Goal: Task Accomplishment & Management: Use online tool/utility

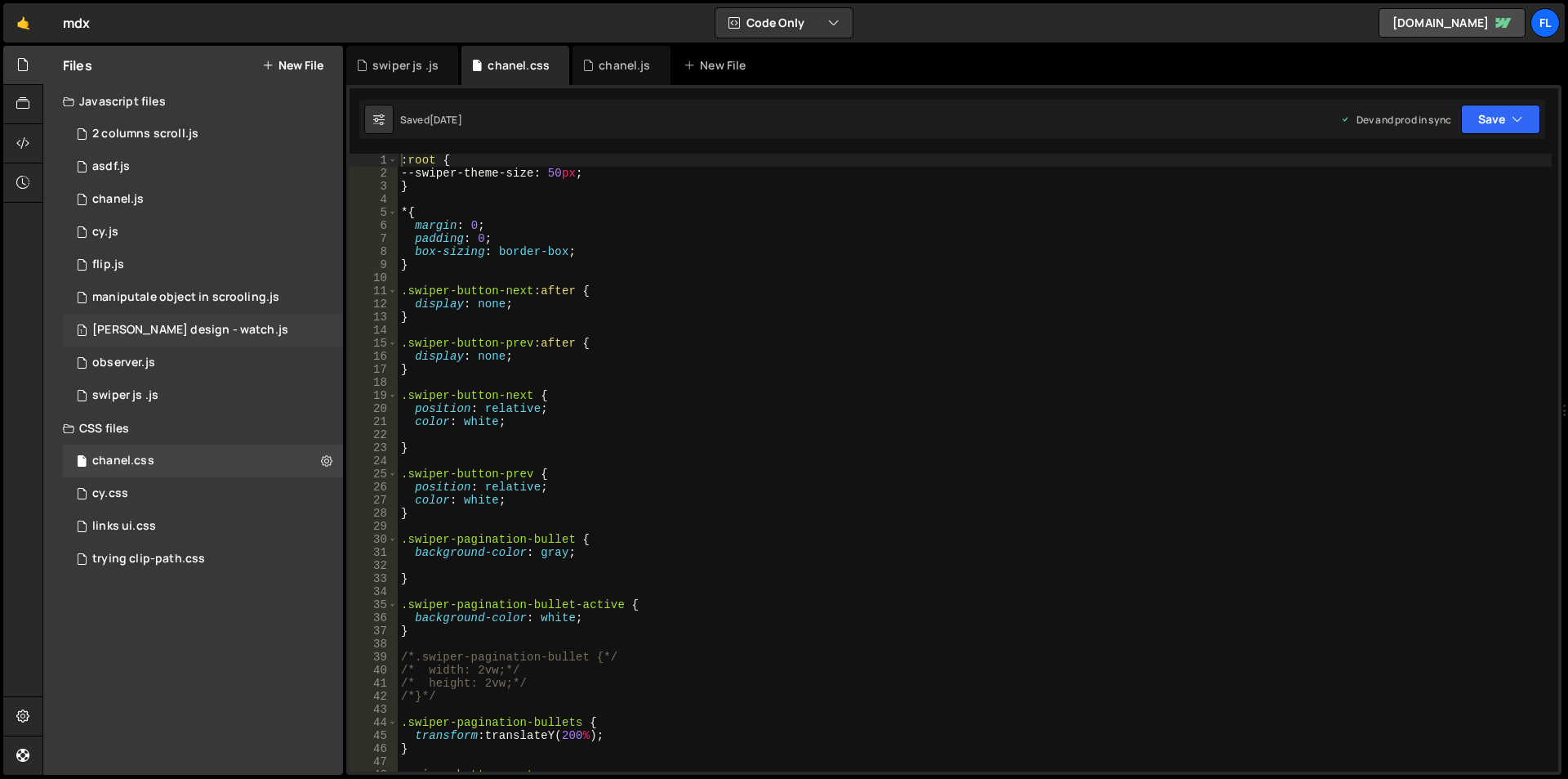
click at [153, 334] on div "[PERSON_NAME] design - watch.js" at bounding box center [190, 330] width 196 height 15
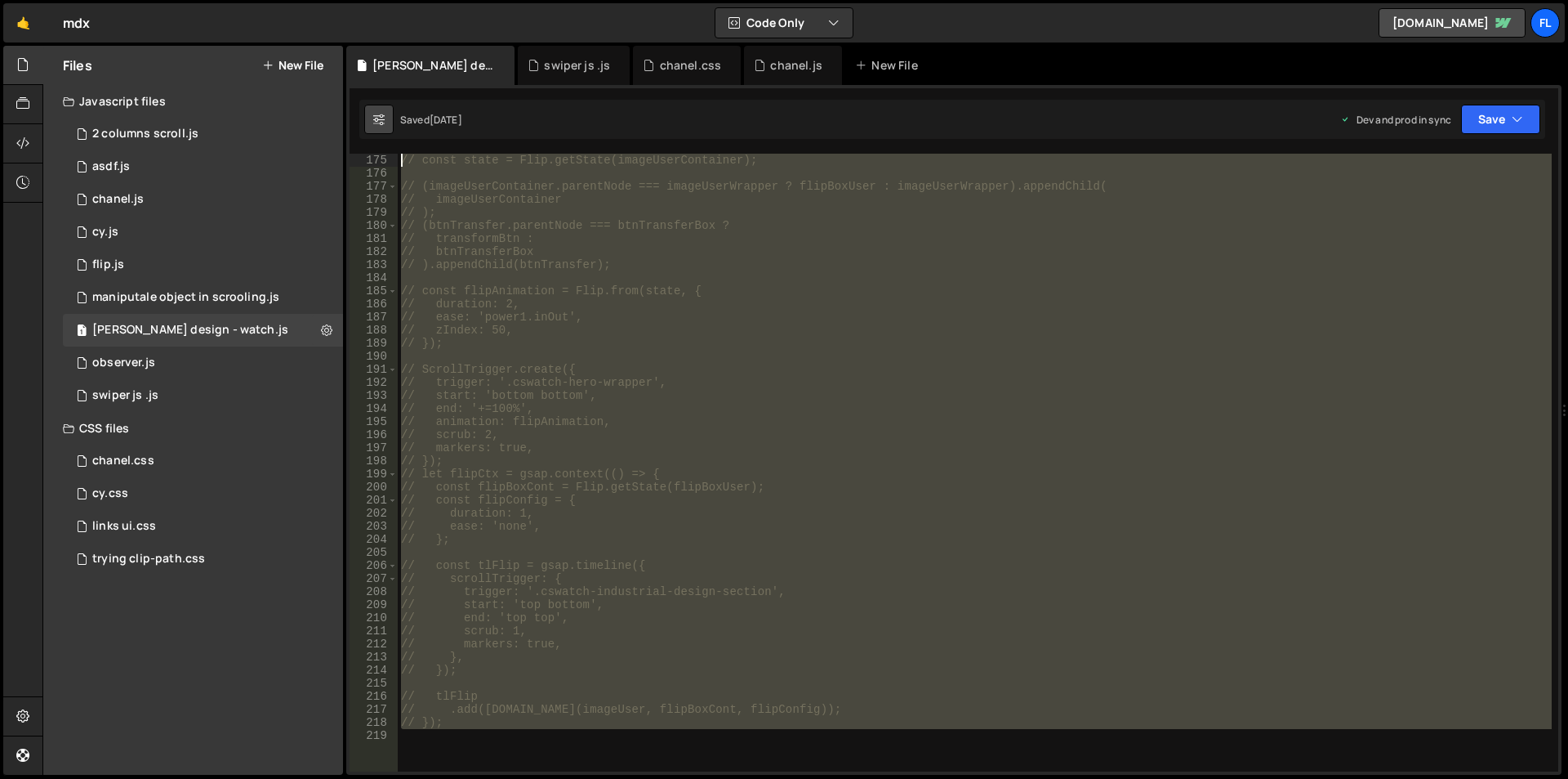
scroll to position [1908, 0]
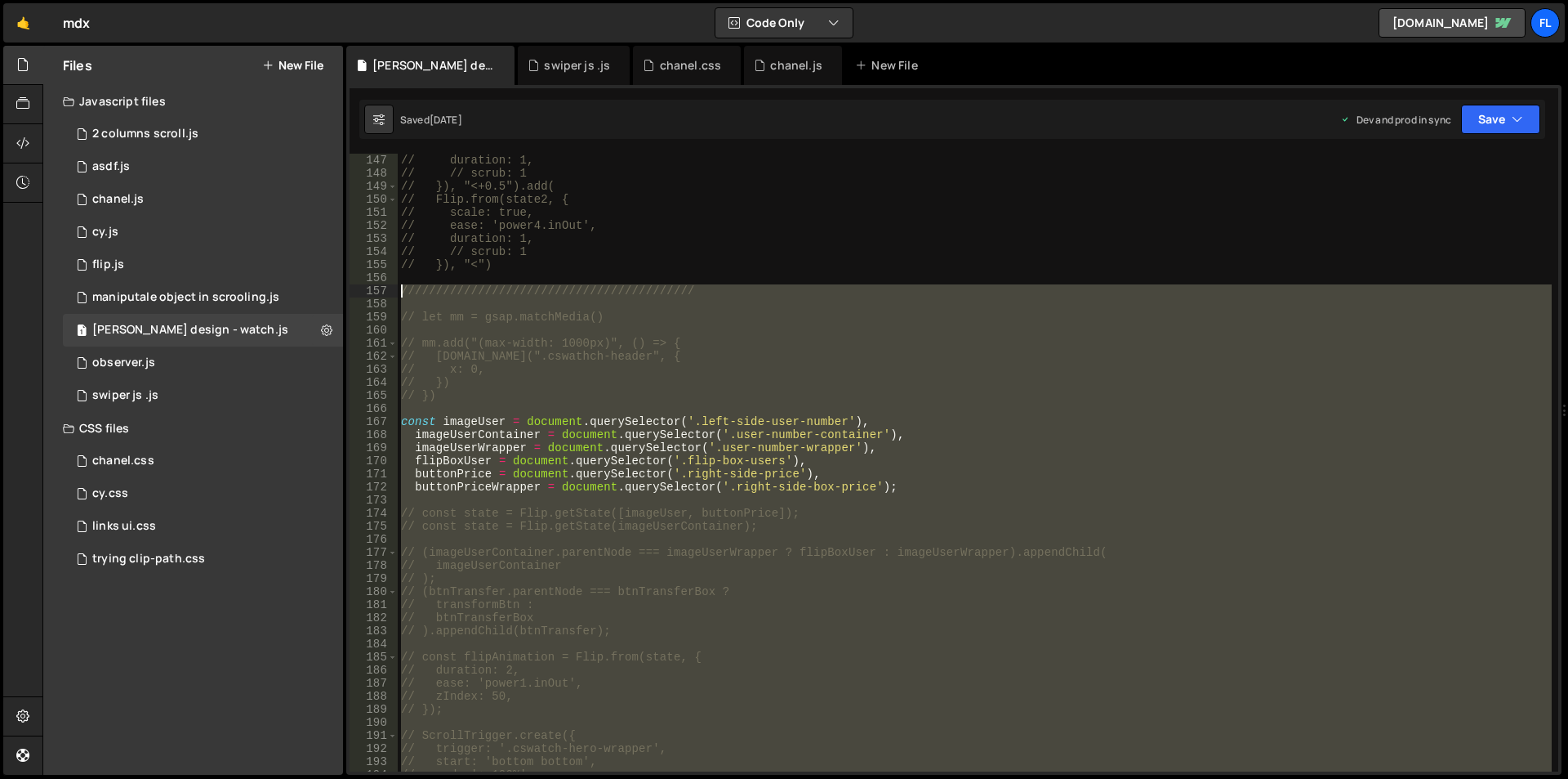
drag, startPoint x: 504, startPoint y: 544, endPoint x: 383, endPoint y: 290, distance: 281.3
click at [383, 290] on div "147 148 149 150 151 152 153 154 155 156 157 158 159 160 161 162 163 164 165 166…" at bounding box center [954, 462] width 1209 height 618
type textarea "//////////////////////////////////////////"
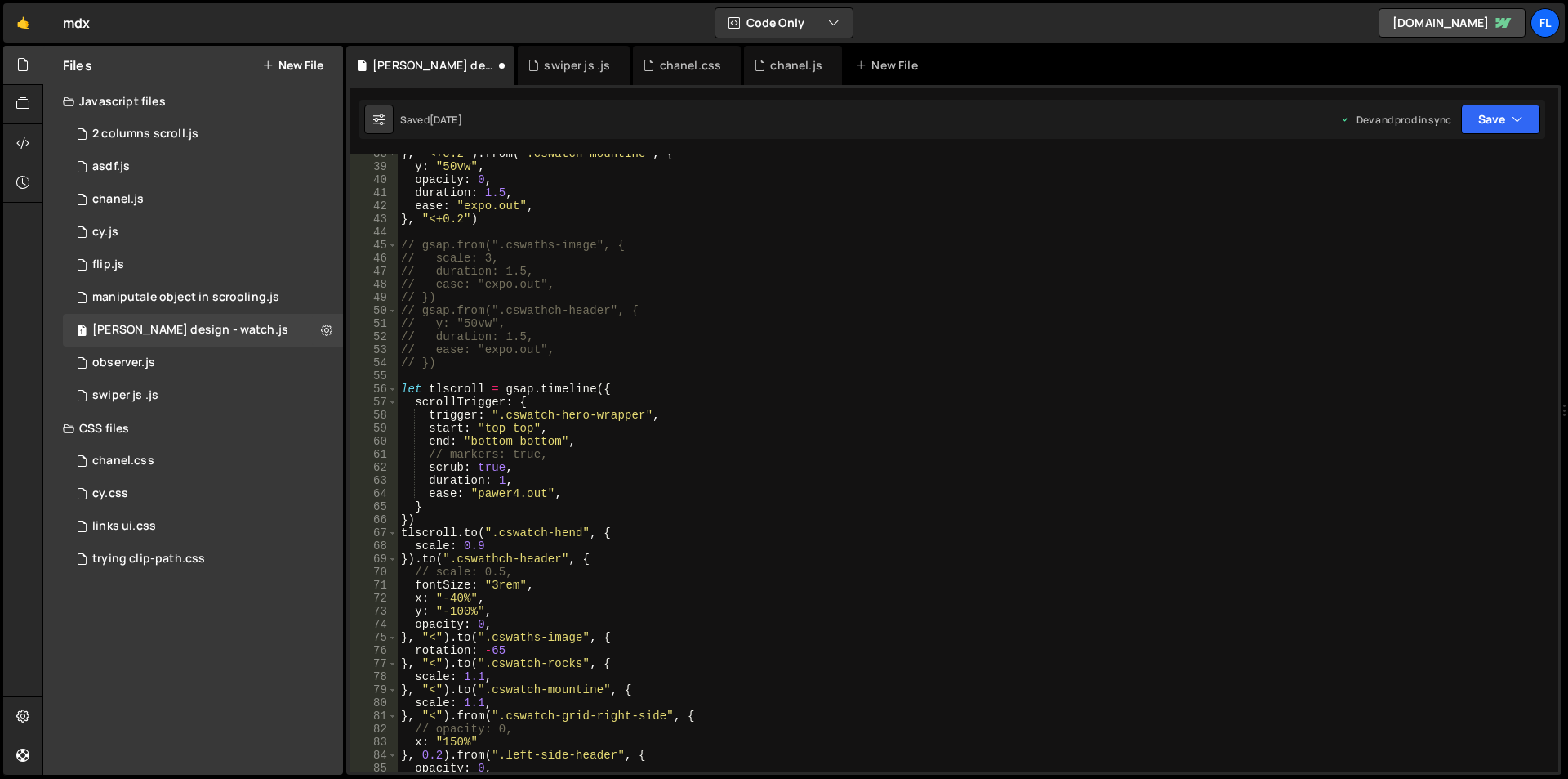
scroll to position [981, 0]
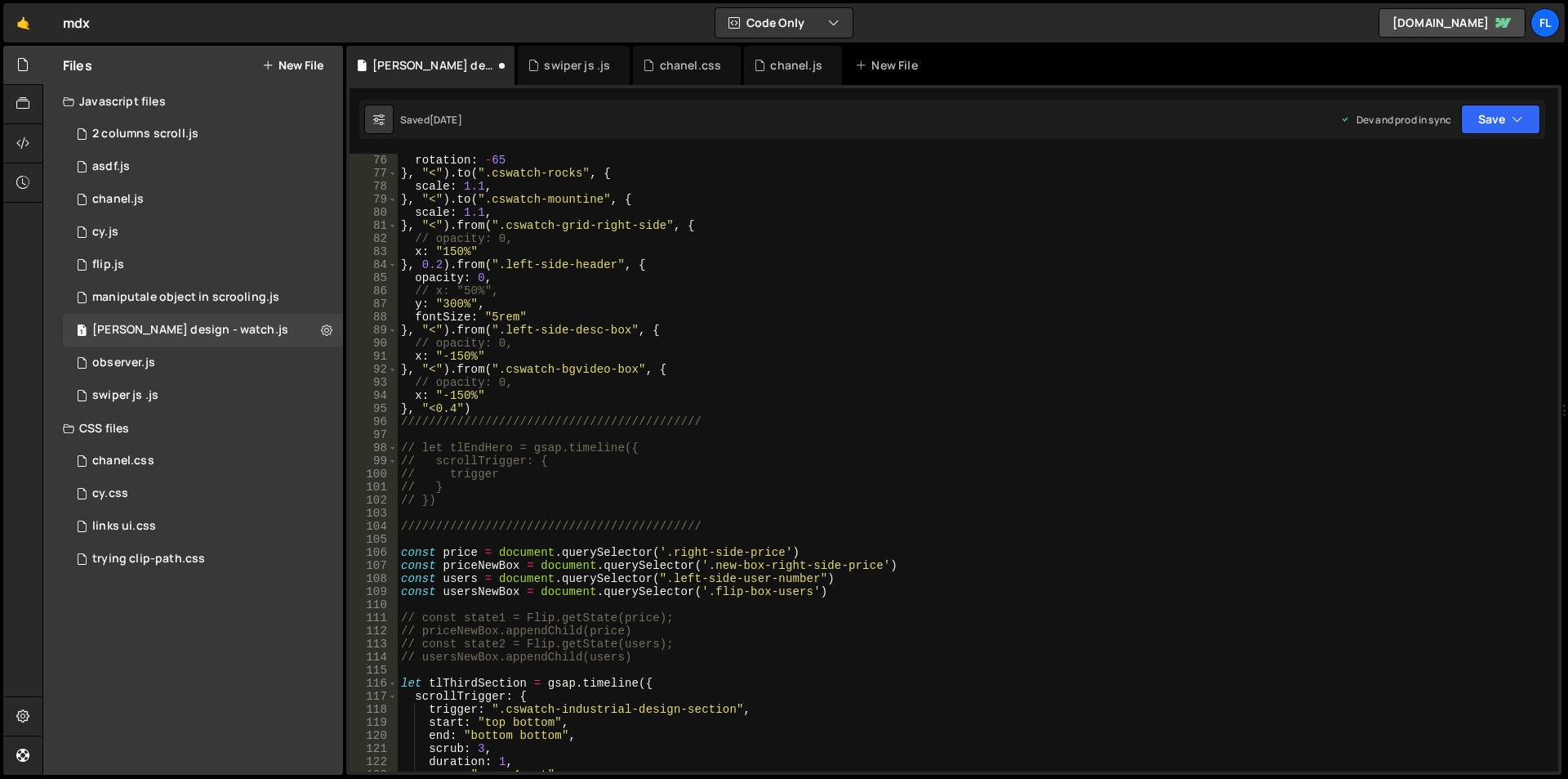
click at [527, 573] on div "rotation : - 65 } , "<" ) . to ( ".cswatch-rocks" , { scale : 1.1 , } , "<" ) .…" at bounding box center [975, 475] width 1154 height 644
type textarea "const users = document.querySelector(".left-side-user-number")"
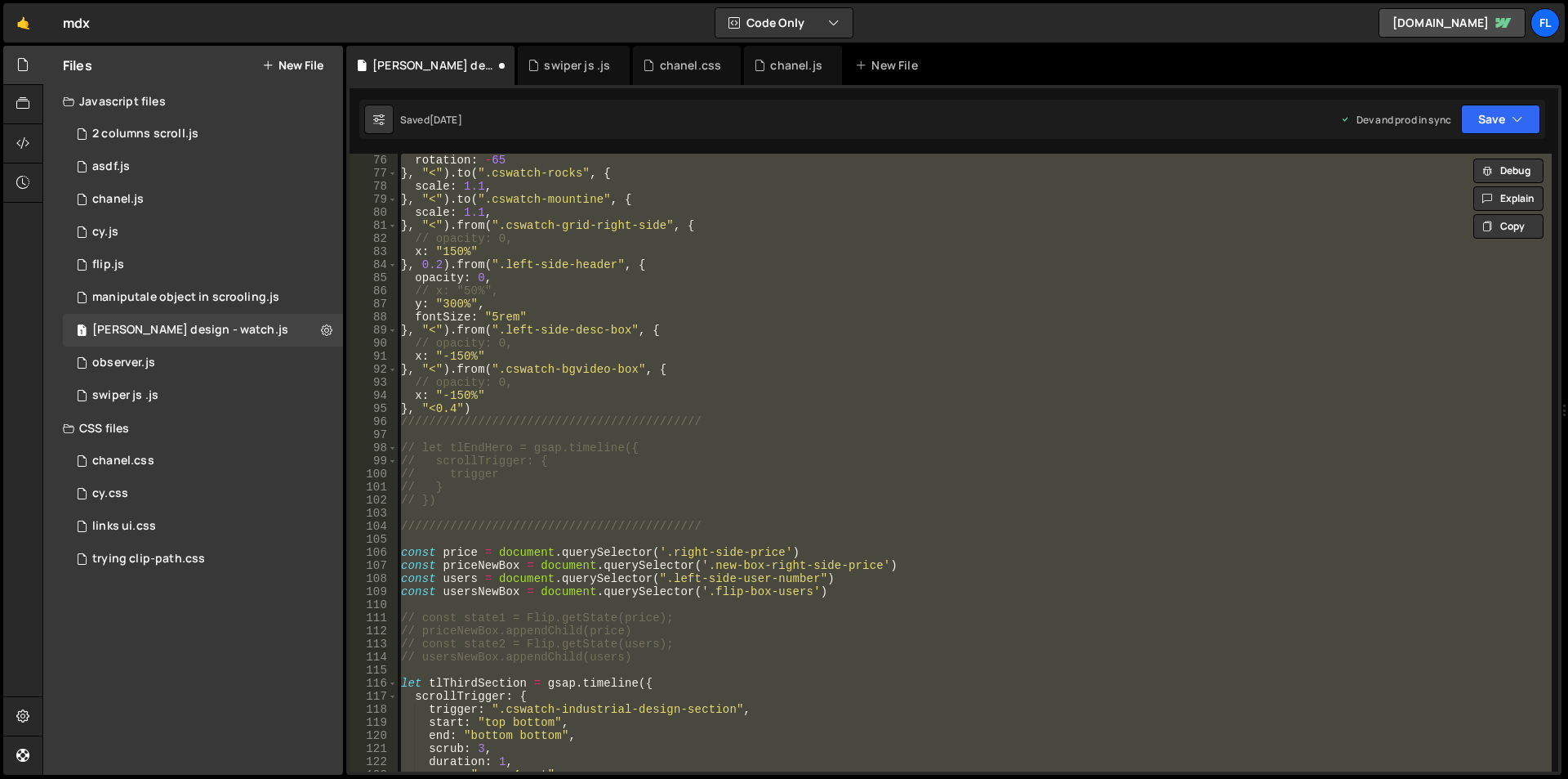
click at [678, 600] on div "rotation : - 65 } , "<" ) . to ( ".cswatch-rocks" , { scale : 1.1 , } , "<" ) .…" at bounding box center [975, 462] width 1154 height 618
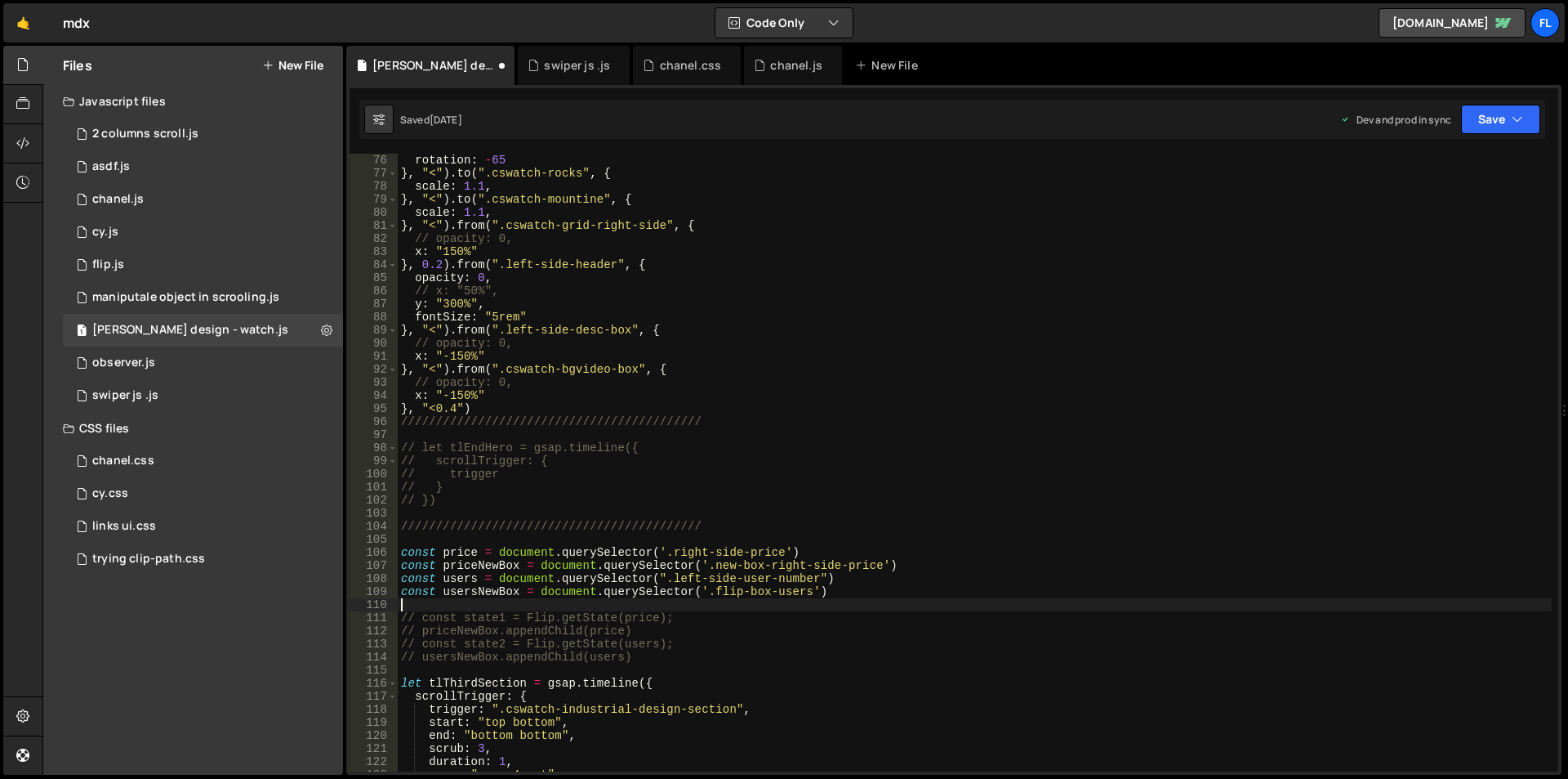
scroll to position [1324, 0]
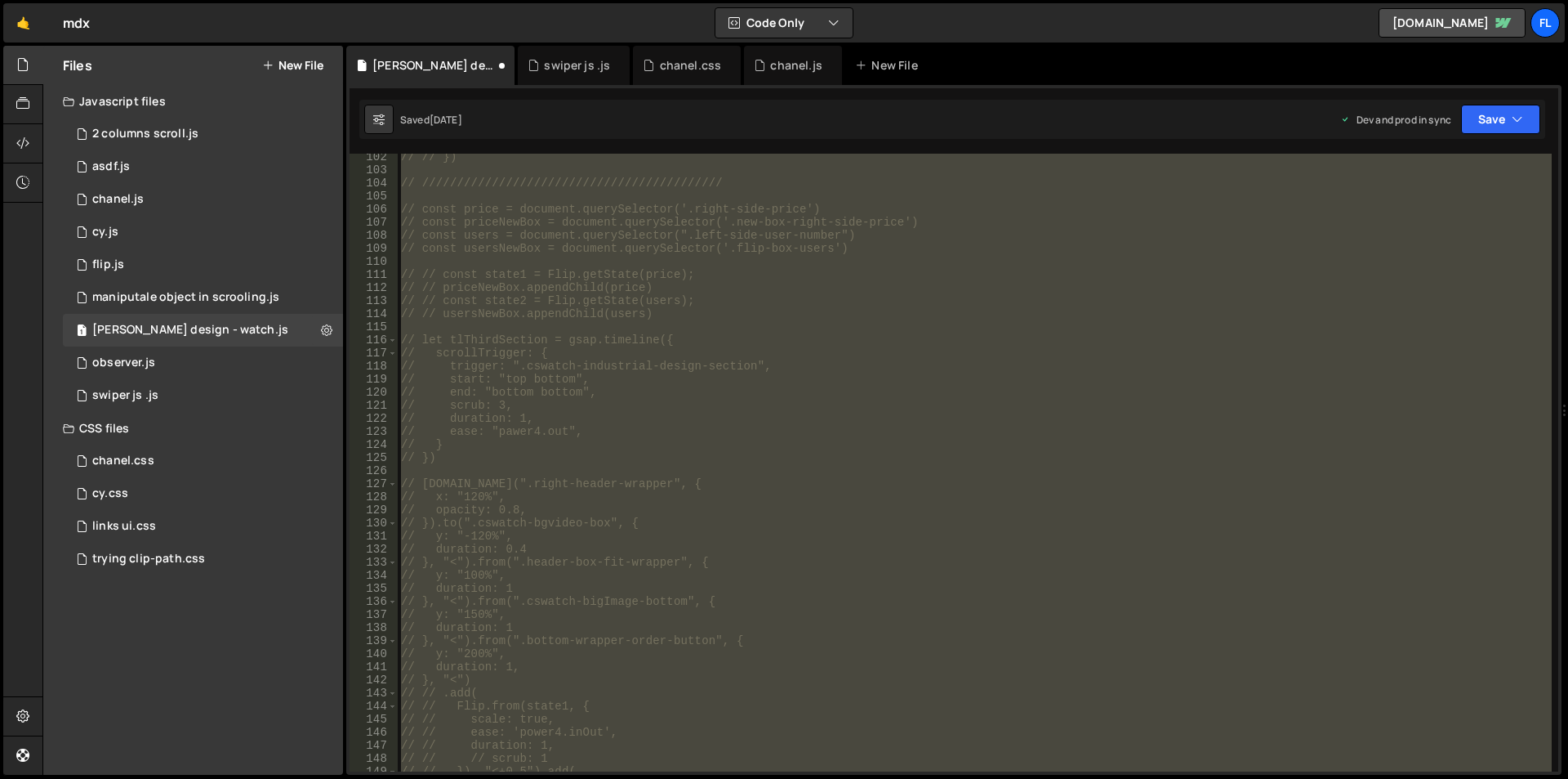
click at [803, 482] on div "// // }) // /////////////////////////////////////////// // const price = docume…" at bounding box center [975, 462] width 1154 height 618
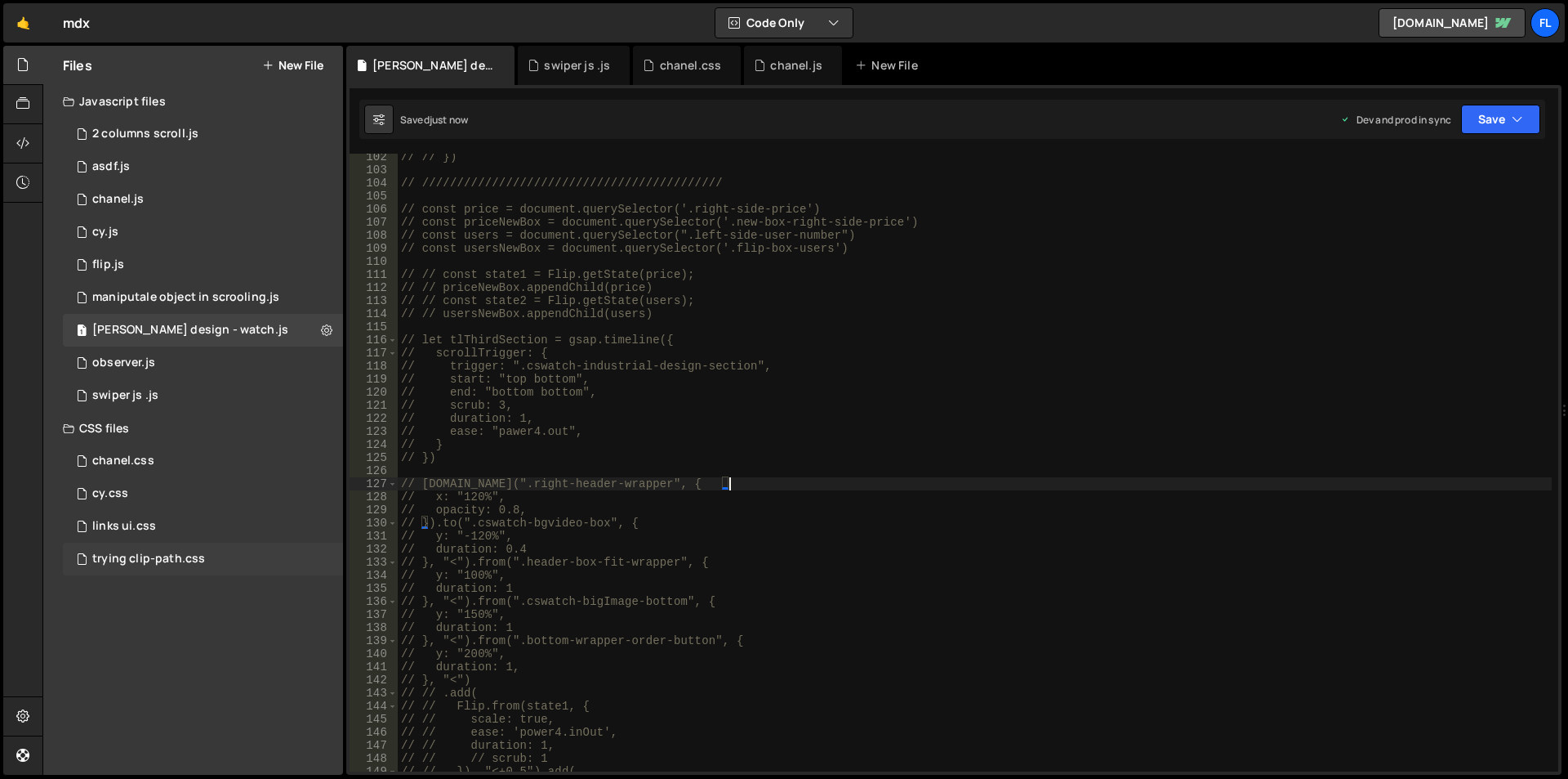
click at [146, 557] on div "trying clip-path.css" at bounding box center [148, 559] width 113 height 15
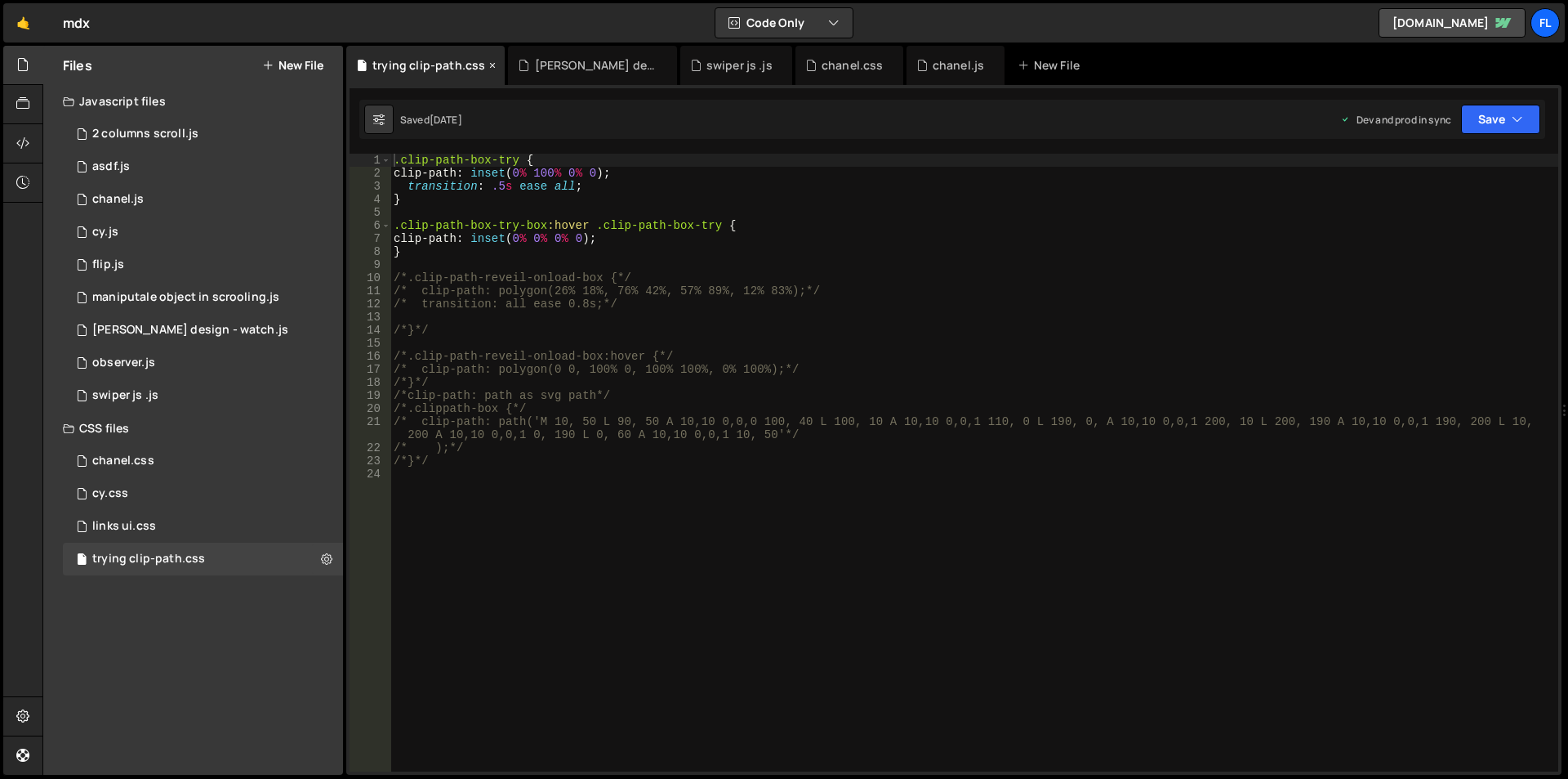
click at [487, 61] on icon at bounding box center [493, 66] width 12 height 16
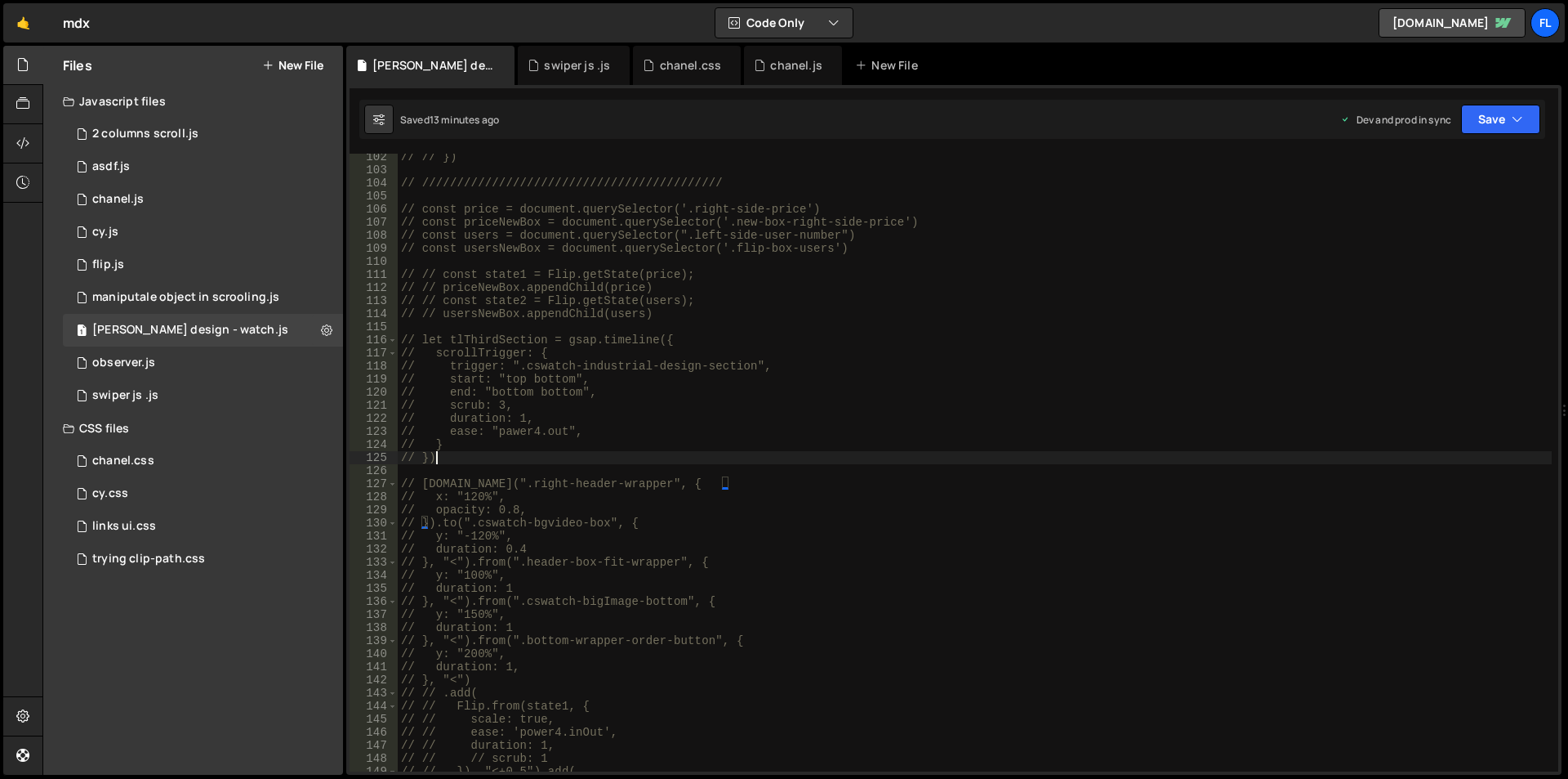
click at [654, 452] on div "// // }) // /////////////////////////////////////////// // const price = docume…" at bounding box center [975, 472] width 1154 height 644
click at [511, 345] on div "// // }) // /////////////////////////////////////////// // const price = docume…" at bounding box center [975, 472] width 1154 height 644
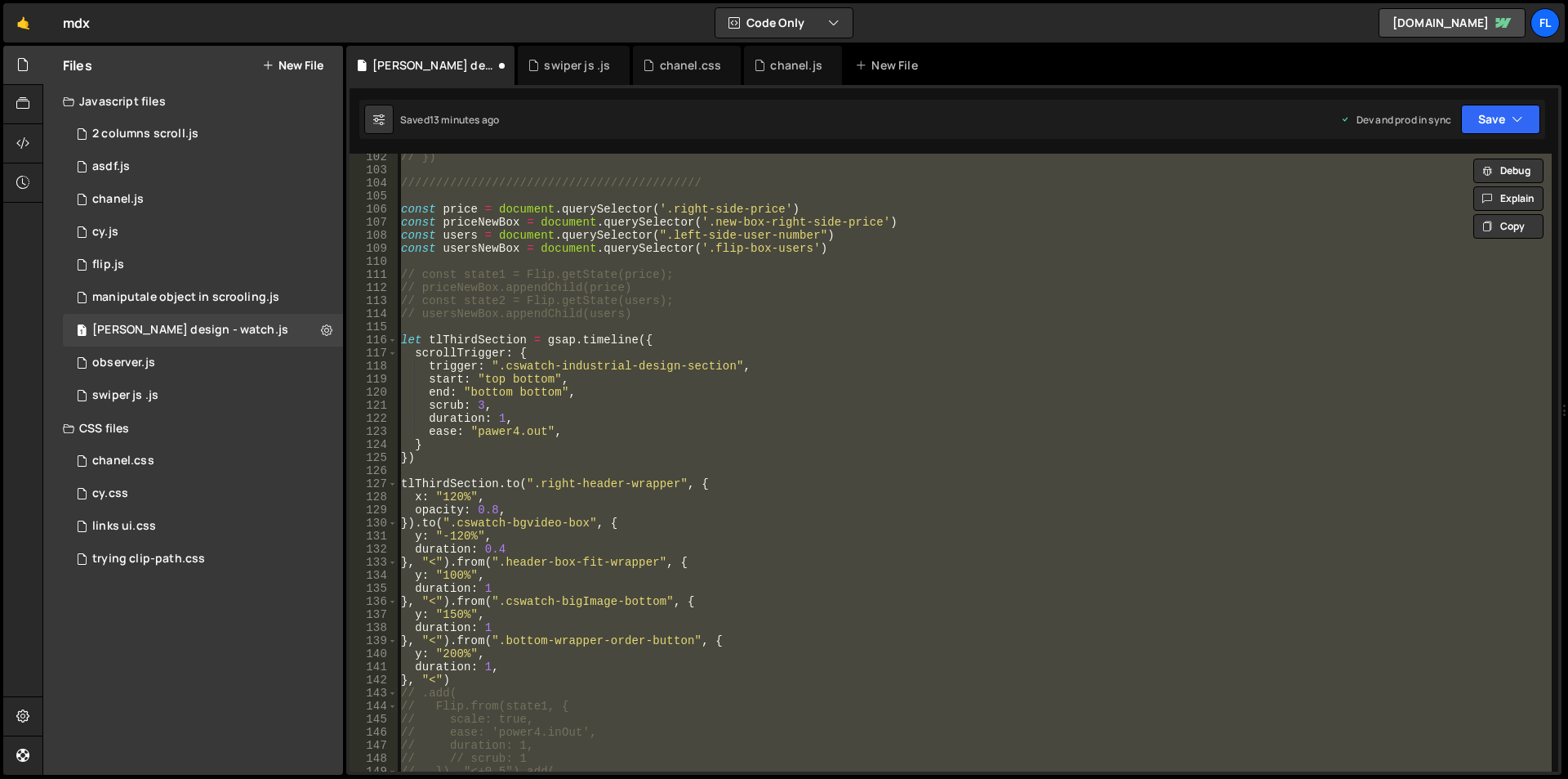
click at [770, 405] on div "// }) /////////////////////////////////////////// const price = document . quer…" at bounding box center [975, 462] width 1154 height 618
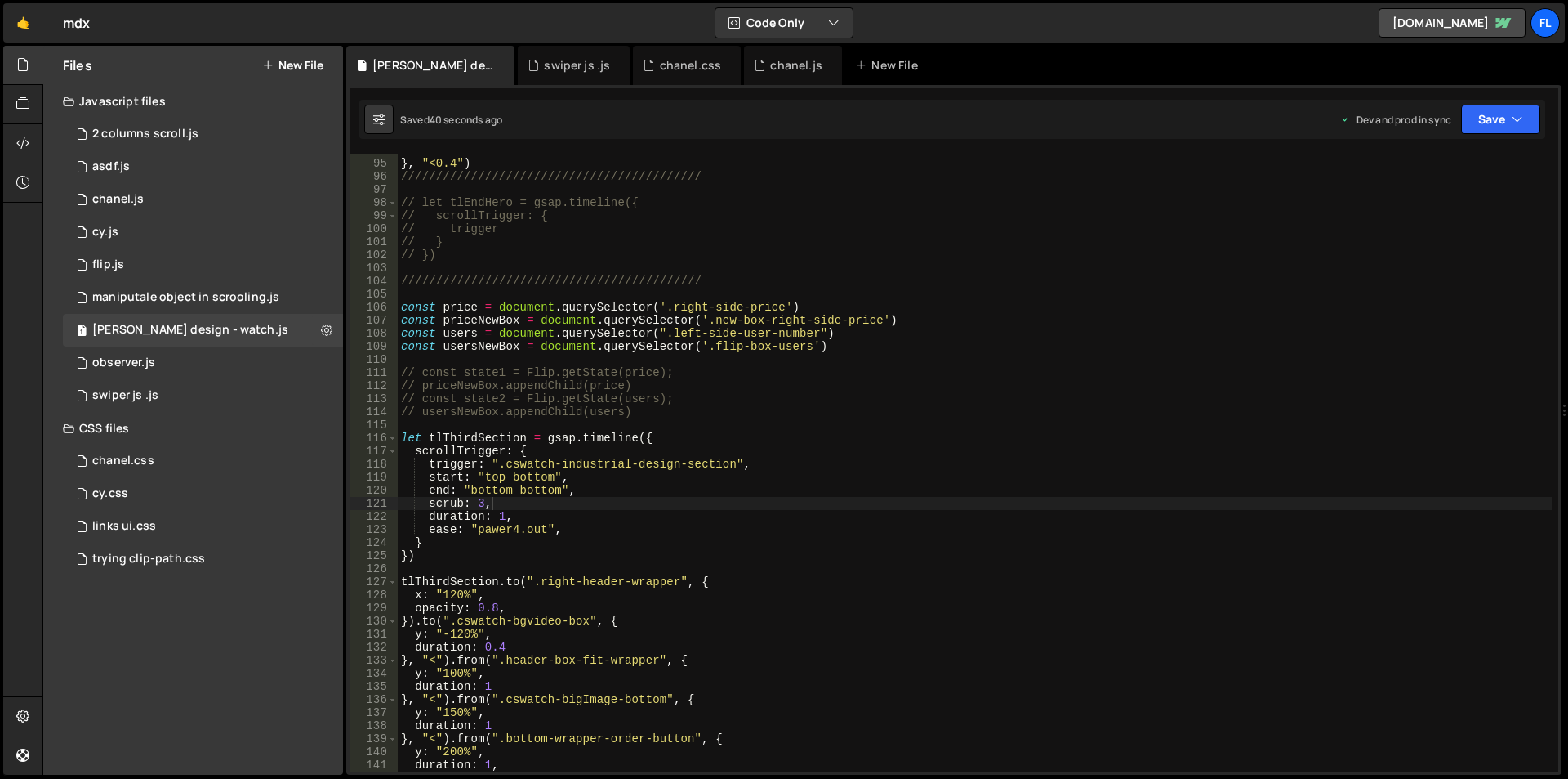
scroll to position [1373, 0]
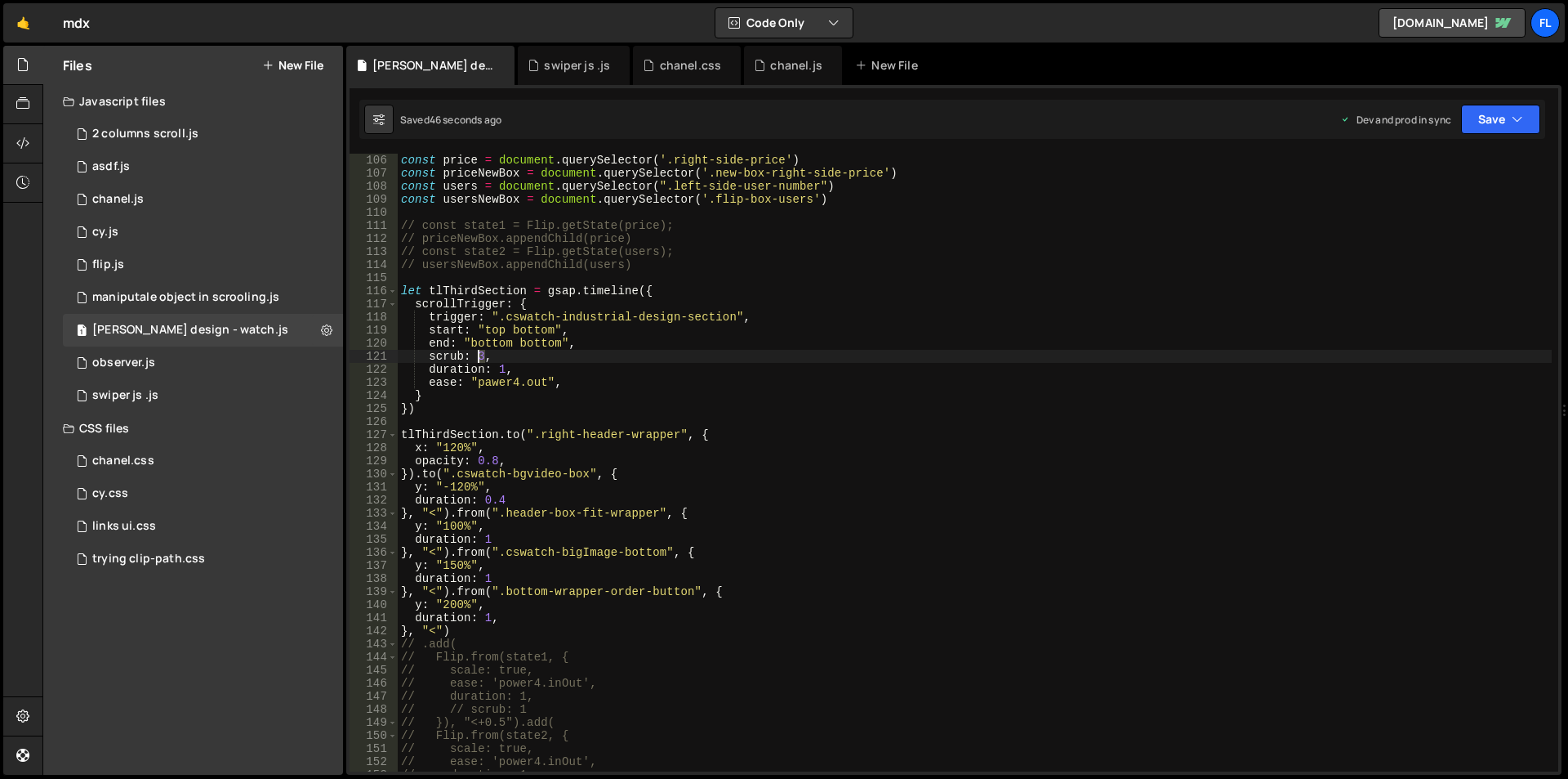
click at [479, 353] on div "const price = document . querySelector ( '.right-side-price' ) const priceNewBo…" at bounding box center [975, 475] width 1154 height 644
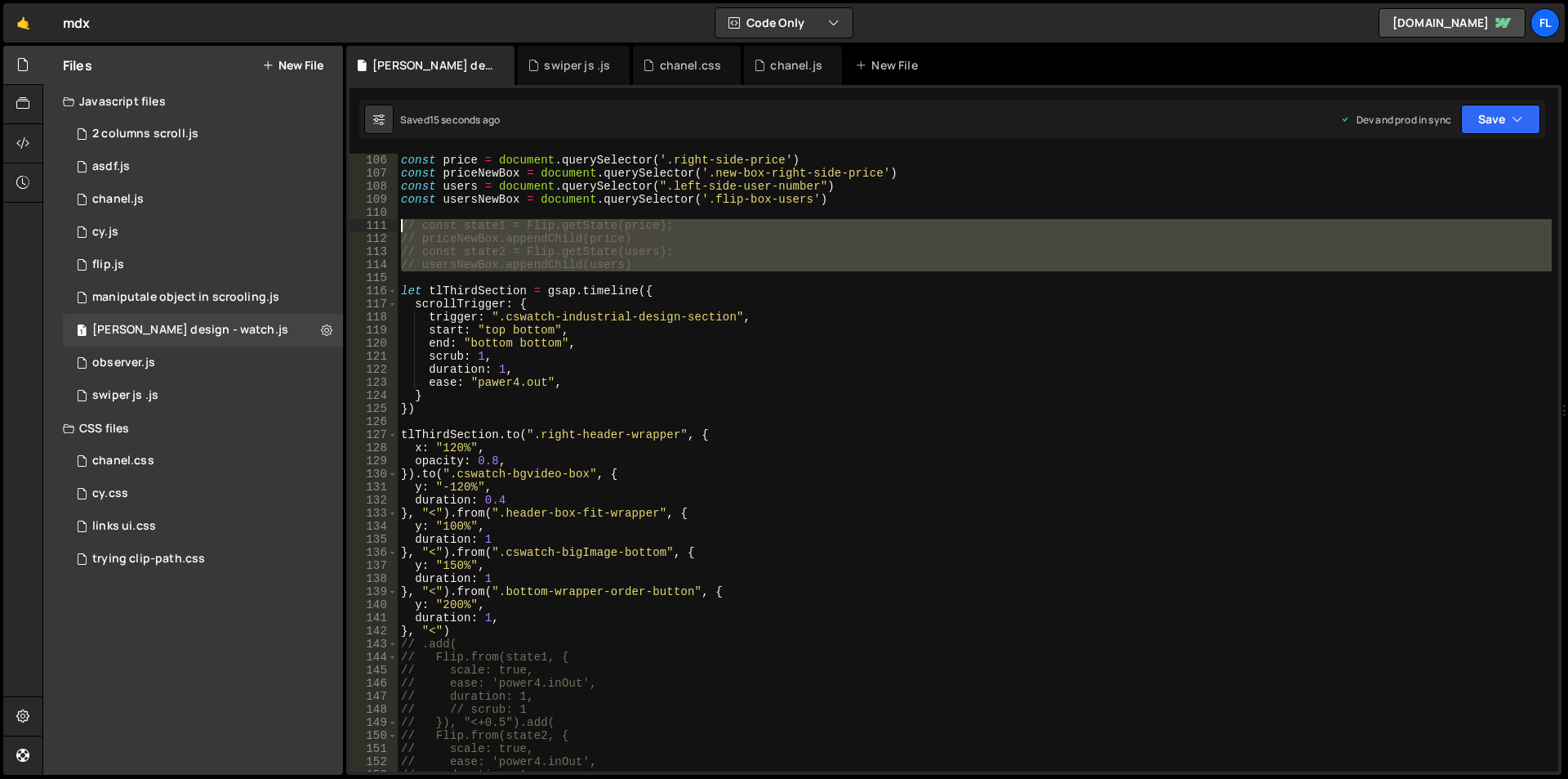
drag, startPoint x: 453, startPoint y: 278, endPoint x: 368, endPoint y: 218, distance: 104.0
click at [368, 218] on div "scrub: 1, 106 107 108 109 110 111 112 113 114 115 116 117 118 119 120 121 122 1…" at bounding box center [954, 462] width 1209 height 618
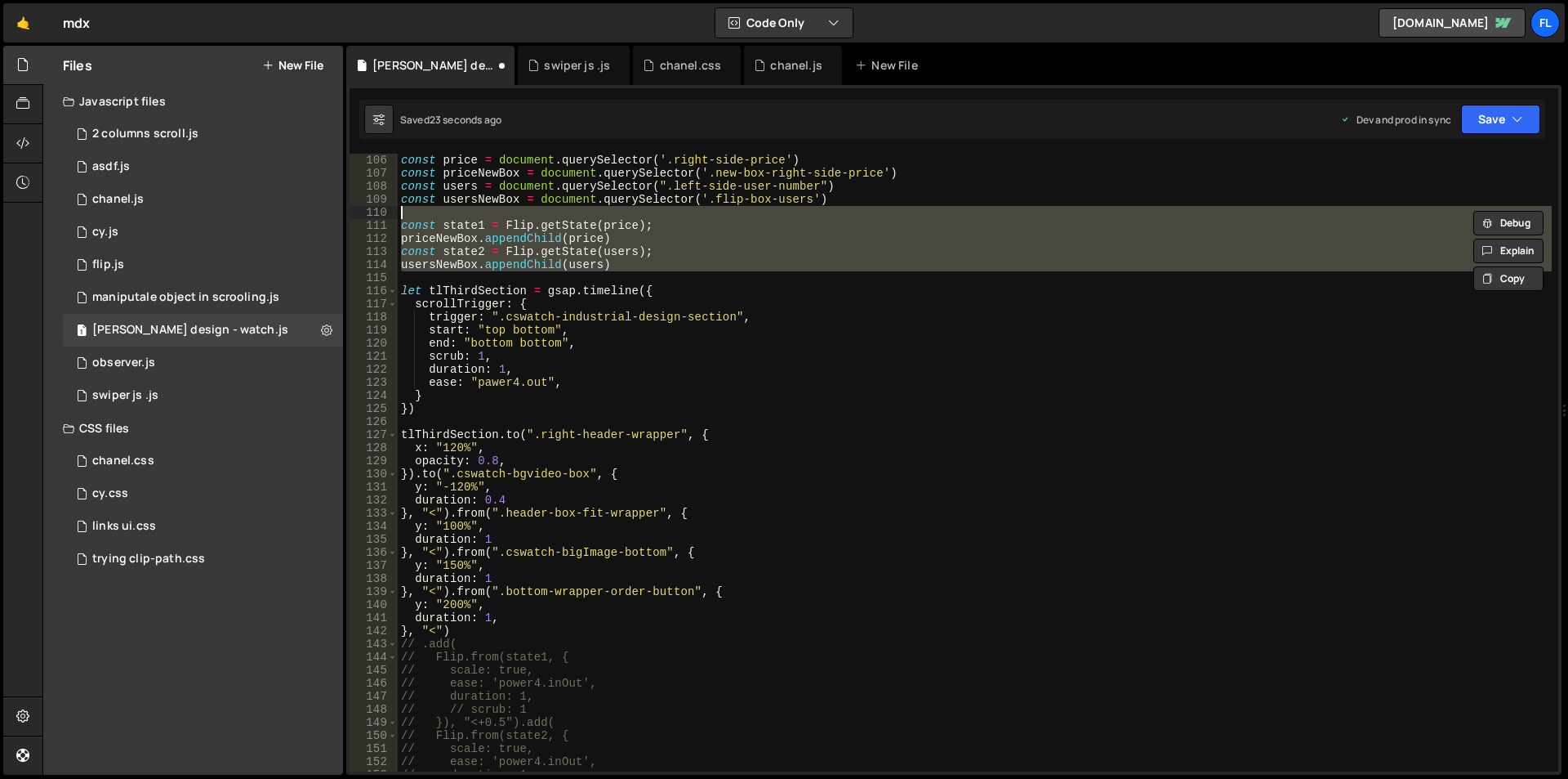
scroll to position [1520, 0]
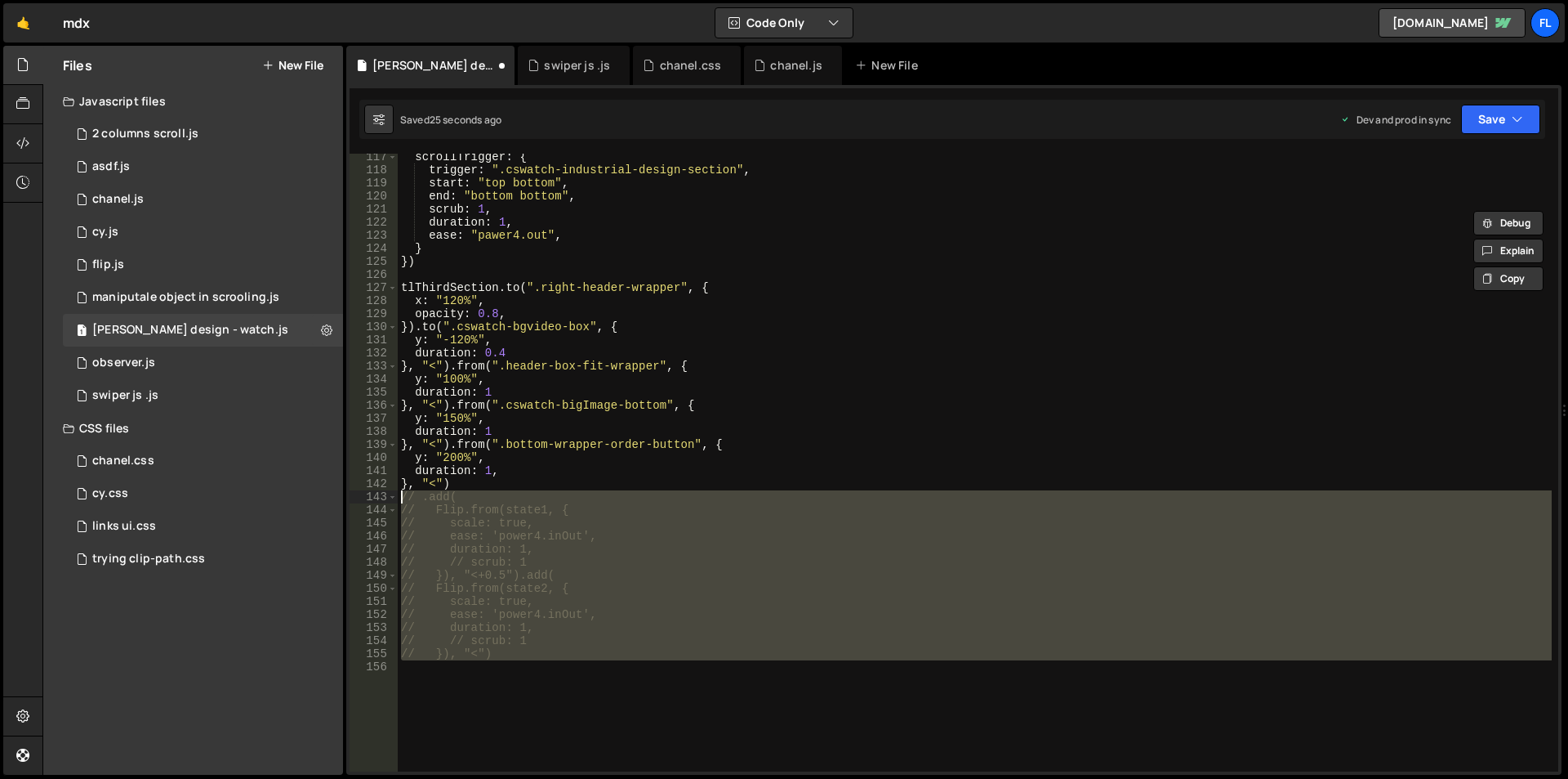
drag, startPoint x: 434, startPoint y: 670, endPoint x: 372, endPoint y: 489, distance: 191.3
click at [372, 489] on div "const state1 = Flip.getState(price); 117 118 119 120 121 122 123 124 125 126 12…" at bounding box center [954, 462] width 1209 height 618
type textarea "}, "<") // .add("
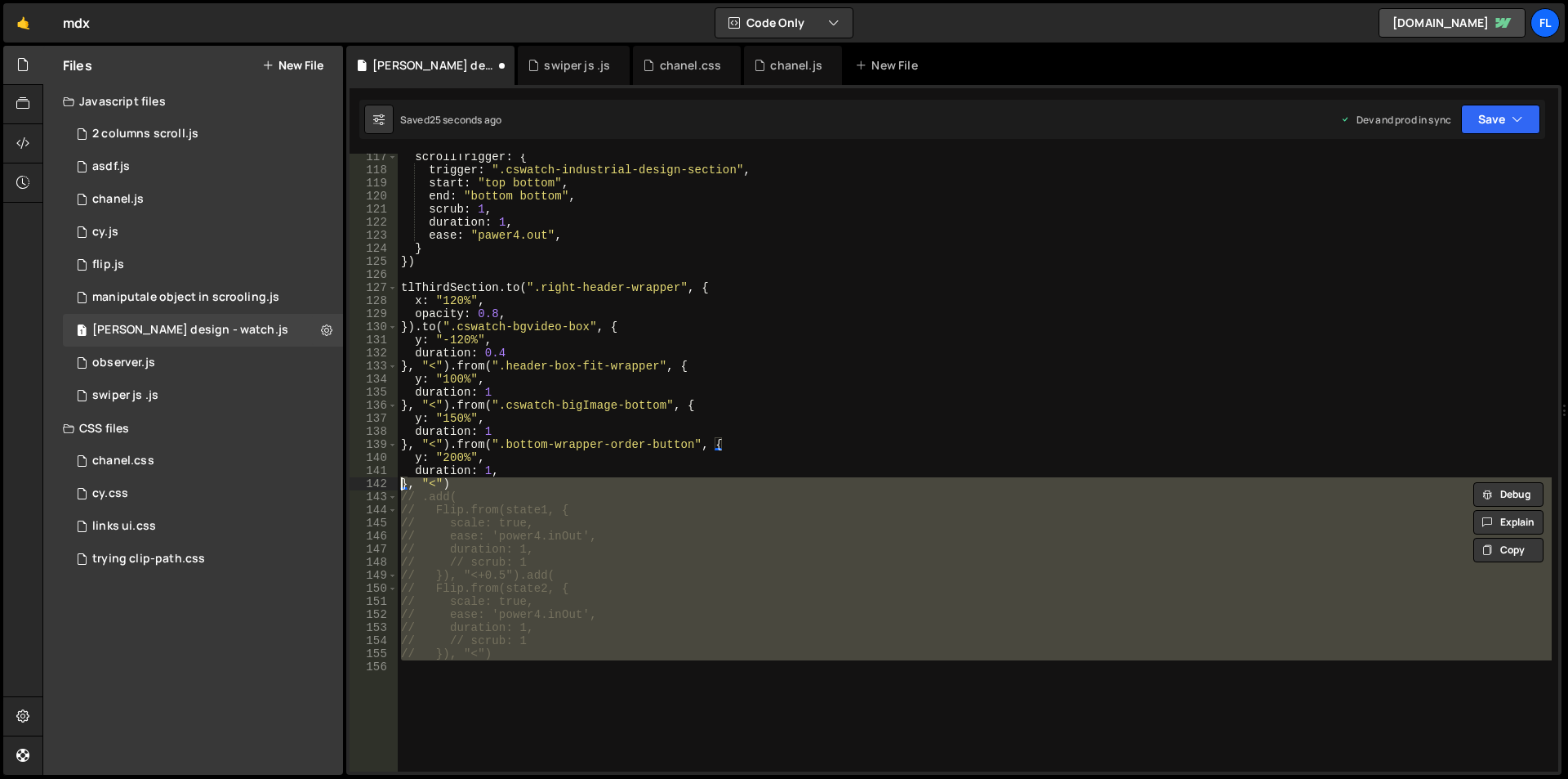
scroll to position [0, 3]
type textarea "}, "<") // .add("
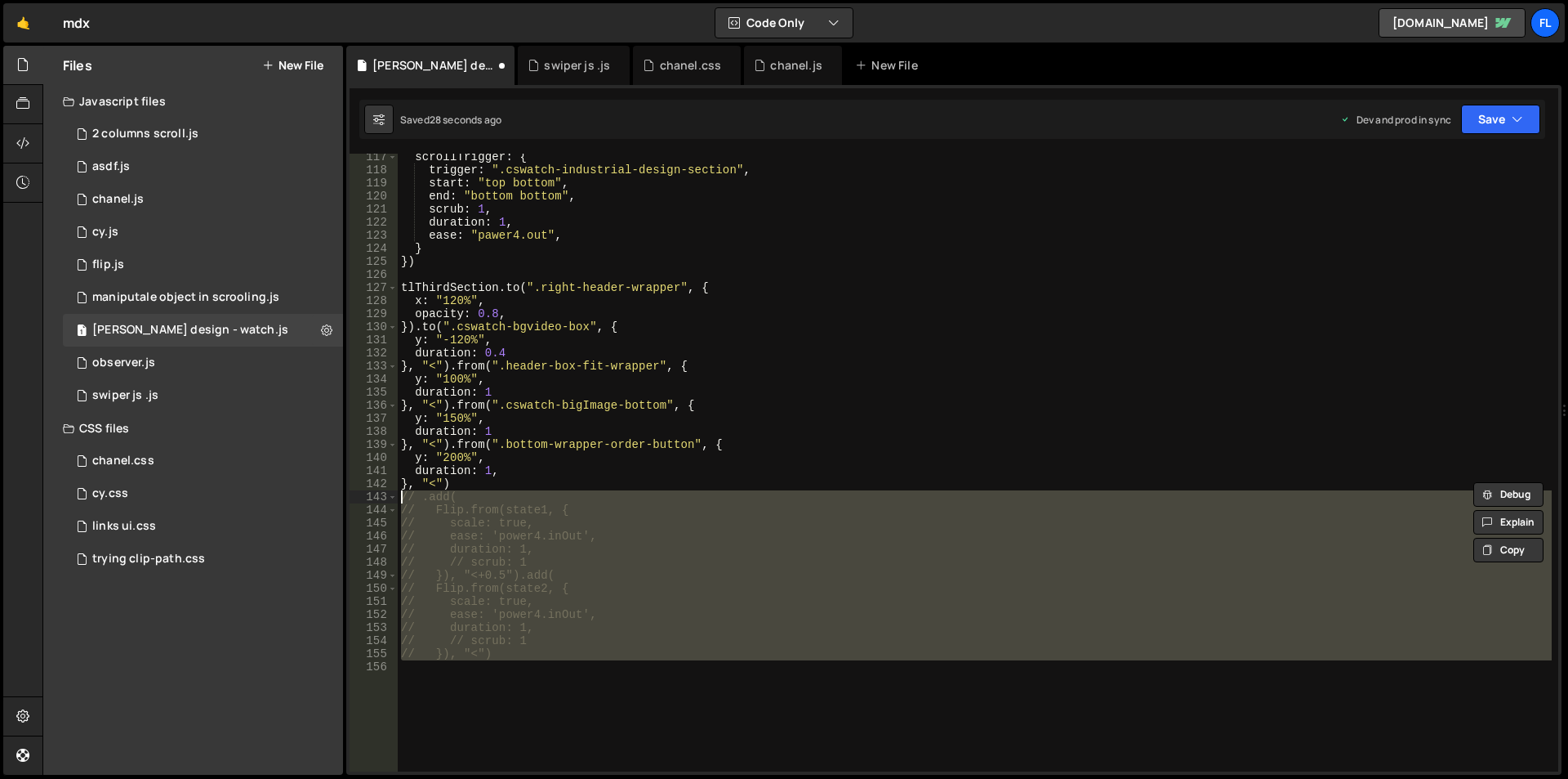
drag, startPoint x: 469, startPoint y: 684, endPoint x: 381, endPoint y: 494, distance: 209.4
click at [381, 494] on div "117 118 119 120 121 122 123 124 125 126 127 128 129 130 131 132 133 134 135 136…" at bounding box center [954, 462] width 1209 height 618
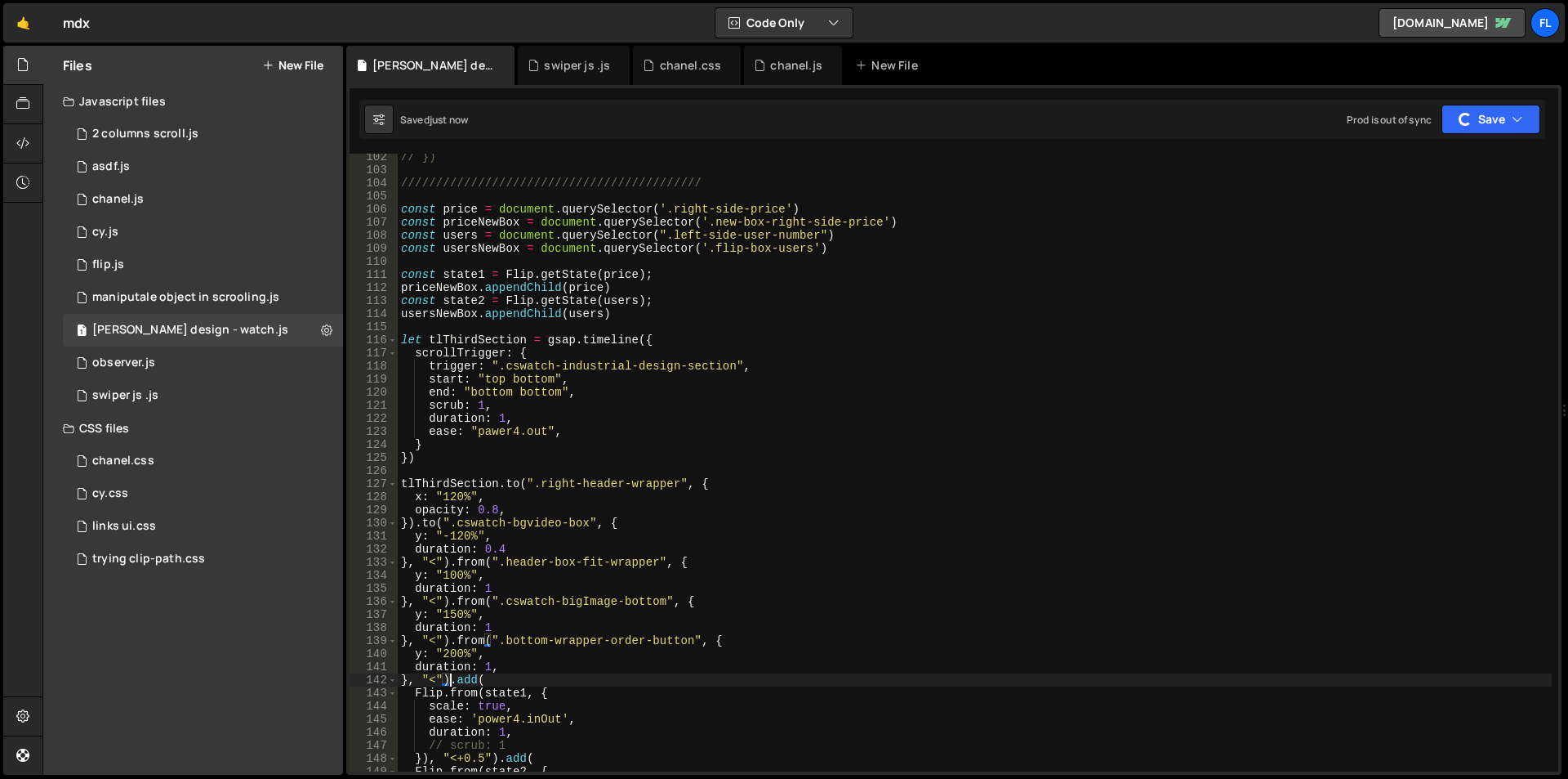
scroll to position [1324, 0]
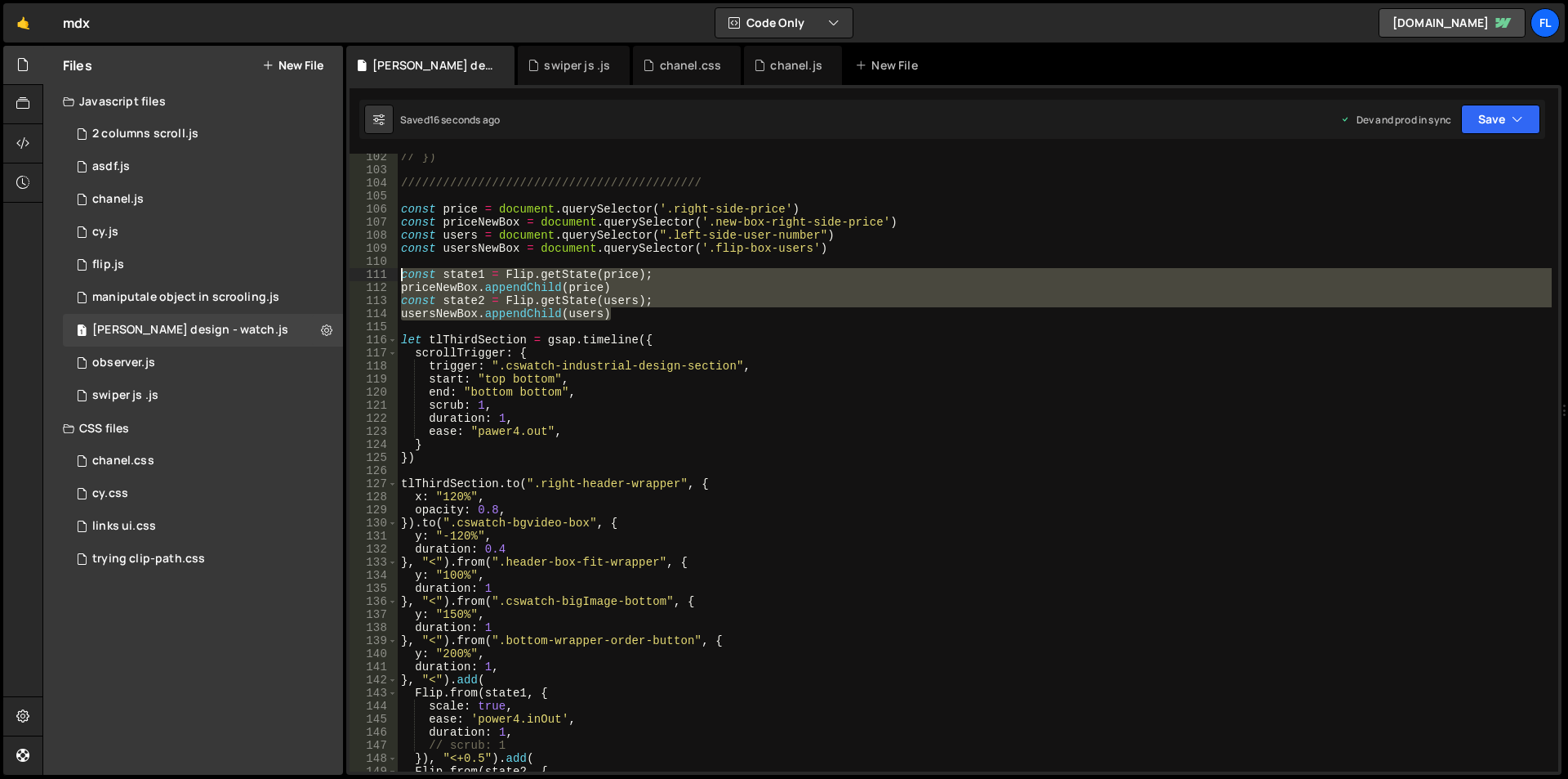
drag, startPoint x: 618, startPoint y: 315, endPoint x: 395, endPoint y: 271, distance: 227.3
click at [395, 271] on div "}, "<").add( 102 103 104 105 106 107 108 109 110 111 112 113 114 115 116 117 11…" at bounding box center [954, 462] width 1209 height 618
type textarea "const state1 = Flip.getState(price); priceNewBox.appendChild(price)"
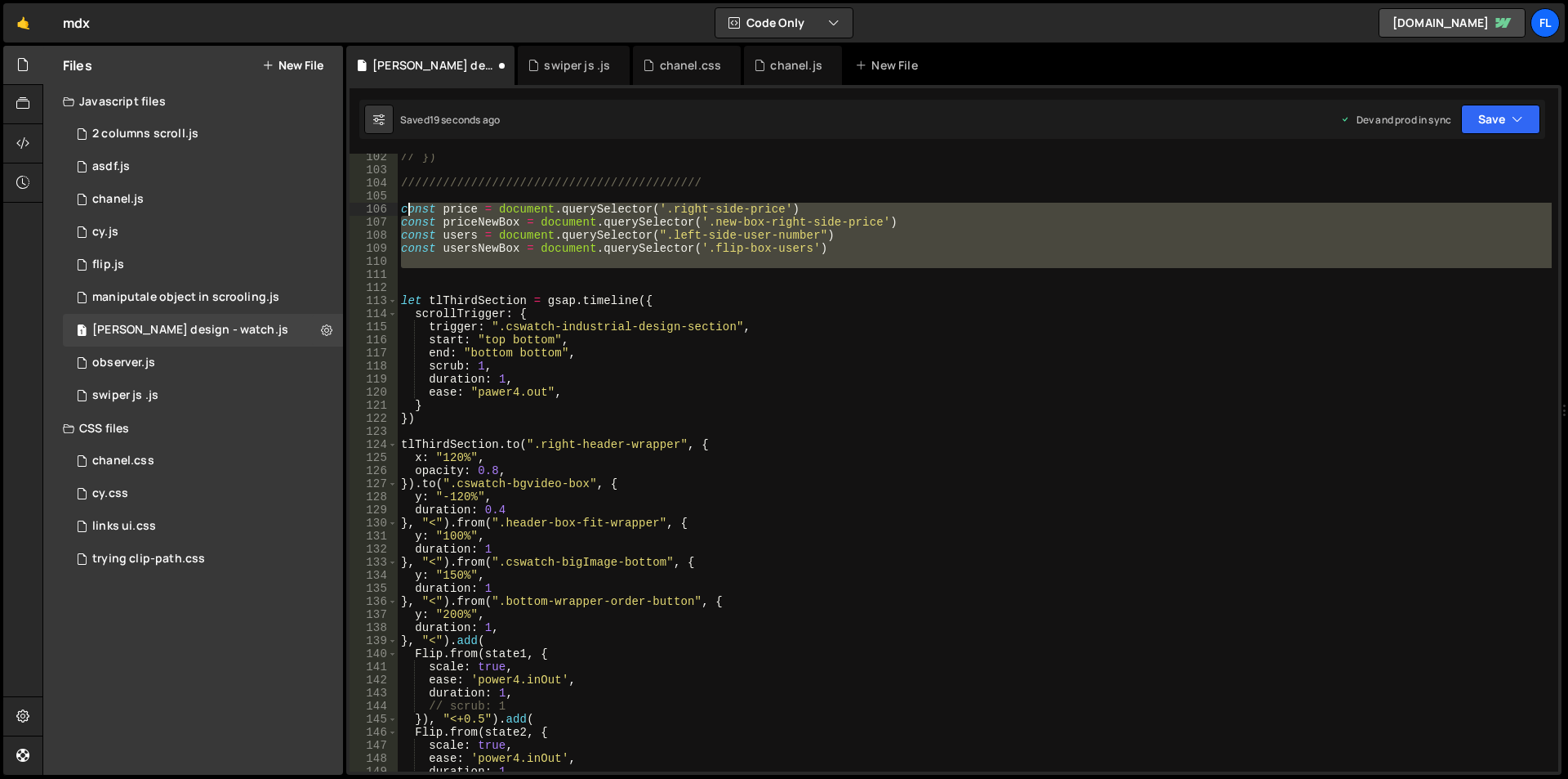
drag, startPoint x: 486, startPoint y: 268, endPoint x: 401, endPoint y: 209, distance: 103.5
click at [401, 209] on div "// }) /////////////////////////////////////////// const price = document . quer…" at bounding box center [975, 472] width 1154 height 644
type textarea "const price = document.querySelector('.right-side-price') const priceNewBox = d…"
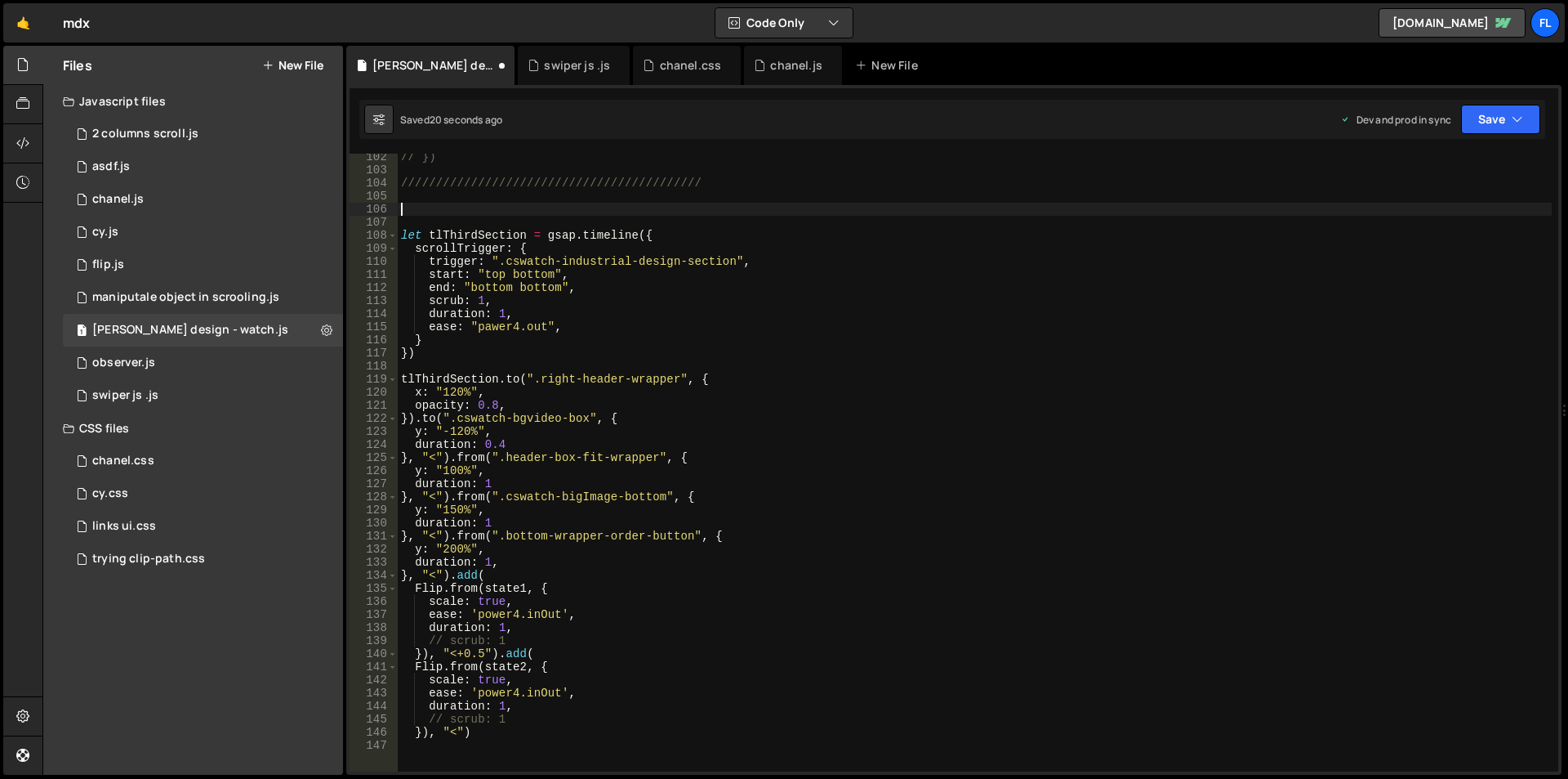
scroll to position [1471, 0]
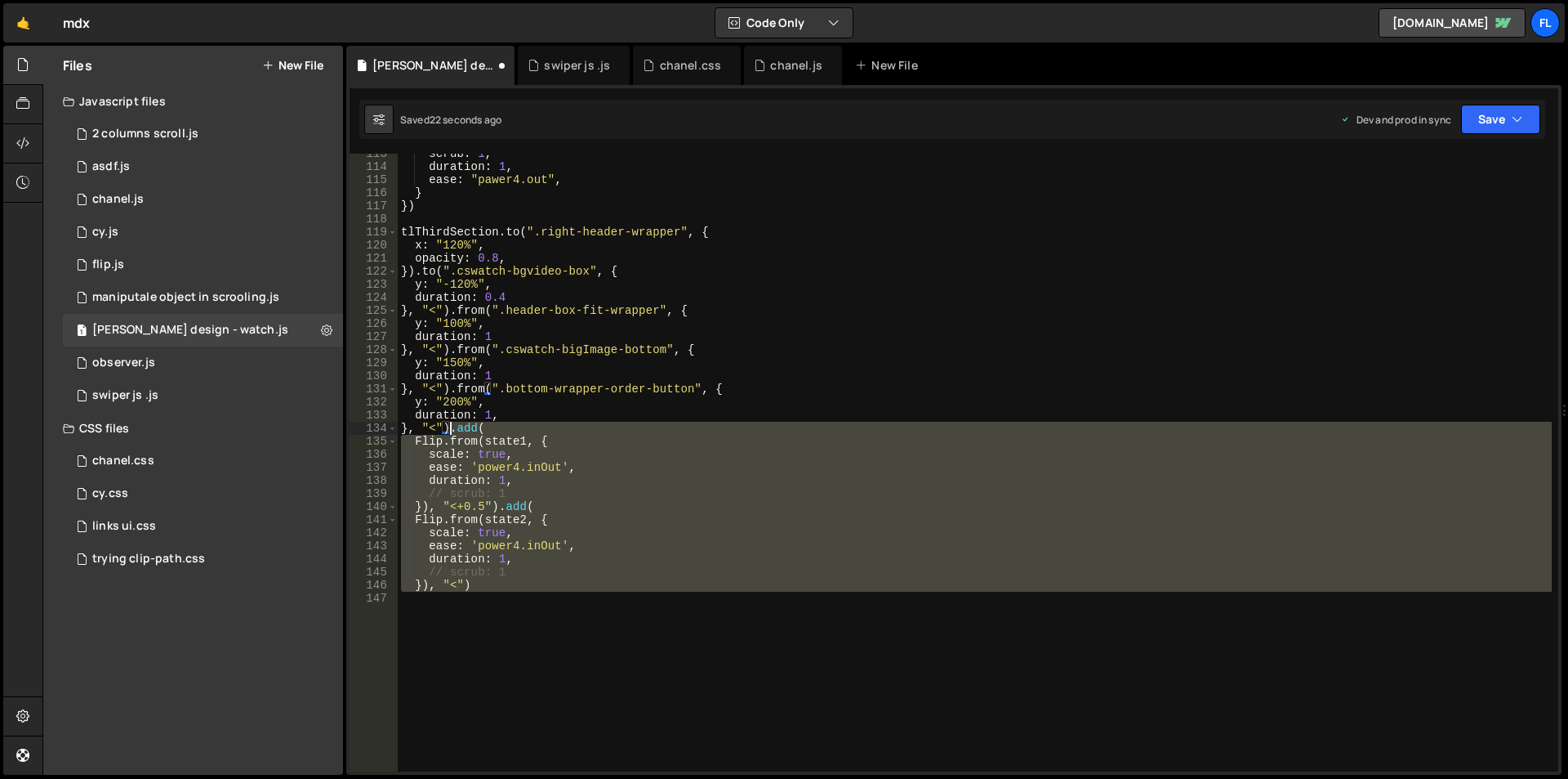
drag, startPoint x: 408, startPoint y: 622, endPoint x: 447, endPoint y: 424, distance: 201.8
click at [447, 424] on div "scrub : 1 , duration : 1 , ease : "pawer4.out" , } }) tlThirdSection . to ( ".r…" at bounding box center [975, 469] width 1154 height 644
type textarea "}, "<")"
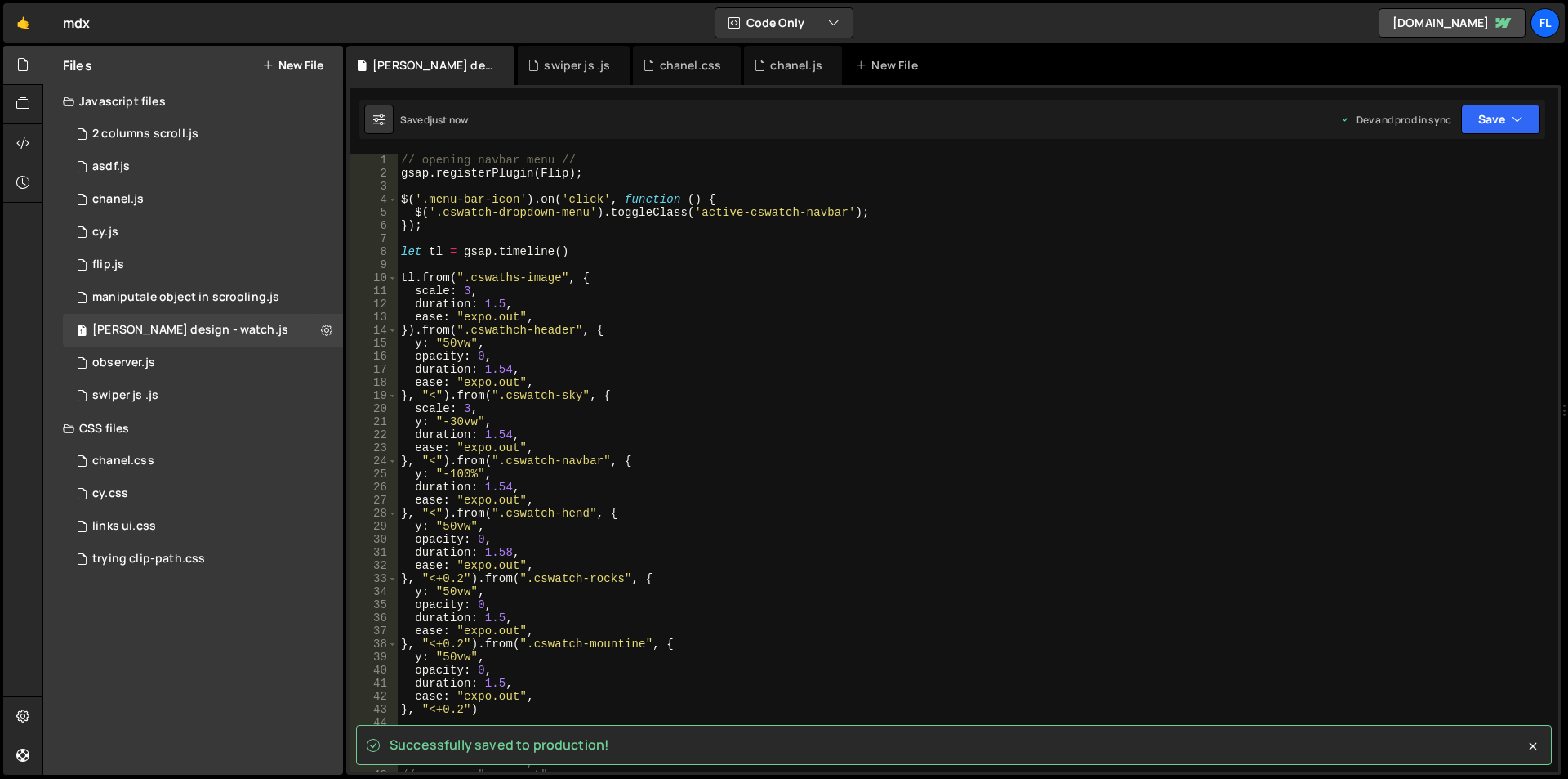
scroll to position [0, 0]
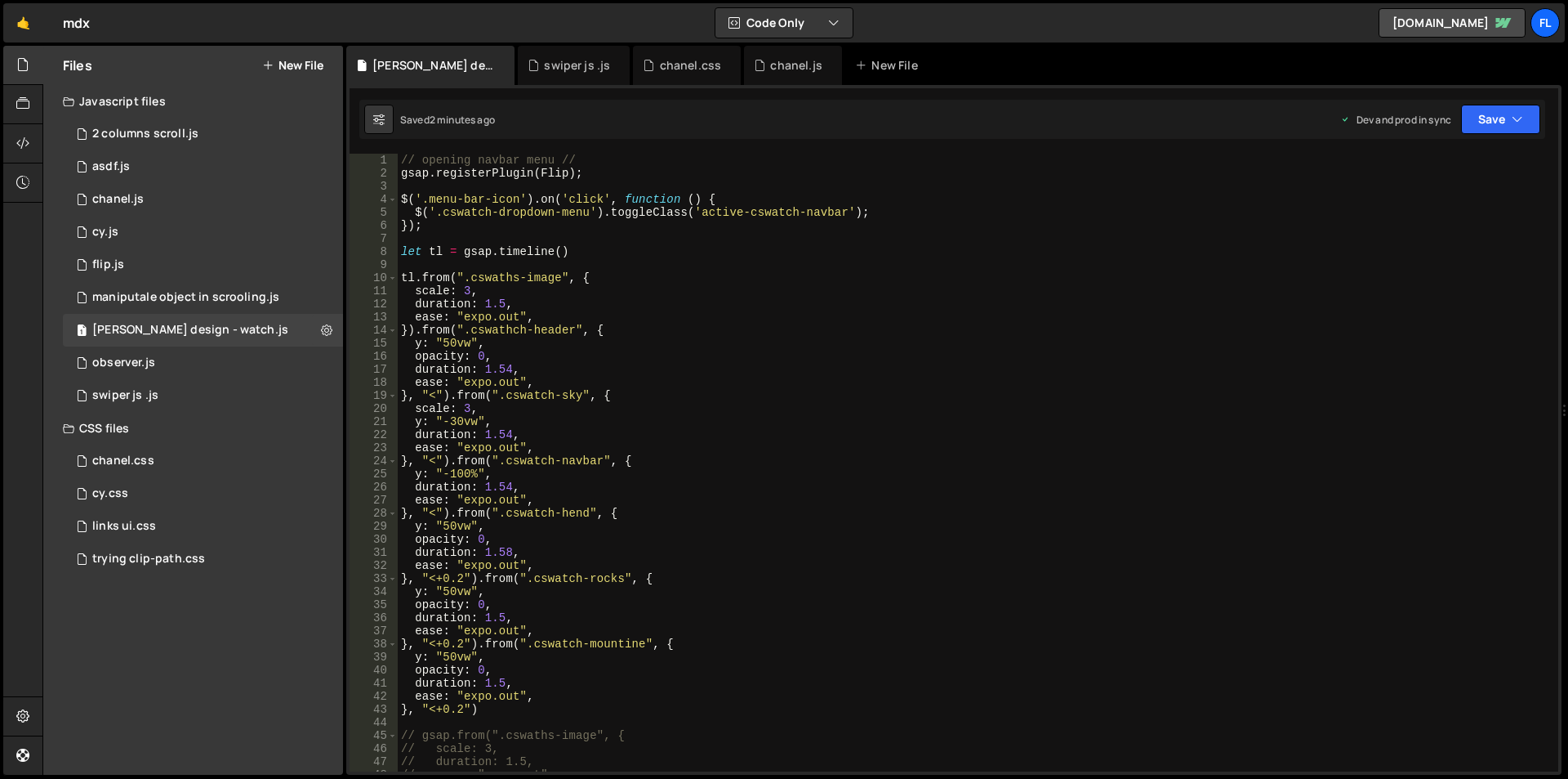
click at [997, 377] on div "// opening navbar menu // gsap . registerPlugin ( Flip ) ; $ ( '.menu-bar-icon'…" at bounding box center [975, 475] width 1154 height 644
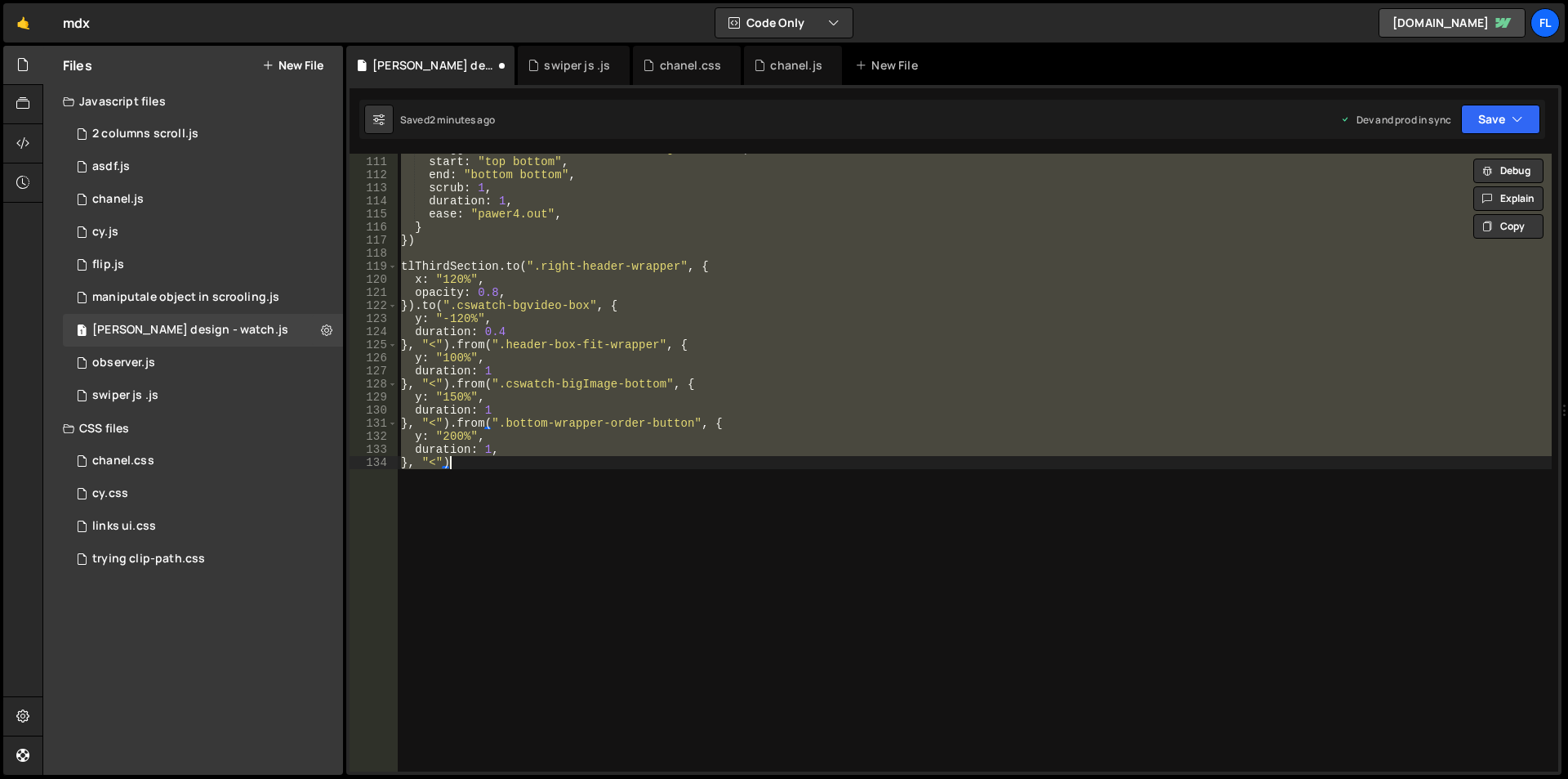
type textarea "}), "<")"
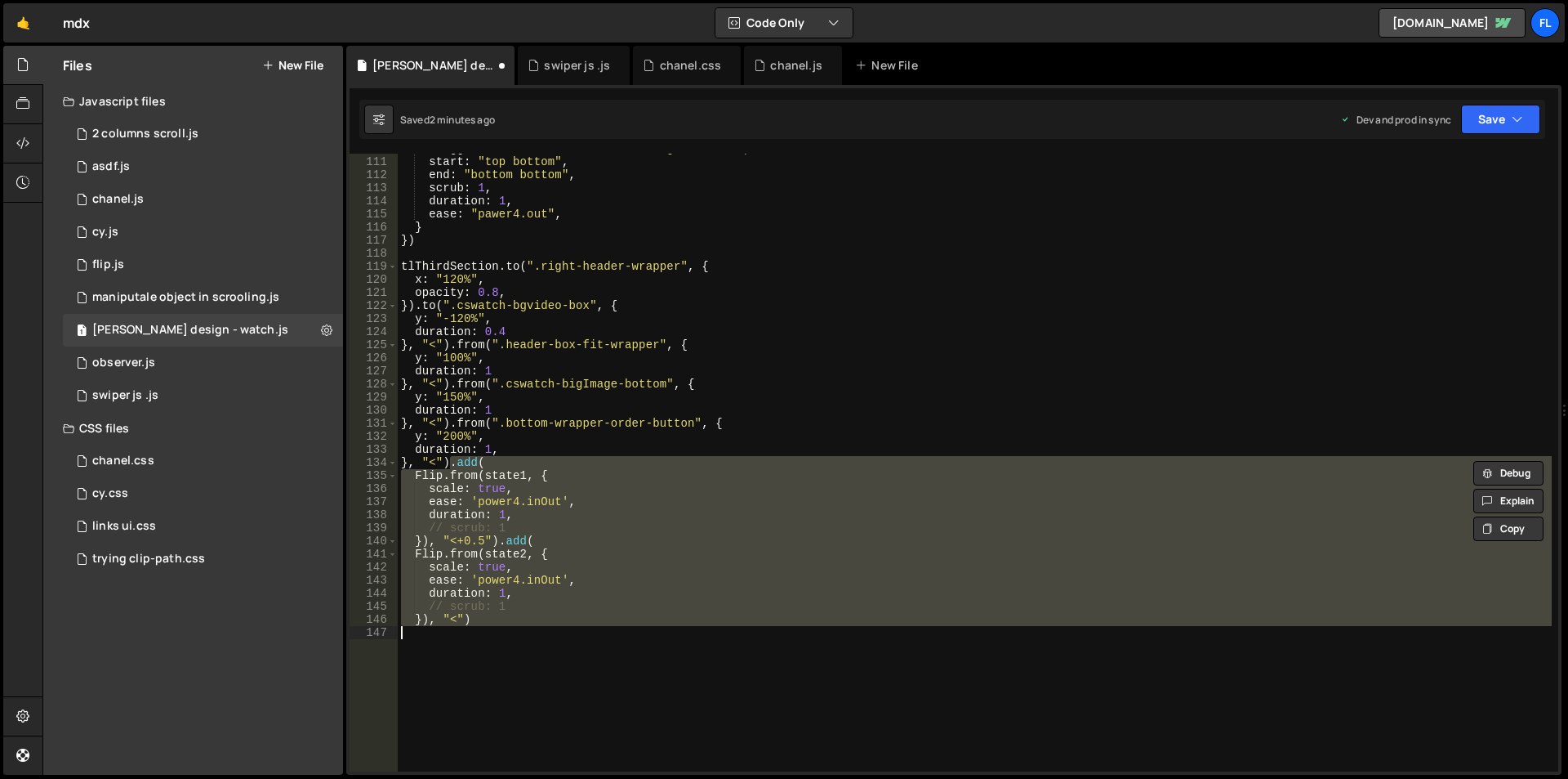
scroll to position [1191, 0]
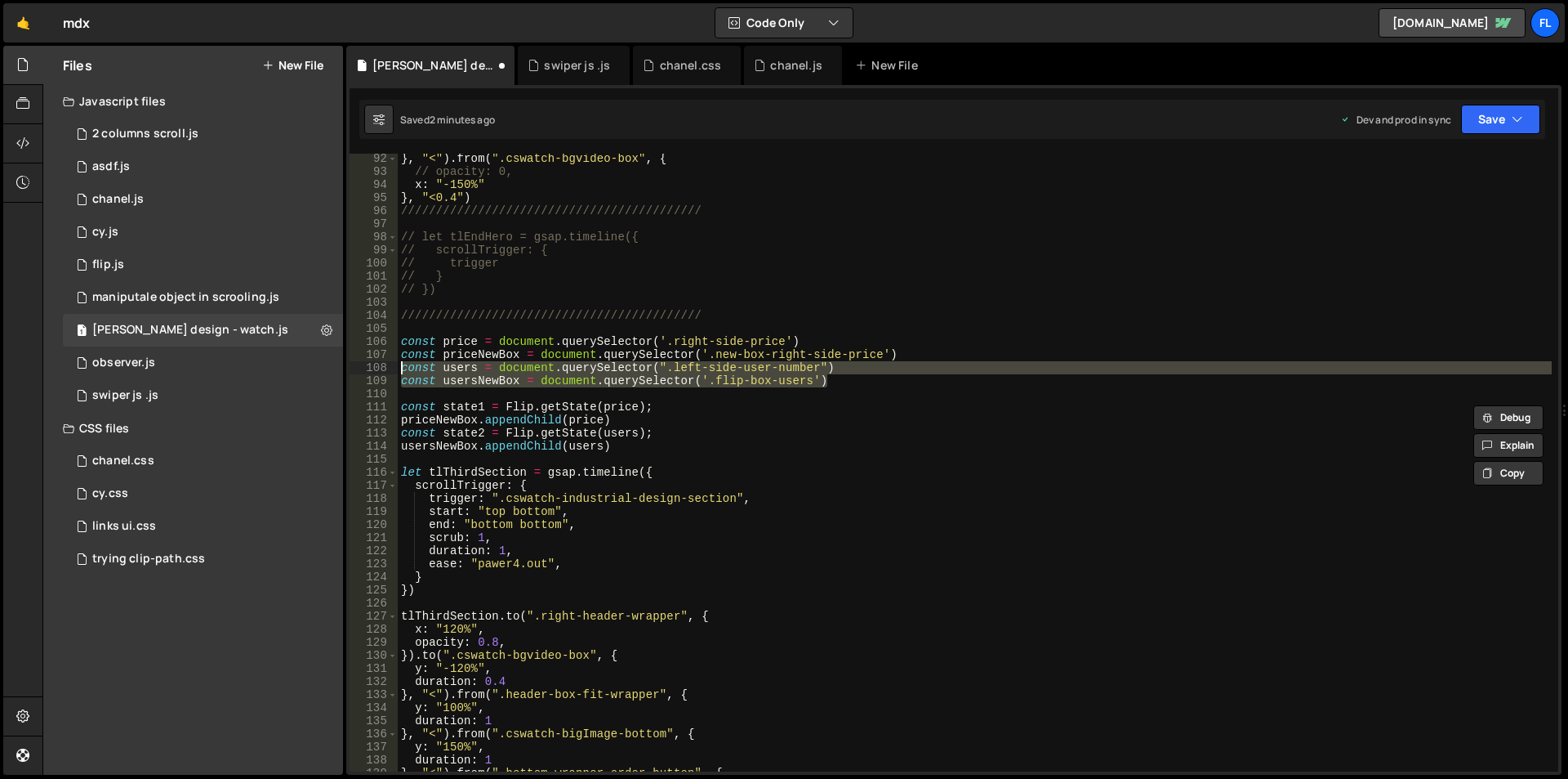
drag, startPoint x: 835, startPoint y: 383, endPoint x: 382, endPoint y: 369, distance: 453.2
click at [382, 369] on div "const state2 = Flip.getState(users); usersNewBox.appendChild(users) 92 93 94 95…" at bounding box center [954, 462] width 1209 height 618
type textarea "const users = document.querySelector(".left-side-user-number") const usersNewBo…"
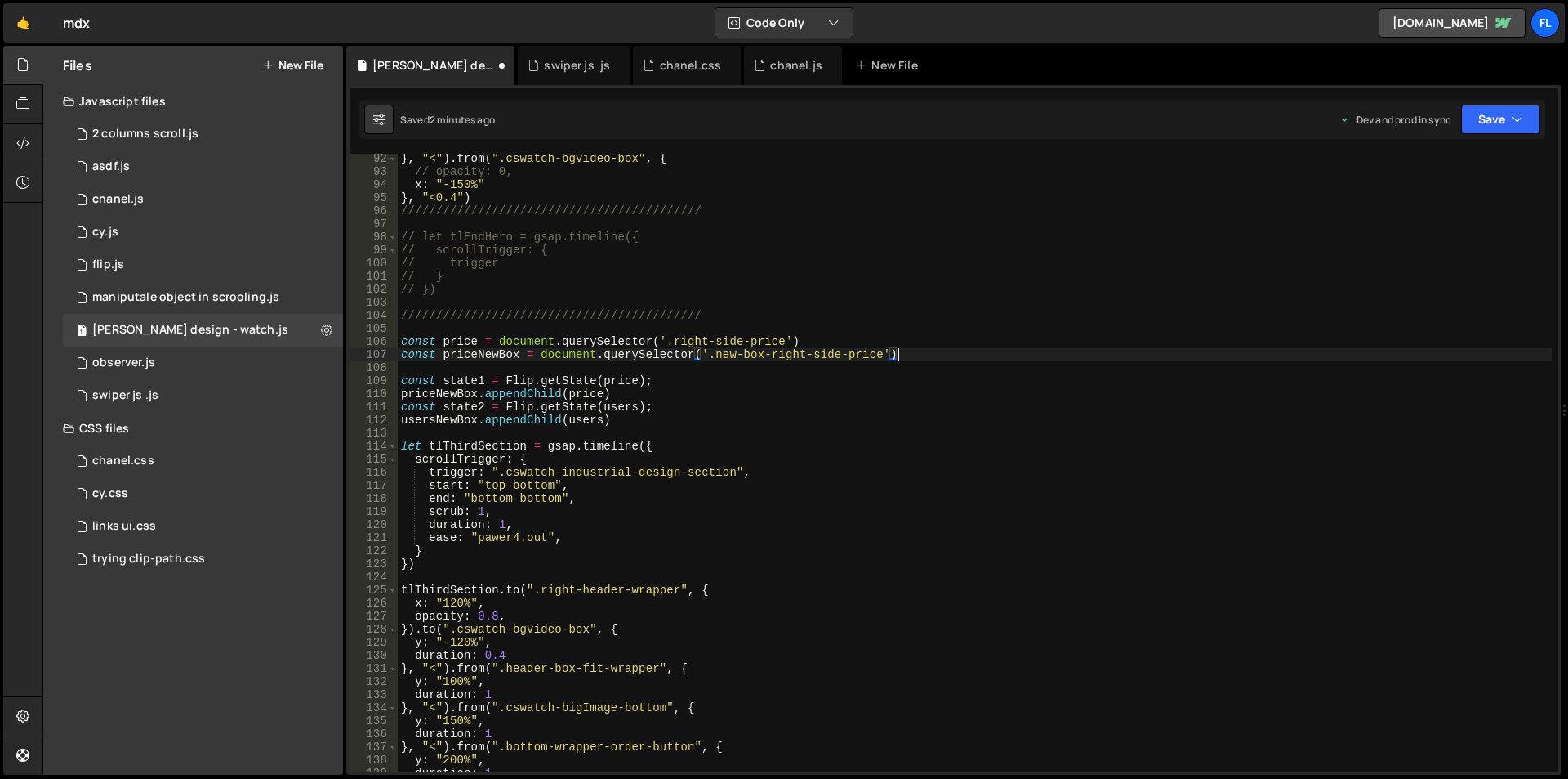
click at [465, 337] on div "} , "<" ) . from ( ".cswatch-bgvideo-box" , { // opacity: 0, x : "-150%" } , "<…" at bounding box center [975, 474] width 1154 height 644
click at [962, 442] on div "} , "<" ) . from ( ".cswatch-bgvideo-box" , { // opacity: 0, x : "-150%" } , "<…" at bounding box center [975, 474] width 1154 height 644
drag, startPoint x: 475, startPoint y: 355, endPoint x: 442, endPoint y: 358, distance: 33.1
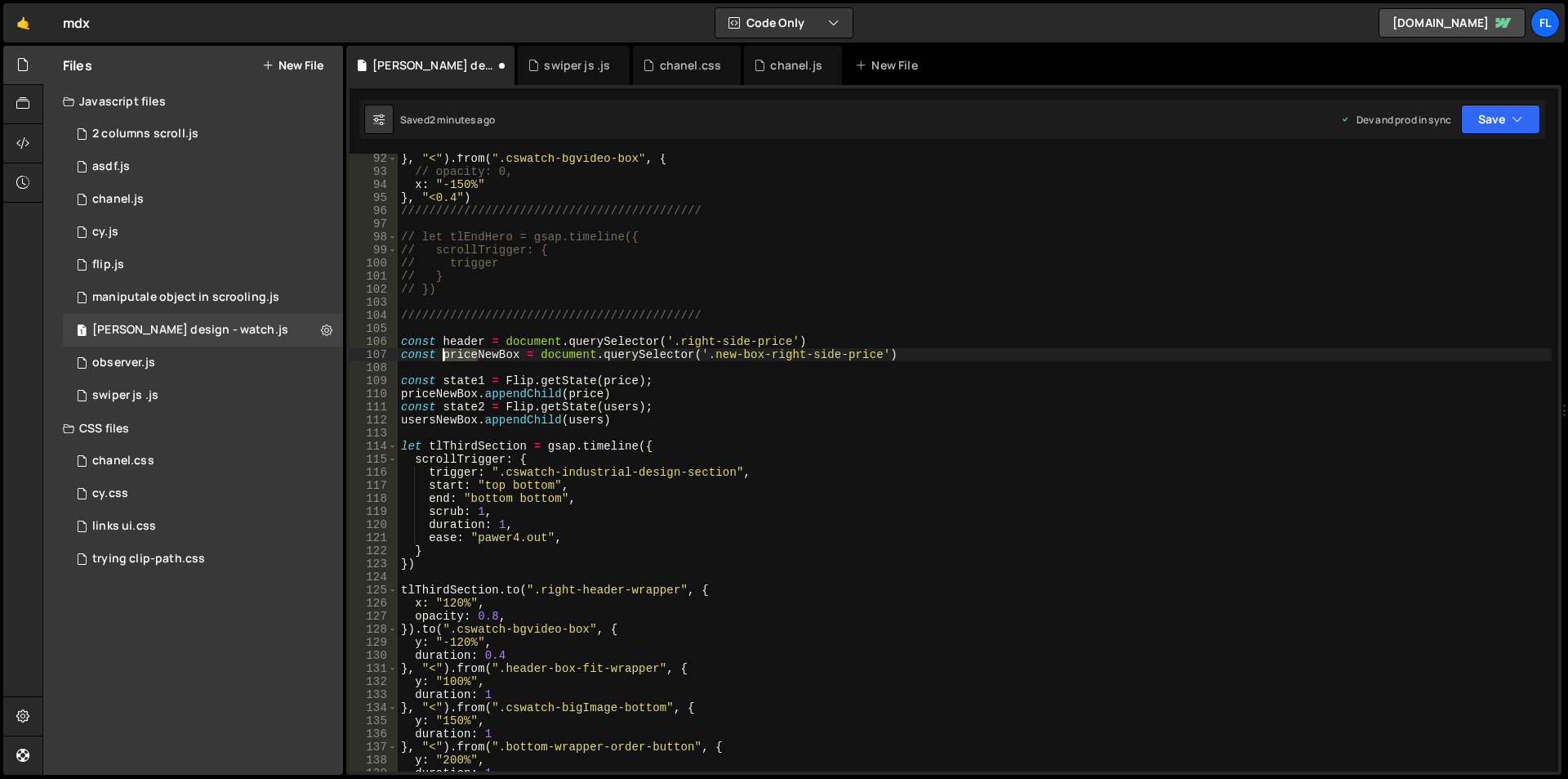
click at [442, 358] on div "} , "<" ) . from ( ".cswatch-bgvideo-box" , { // opacity: 0, x : "-150%" } , "<…" at bounding box center [975, 474] width 1154 height 644
drag, startPoint x: 888, startPoint y: 353, endPoint x: 721, endPoint y: 359, distance: 167.1
click at [721, 359] on div "} , "<" ) . from ( ".cswatch-bgvideo-box" , { // opacity: 0, x : "-150%" } , "<…" at bounding box center [975, 474] width 1154 height 644
paste textarea "hero-header-new-box"
drag, startPoint x: 794, startPoint y: 341, endPoint x: 681, endPoint y: 341, distance: 113.0
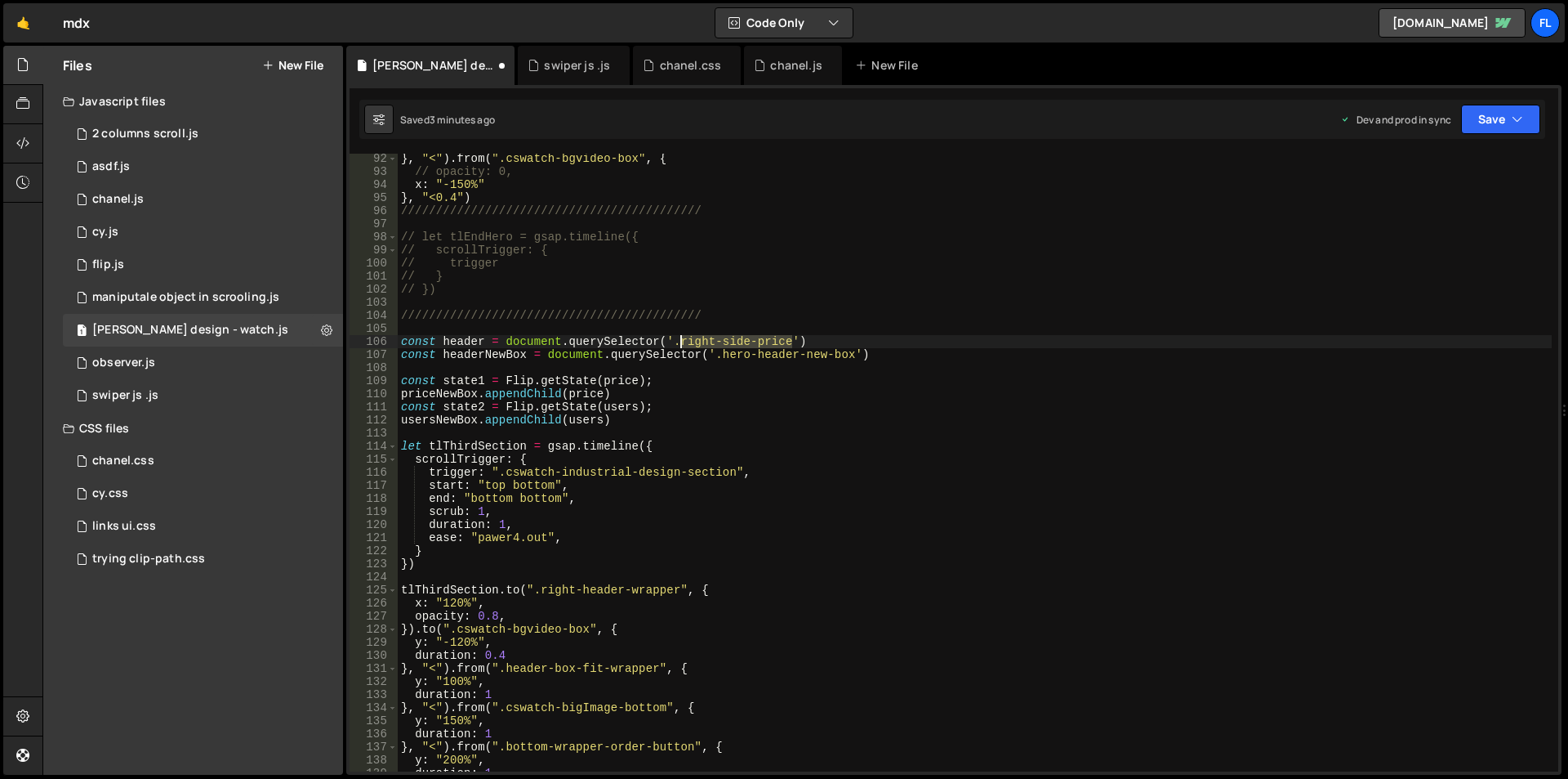
click at [681, 341] on div "} , "<" ) . from ( ".cswatch-bgvideo-box" , { // opacity: 0, x : "-150%" } , "<…" at bounding box center [975, 474] width 1154 height 644
paste textarea "cswathch-header"
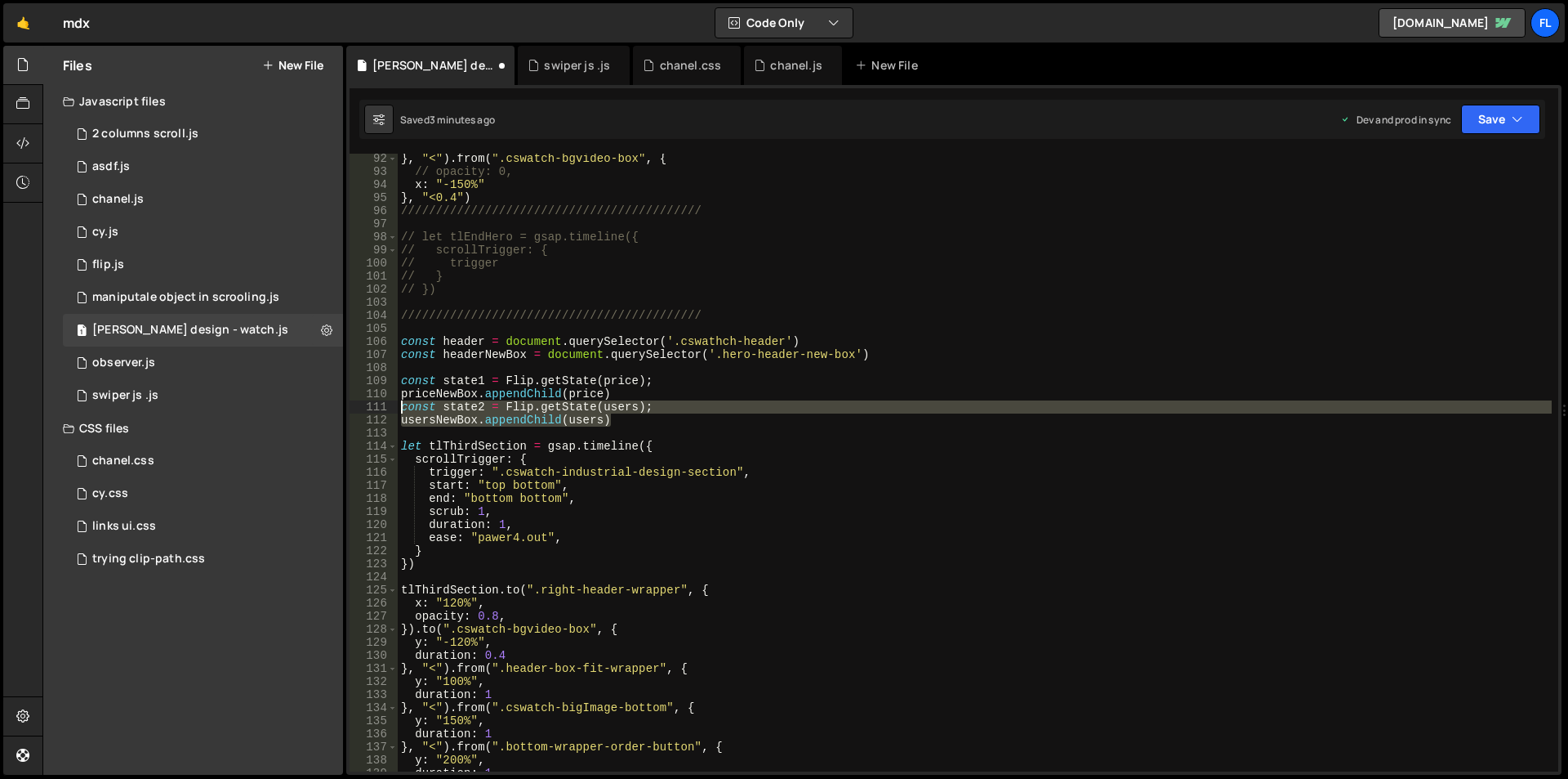
drag, startPoint x: 629, startPoint y: 424, endPoint x: 327, endPoint y: 413, distance: 302.2
click at [327, 413] on div "Files New File Javascript files 1 2 columns scroll.js 0 1 asdf.js 0 1 chanel.js…" at bounding box center [805, 410] width 1525 height 730
type textarea "const state2 = Flip.getState(users); usersNewBox.appendChild(users)"
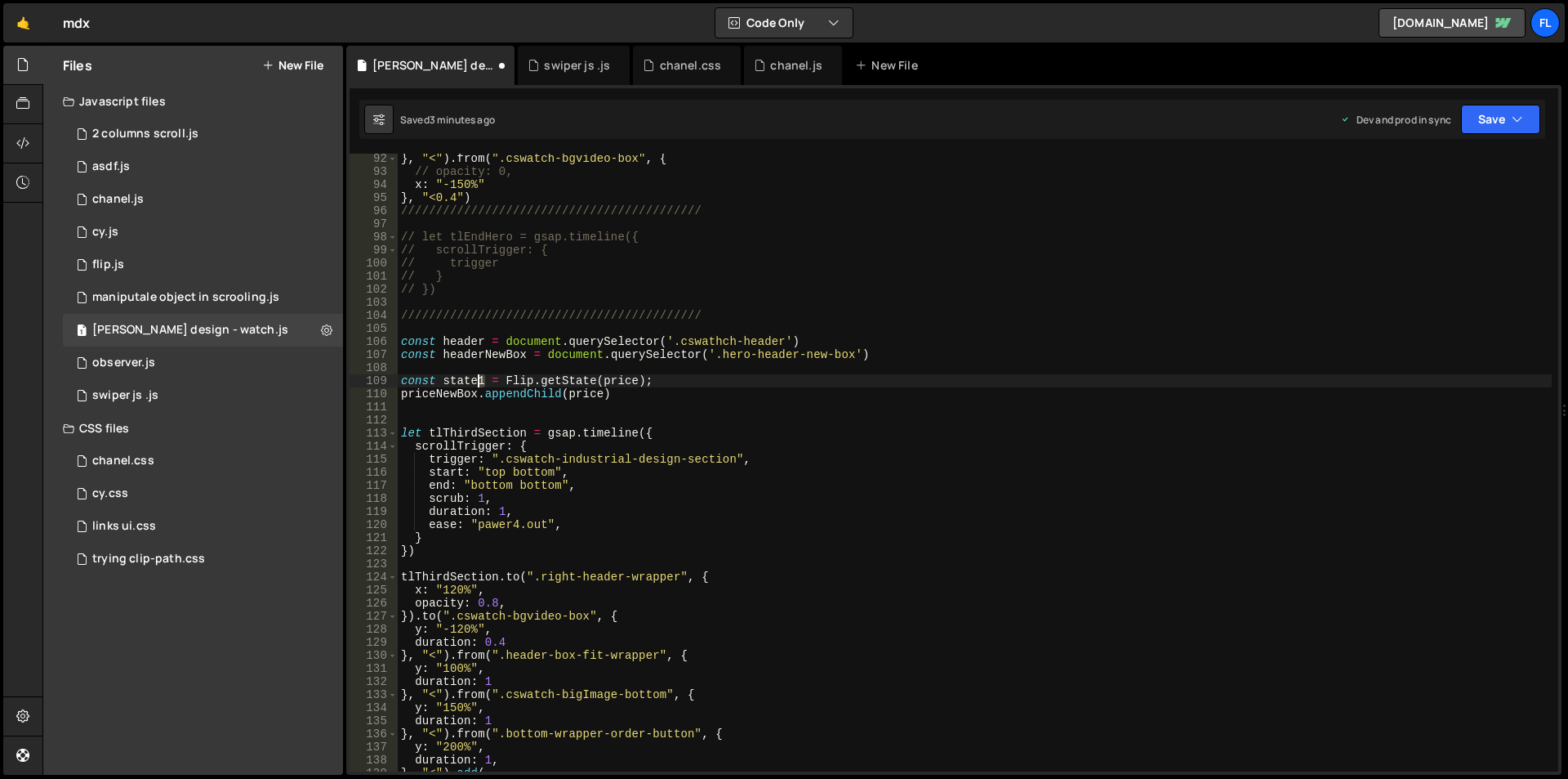
click at [478, 378] on div "} , "<" ) . from ( ".cswatch-bgvideo-box" , { // opacity: 0, x : "-150%" } , "<…" at bounding box center [975, 474] width 1154 height 644
click at [473, 343] on div "} , "<" ) . from ( ".cswatch-bgvideo-box" , { // opacity: 0, x : "-150%" } , "<…" at bounding box center [975, 474] width 1154 height 644
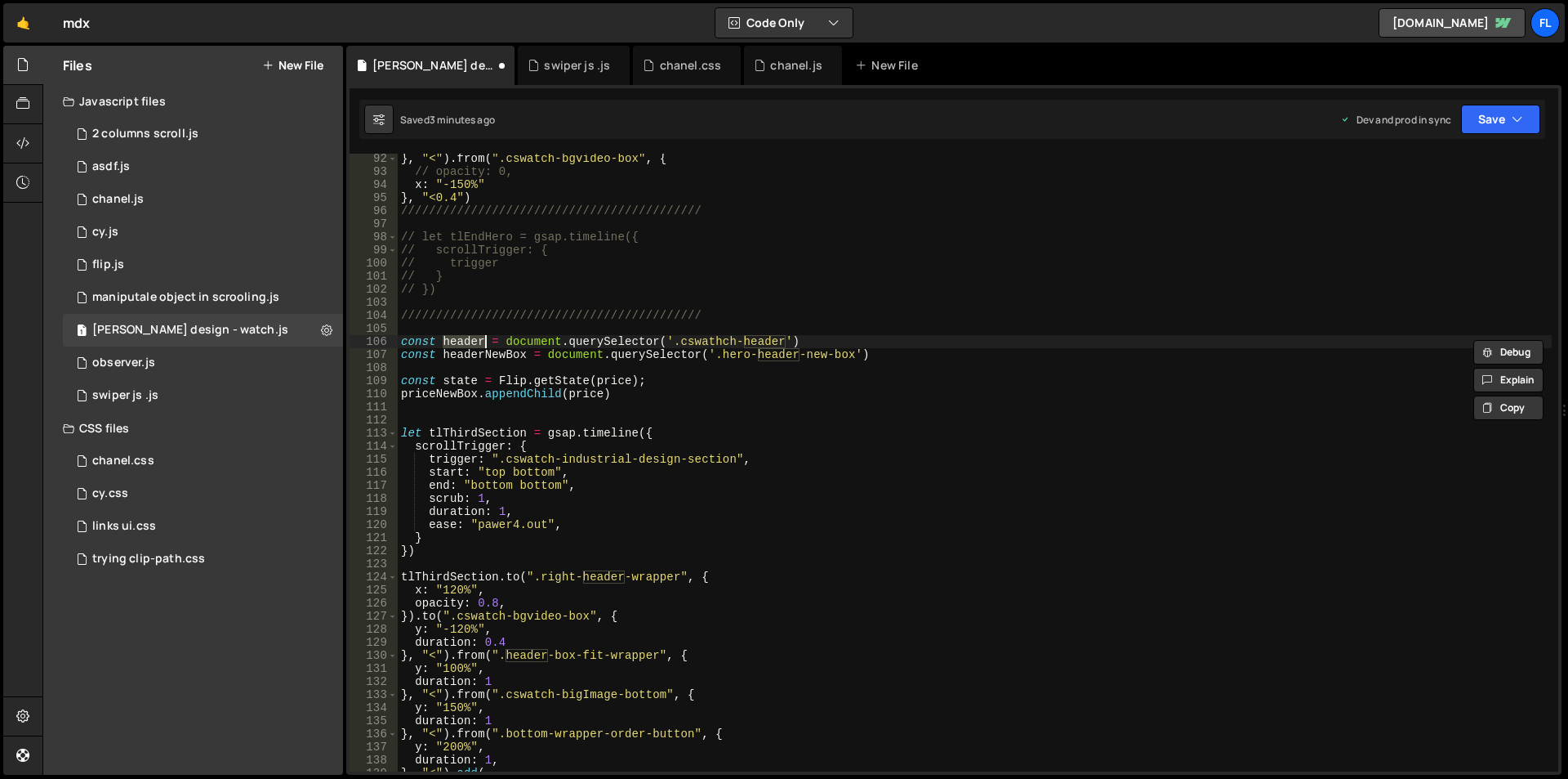
click at [617, 381] on div "} , "<" ) . from ( ".cswatch-bgvideo-box" , { // opacity: 0, x : "-150%" } , "<…" at bounding box center [975, 474] width 1154 height 644
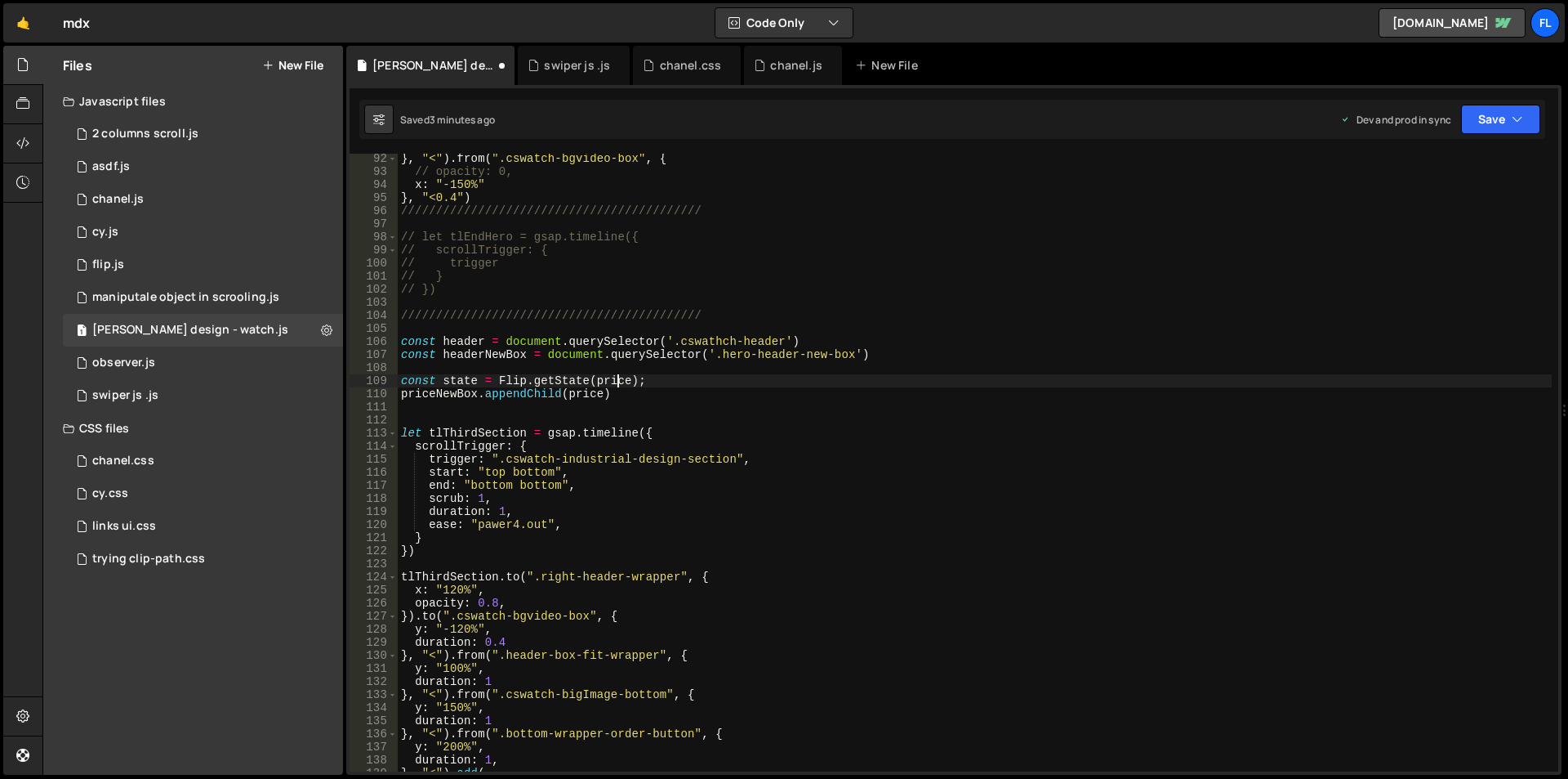
click at [617, 381] on div "} , "<" ) . from ( ".cswatch-bgvideo-box" , { // opacity: 0, x : "-150%" } , "<…" at bounding box center [975, 474] width 1154 height 644
paste textarea "header"
click at [487, 359] on div "} , "<" ) . from ( ".cswatch-bgvideo-box" , { // opacity: 0, x : "-150%" } , "<…" at bounding box center [975, 474] width 1154 height 644
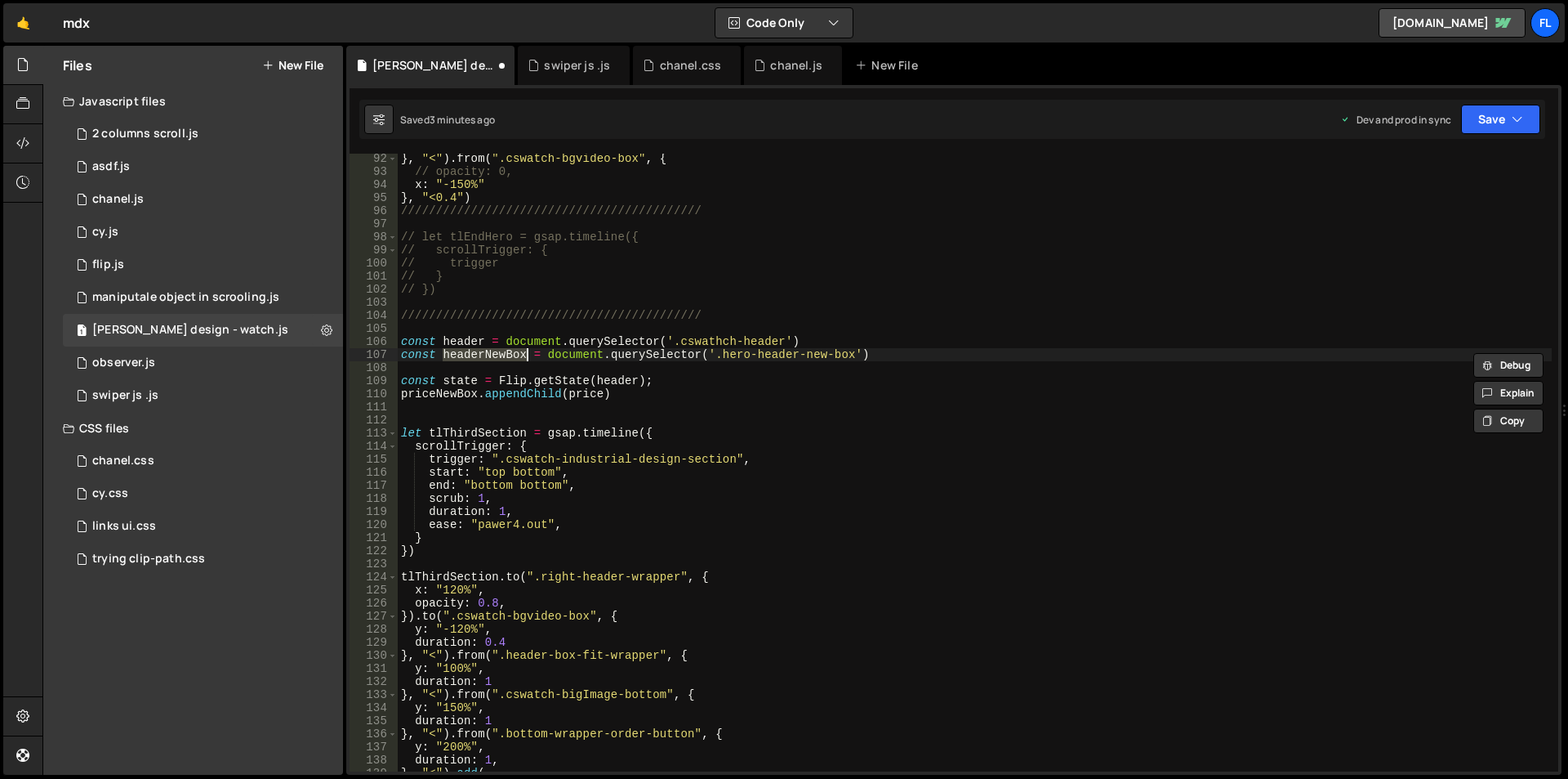
click at [448, 396] on div "} , "<" ) . from ( ".cswatch-bgvideo-box" , { // opacity: 0, x : "-150%" } , "<…" at bounding box center [975, 474] width 1154 height 644
paste textarea "header"
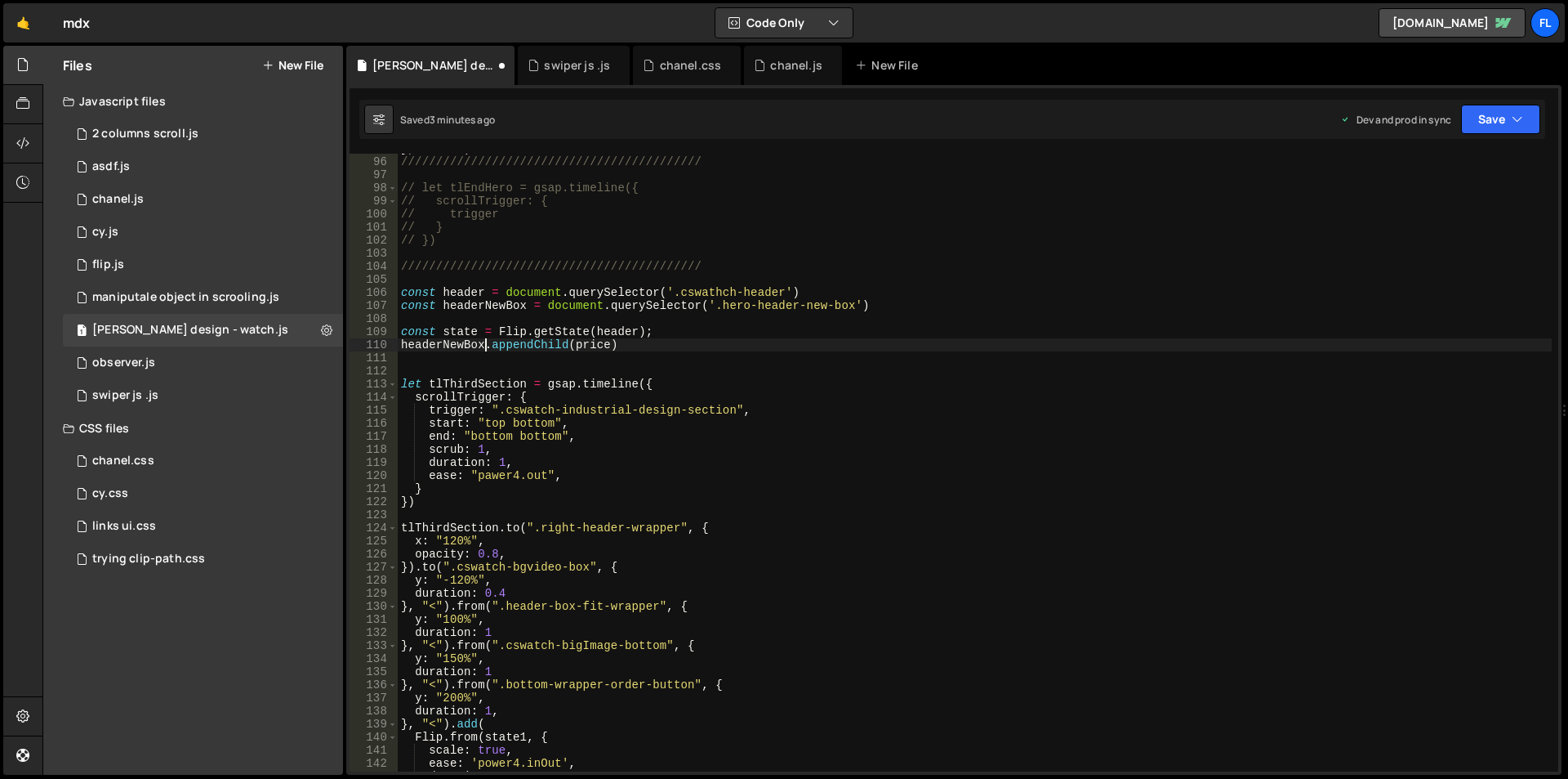
scroll to position [1534, 0]
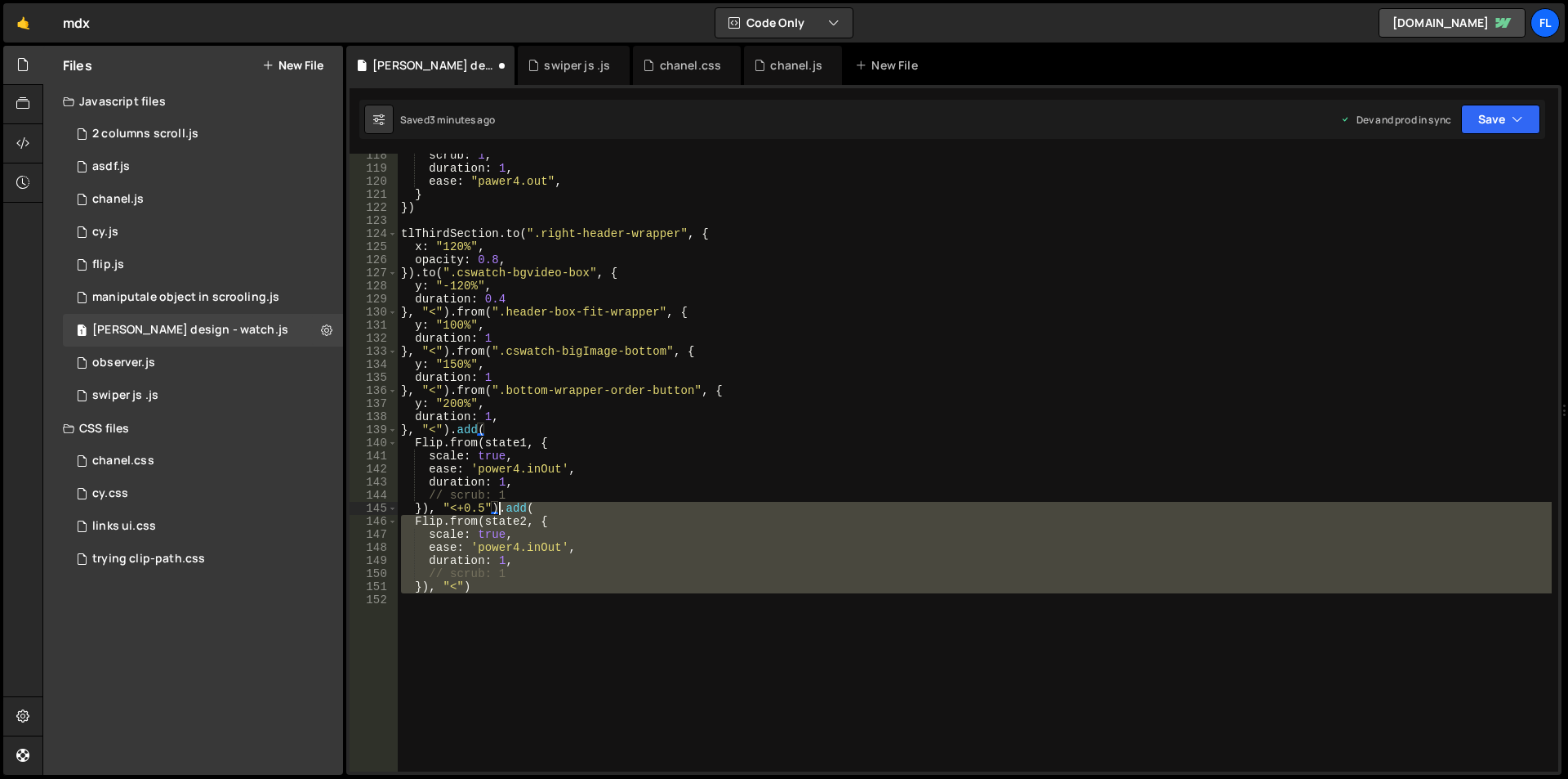
drag, startPoint x: 438, startPoint y: 606, endPoint x: 497, endPoint y: 512, distance: 111.0
click at [497, 512] on div "scrub : 1 , duration : 1 , ease : "pawer4.out" , } }) tlThirdSection . to ( ".r…" at bounding box center [975, 471] width 1154 height 644
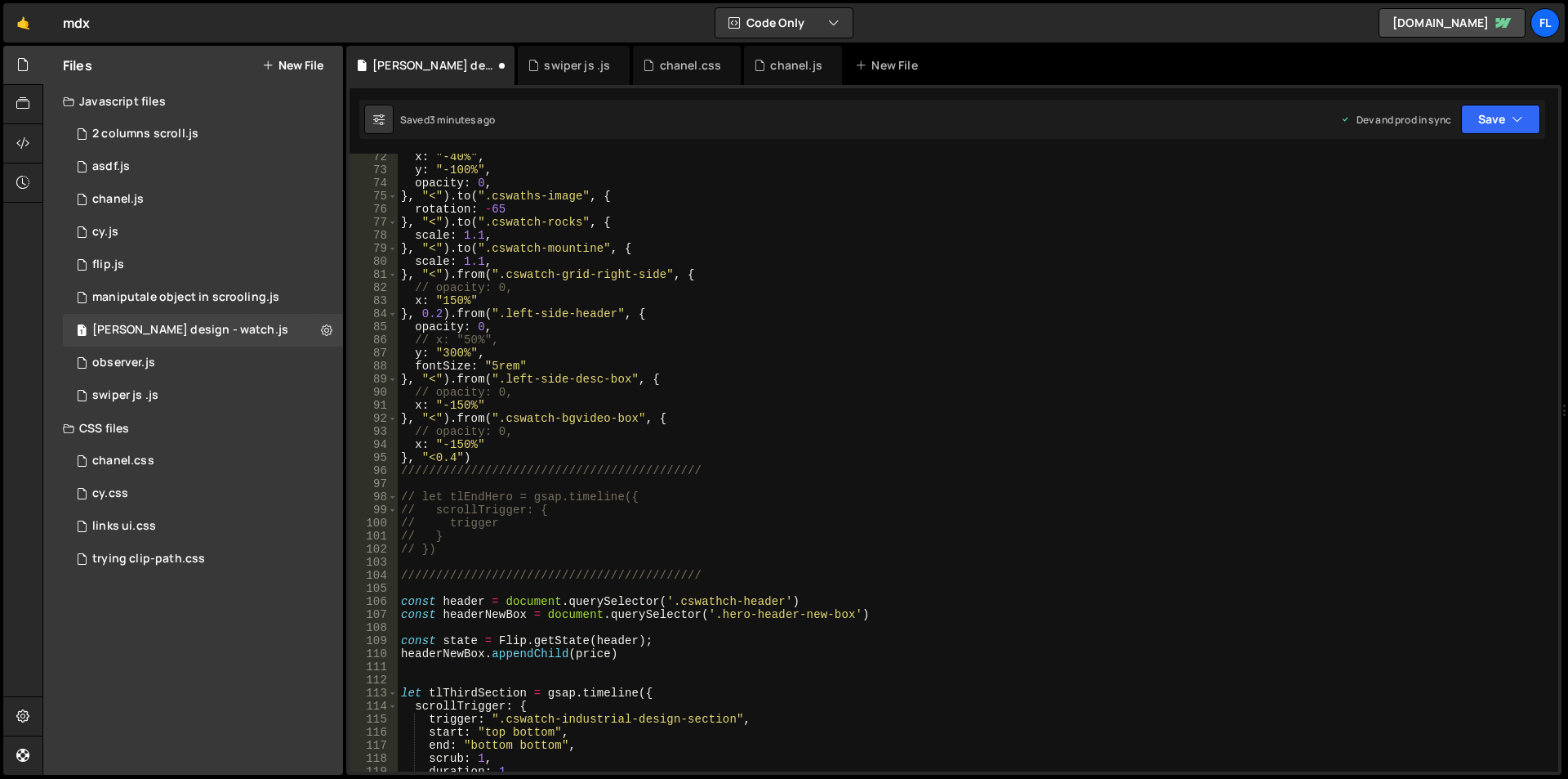
scroll to position [1226, 0]
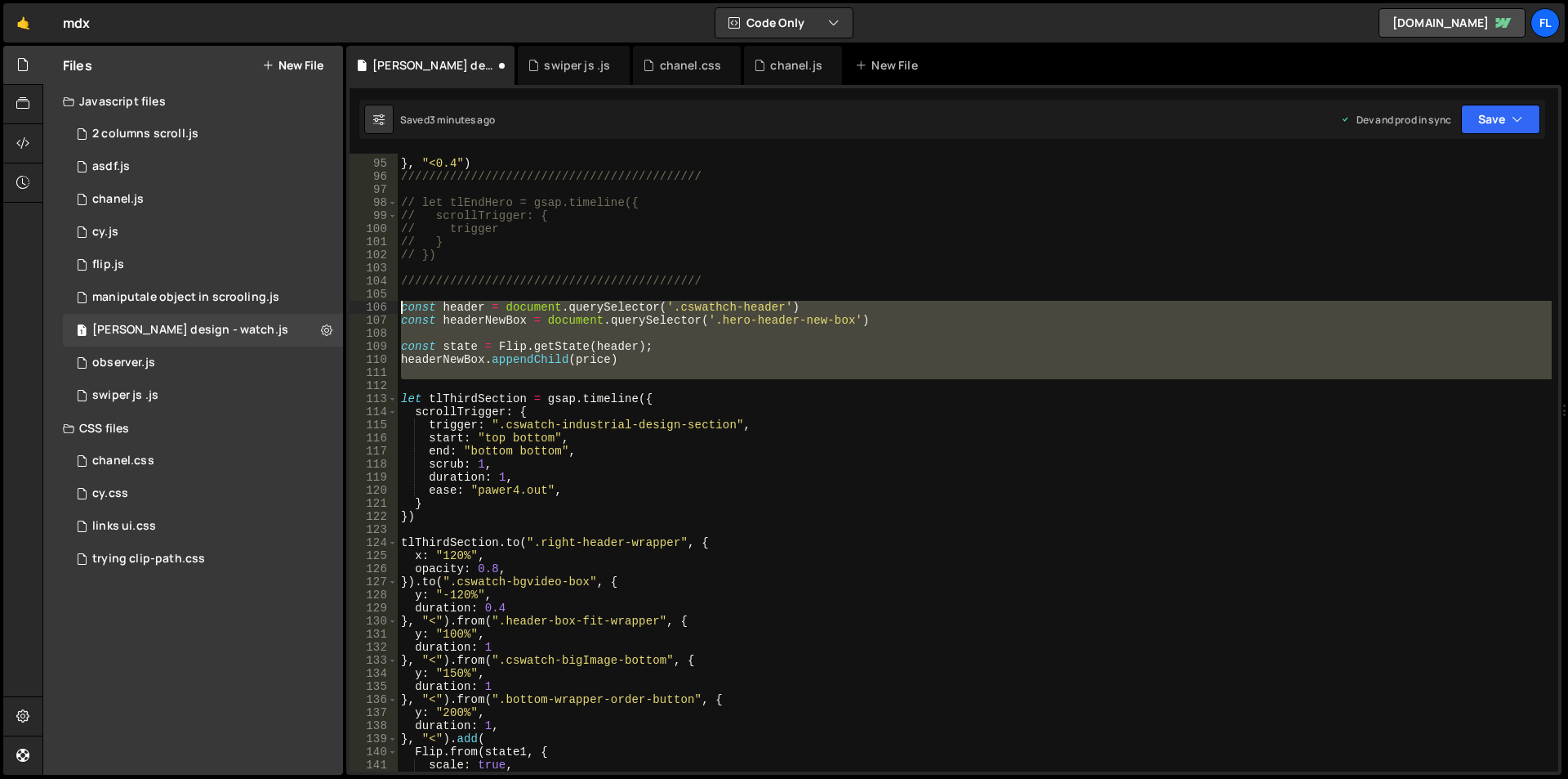
drag, startPoint x: 431, startPoint y: 379, endPoint x: 379, endPoint y: 306, distance: 89.6
click at [379, 306] on div "}), "<+0.5") 94 95 96 97 98 99 100 101 102 103 104 105 106 107 108 109 110 111 …" at bounding box center [954, 462] width 1209 height 618
type textarea "const header = document.querySelector('.cswathch-header') const headerNewBox = …"
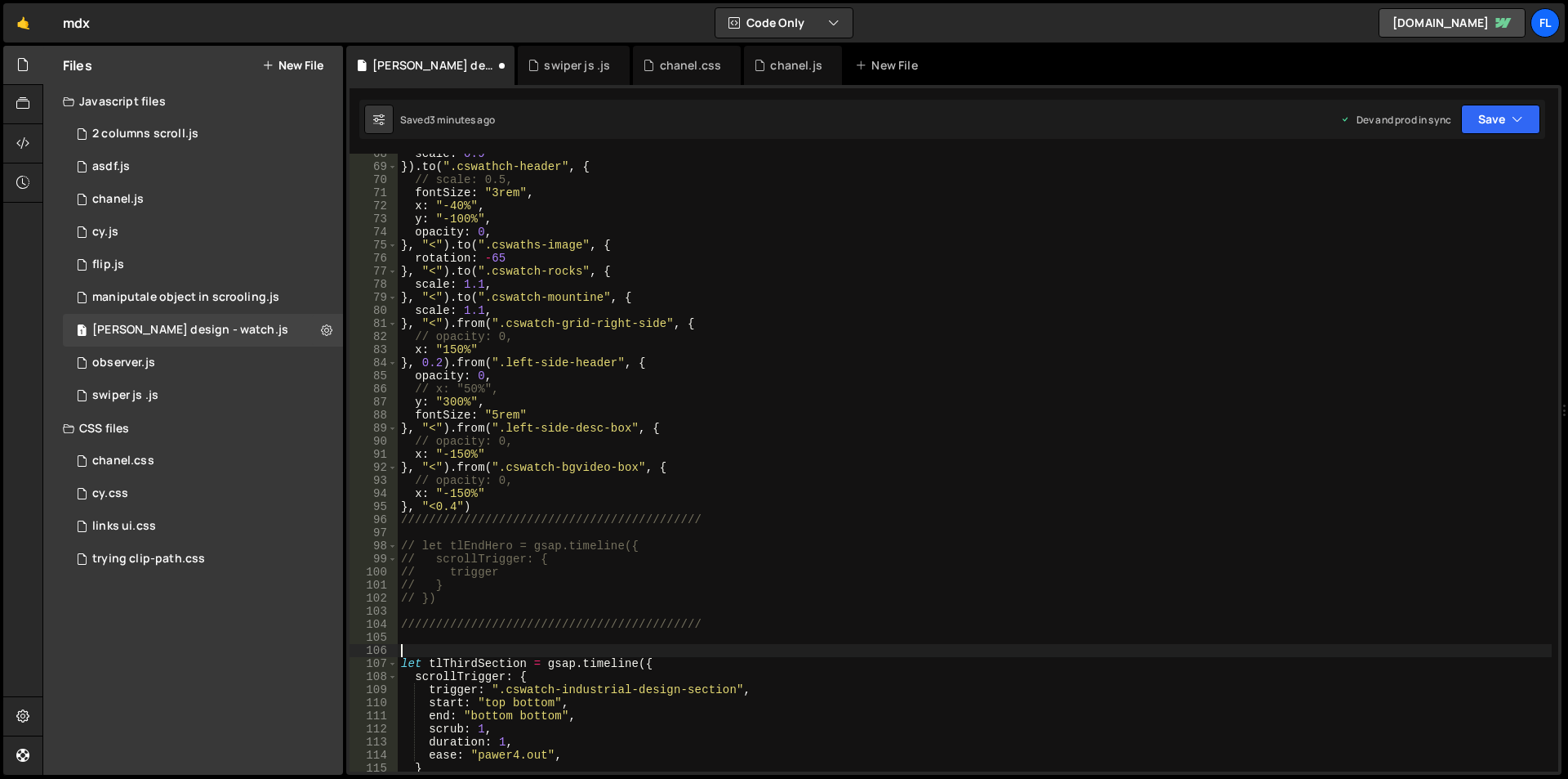
scroll to position [540, 0]
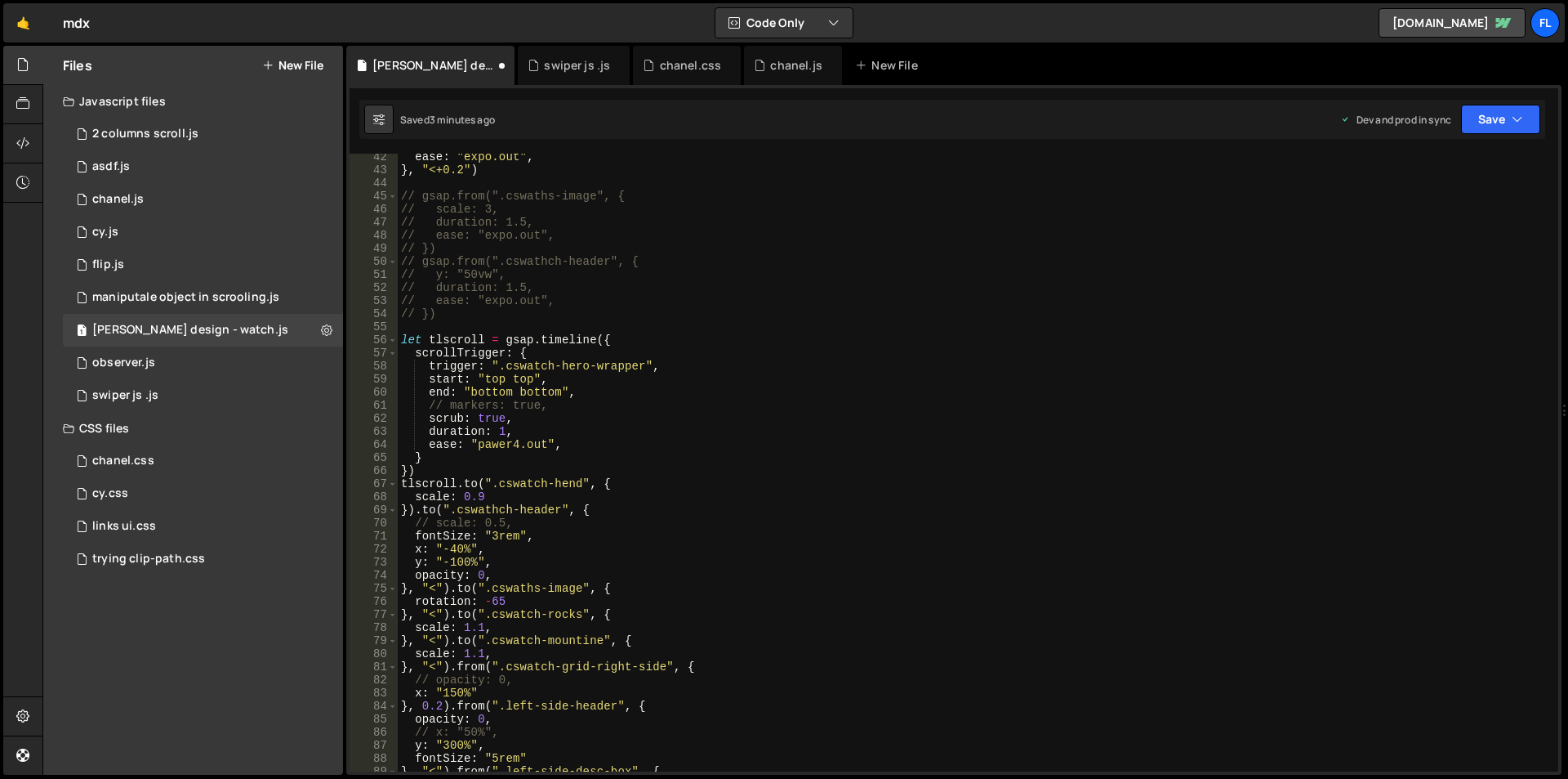
click at [462, 311] on div "ease : "expo.out" , } , "<+0.2" ) // gsap.from(".cswaths-image", { // scale: 3,…" at bounding box center [975, 472] width 1154 height 644
type textarea "// })"
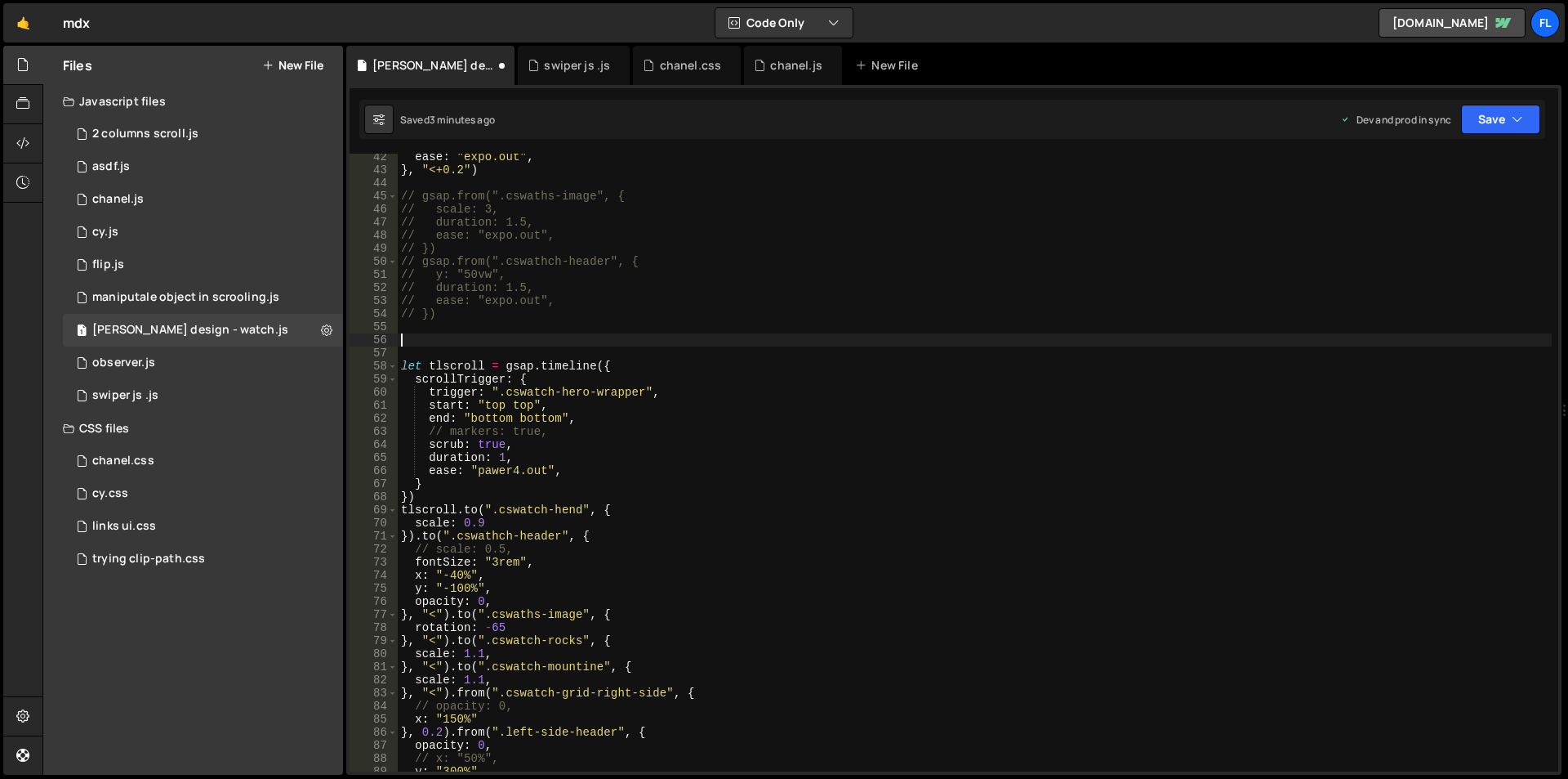
type textarea "// })"
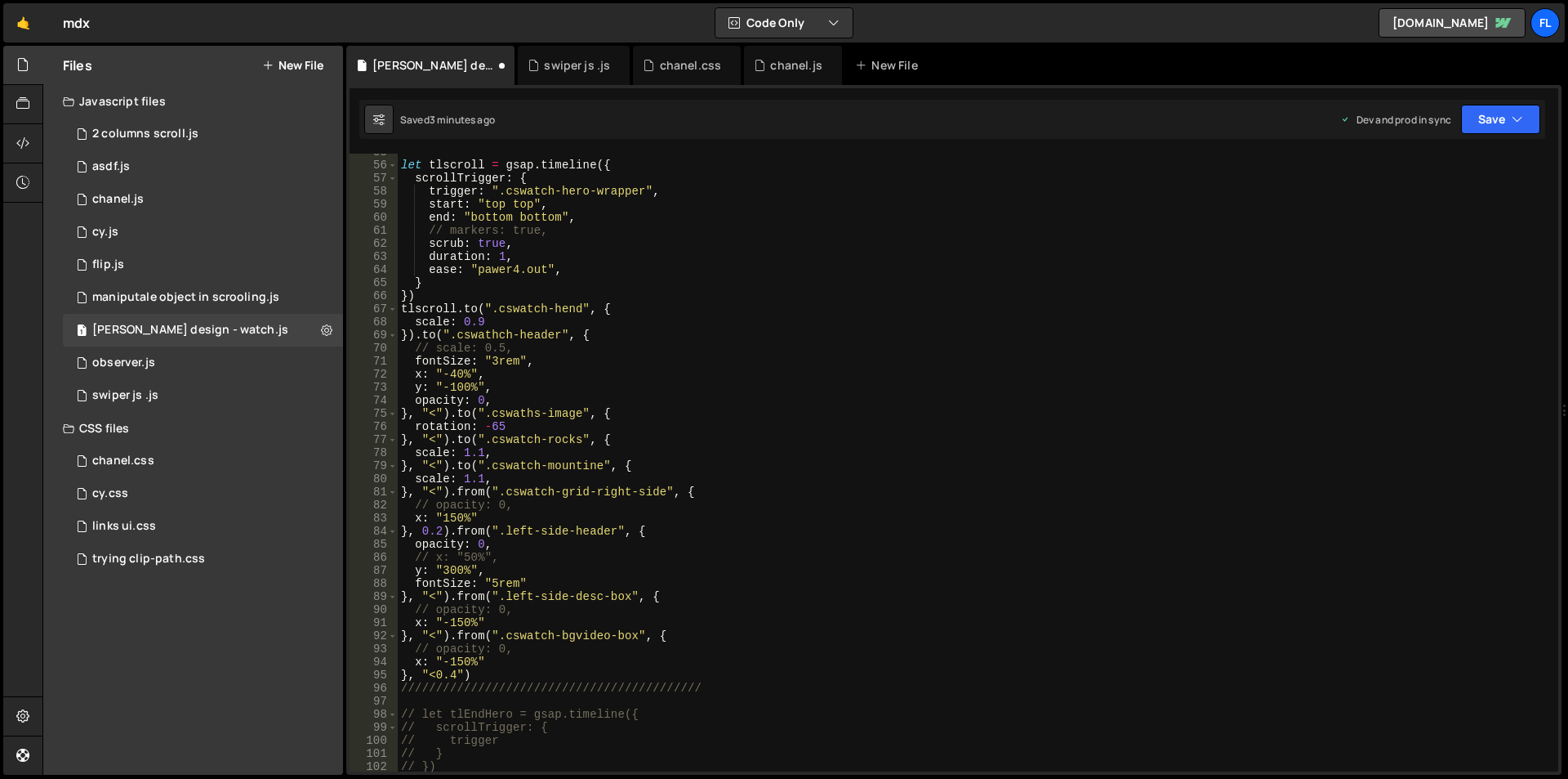
scroll to position [616, 0]
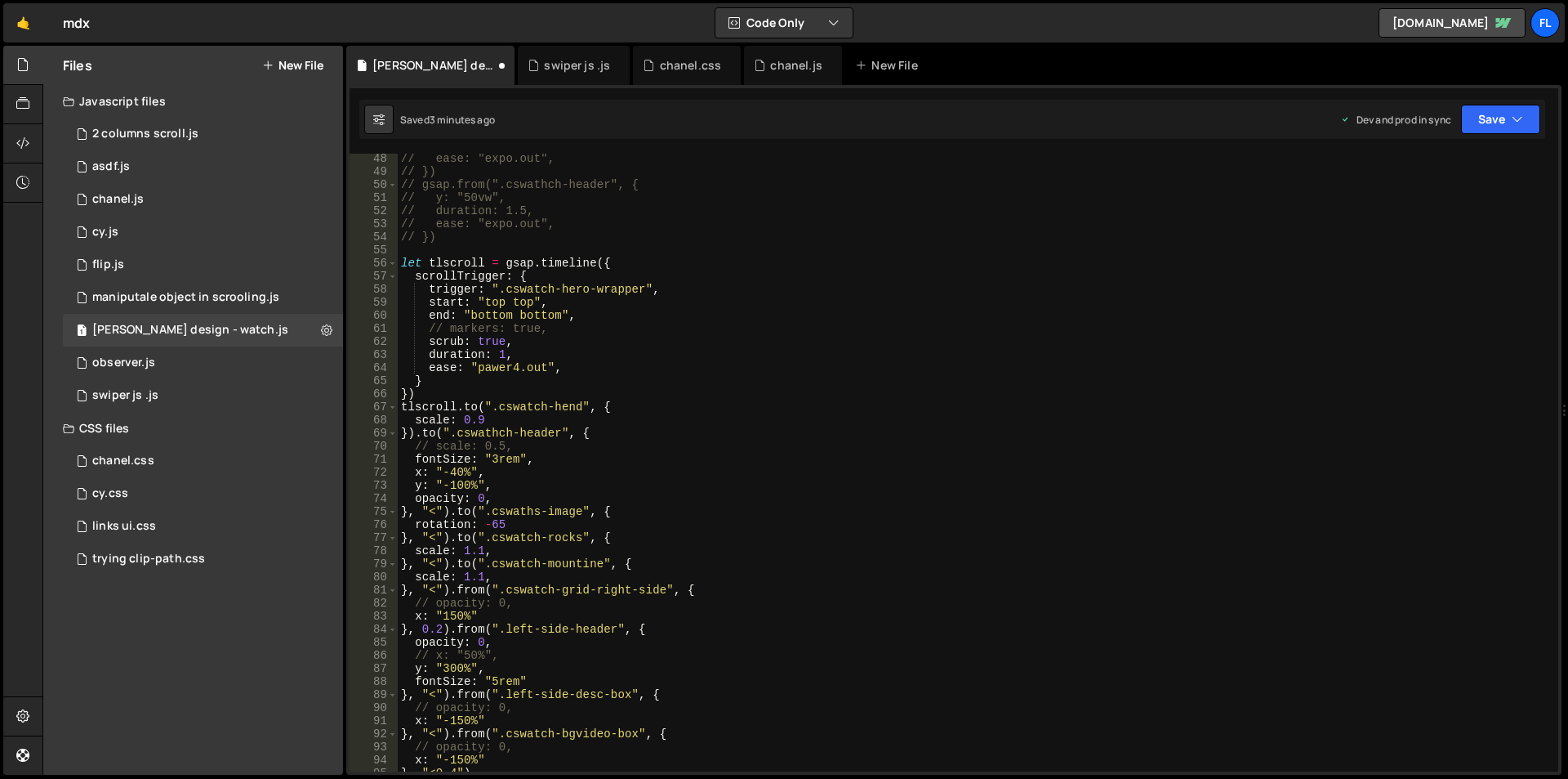
click at [463, 239] on div "// ease: "expo.out", // }) // gsap.from(".cswathch-header", { // y: "50vw", // …" at bounding box center [975, 474] width 1154 height 644
type textarea "// })"
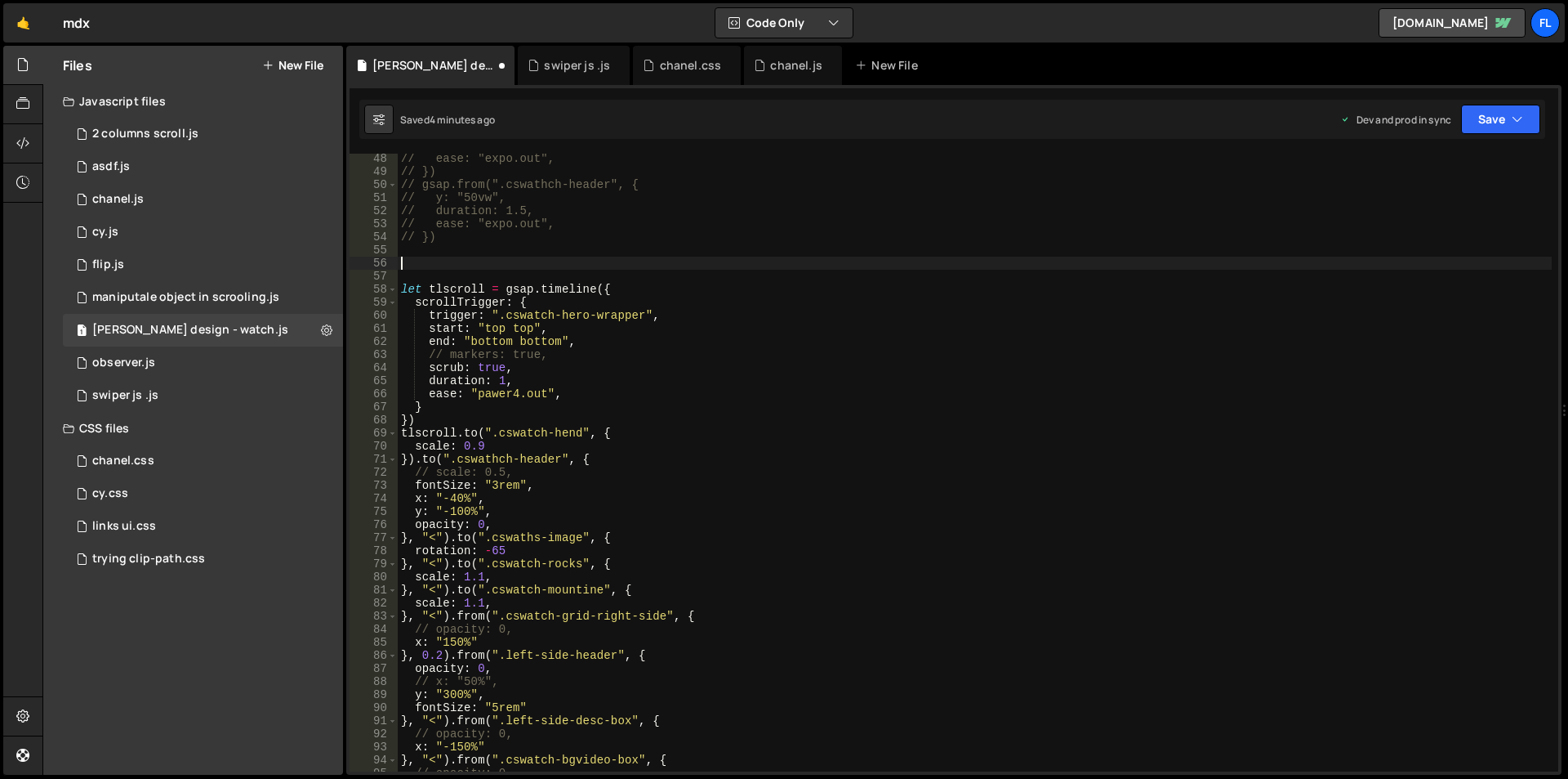
type textarea "// })"
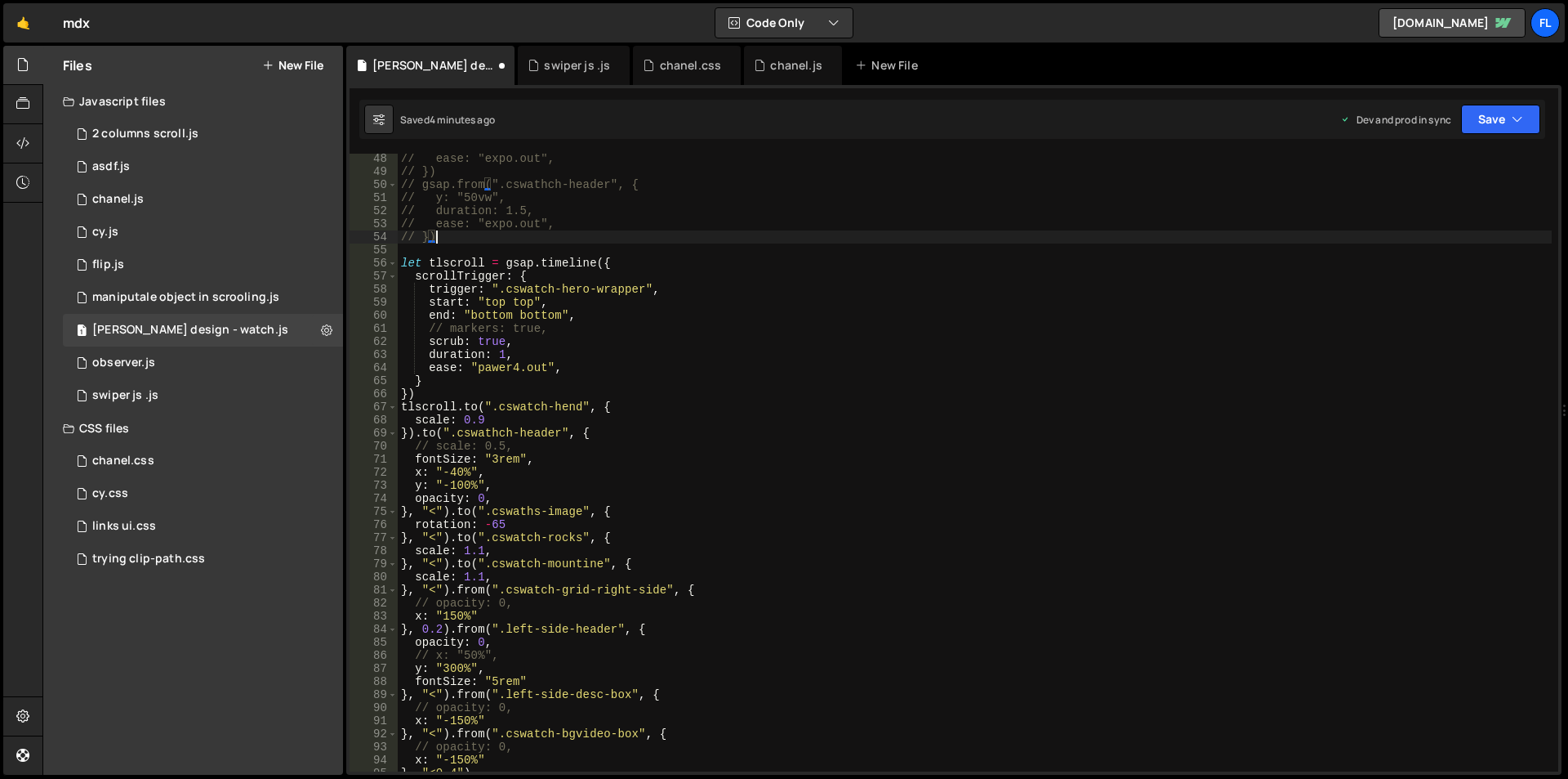
scroll to position [911, 0]
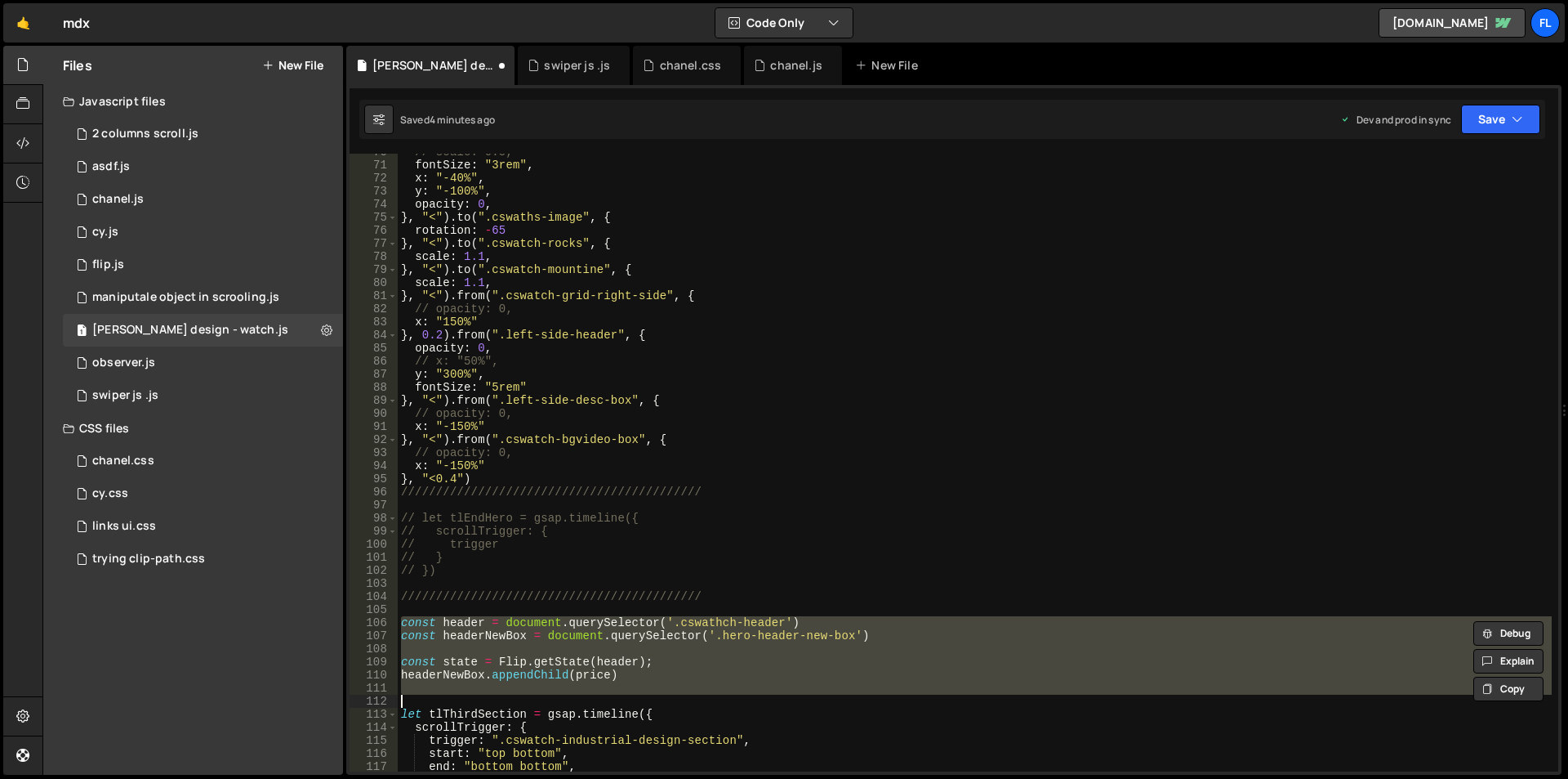
click at [617, 655] on div "// scale: 0.5, fontSize : "3rem" , x : "-40%" , y : "-100%" , opacity : 0 , } ,…" at bounding box center [975, 462] width 1154 height 618
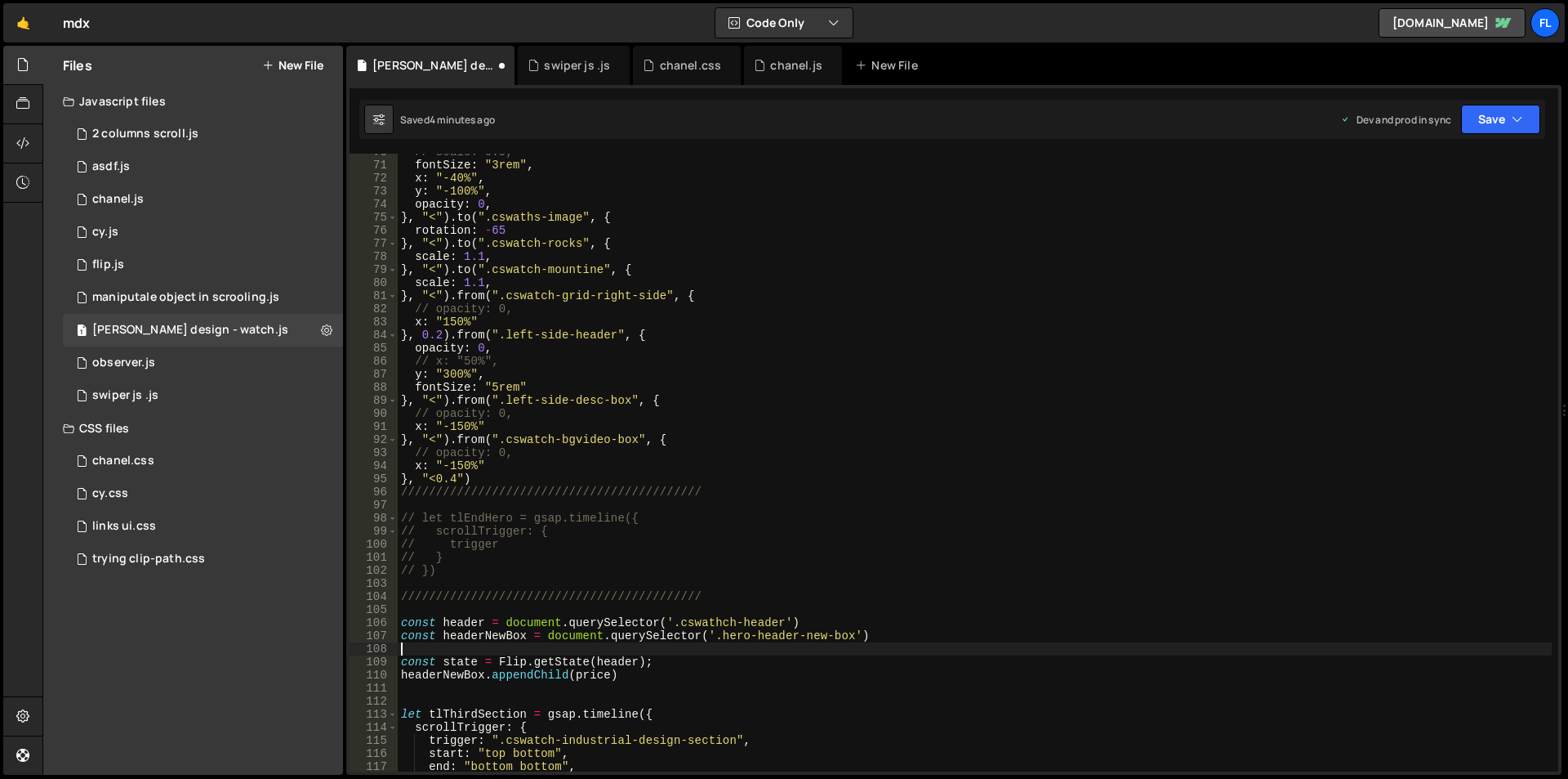
click at [617, 655] on div "// scale: 0.5, fontSize : "3rem" , x : "-40%" , y : "-100%" , opacity : 0 , } ,…" at bounding box center [975, 467] width 1154 height 644
click at [617, 663] on div "// scale: 0.5, fontSize : "3rem" , x : "-40%" , y : "-100%" , opacity : 0 , } ,…" at bounding box center [975, 467] width 1154 height 644
click at [590, 679] on div "// scale: 0.5, fontSize : "3rem" , x : "-40%" , y : "-100%" , opacity : 0 , } ,…" at bounding box center [975, 467] width 1154 height 644
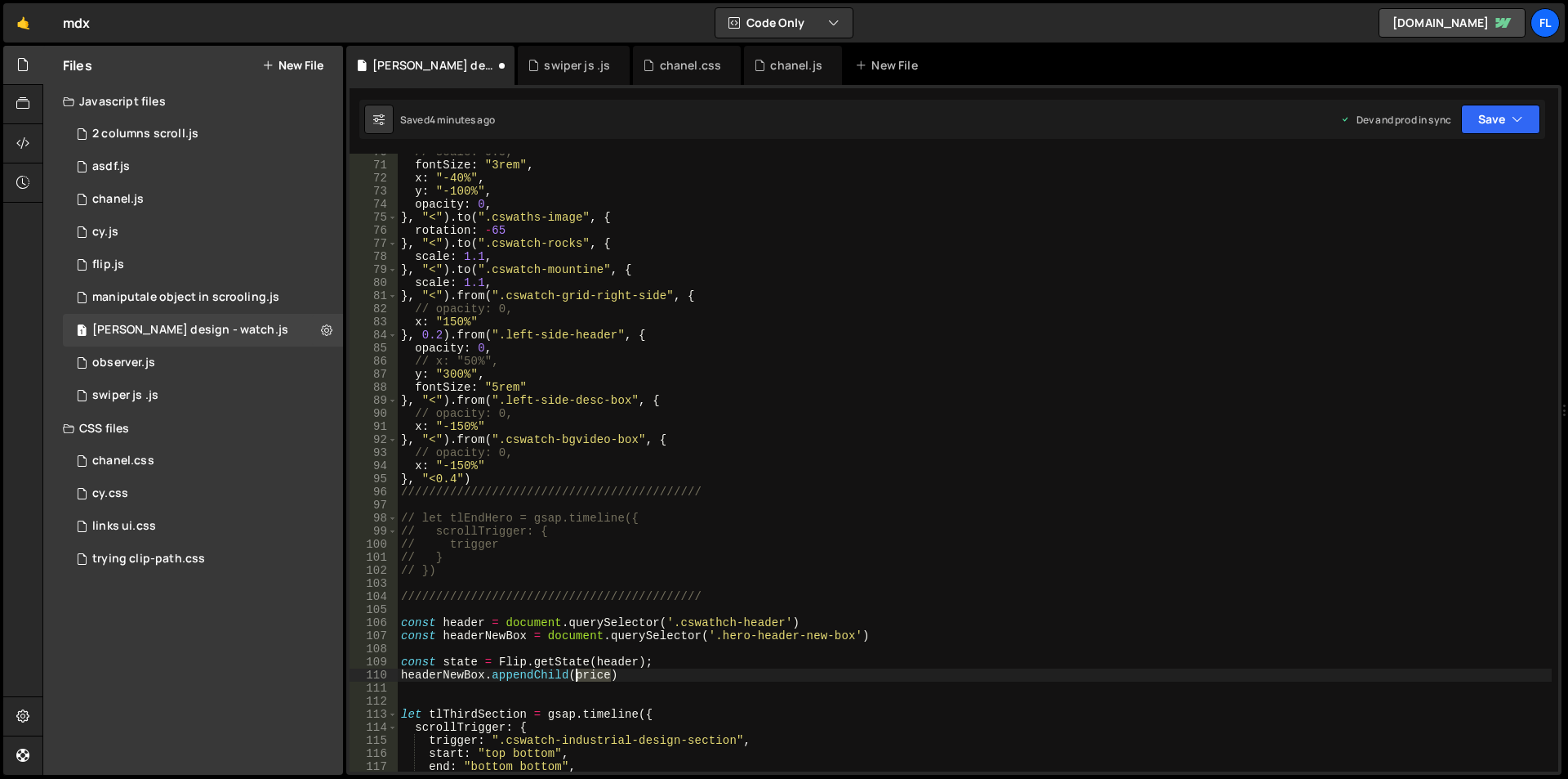
paste textarea "header"
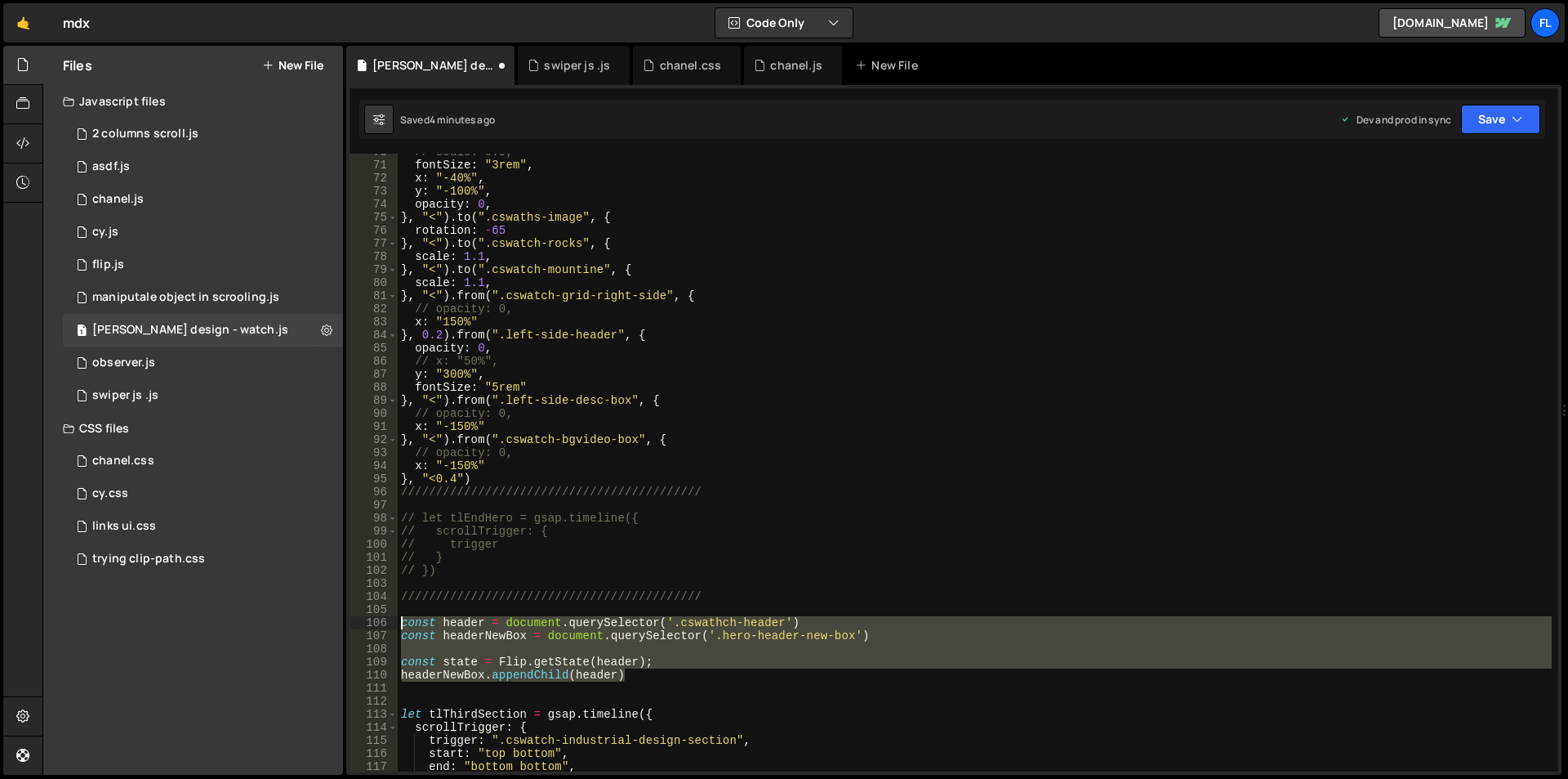
drag, startPoint x: 634, startPoint y: 676, endPoint x: 331, endPoint y: 620, distance: 308.1
click at [331, 620] on div "Files New File Javascript files 1 2 columns scroll.js 0 1 asdf.js 0 1 chanel.js…" at bounding box center [805, 410] width 1525 height 730
type textarea "const header = document.querySelector('.cswathch-header') const headerNewBox = …"
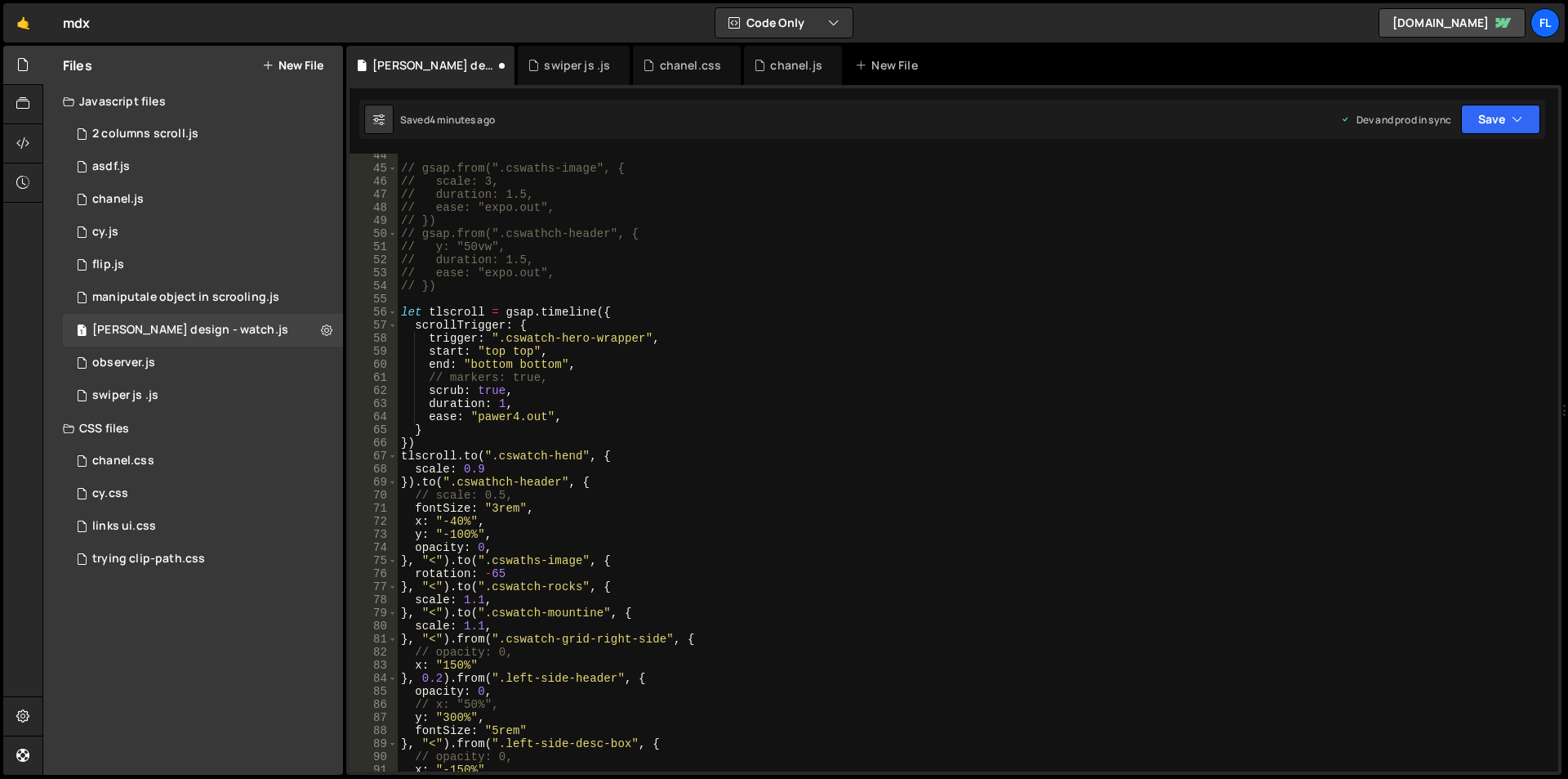
scroll to position [518, 0]
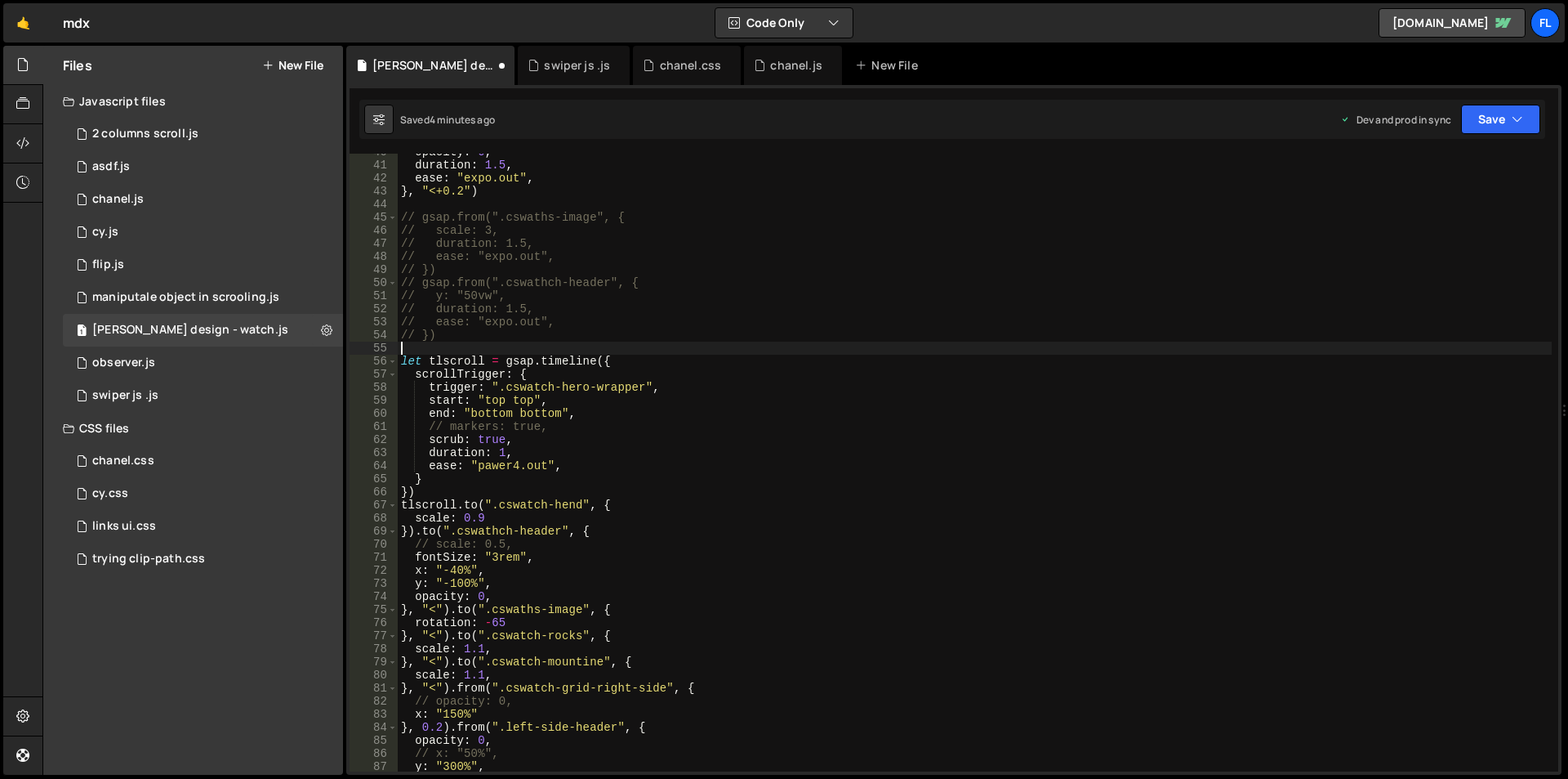
click at [483, 341] on div "opacity : 0 , duration : 1.5 , ease : "expo.out" , } , "<+0.2" ) // gsap.from("…" at bounding box center [975, 467] width 1154 height 644
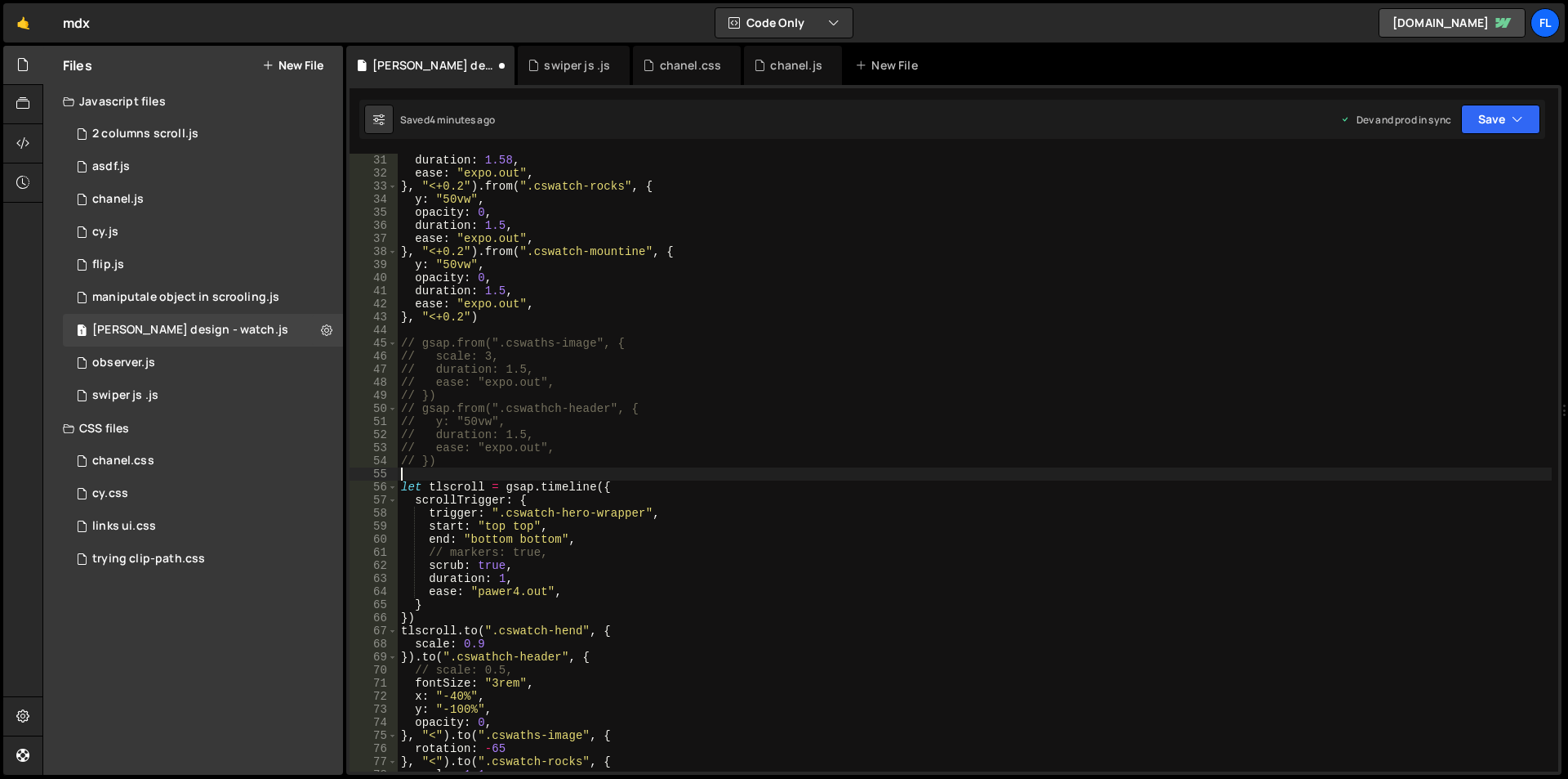
scroll to position [441, 0]
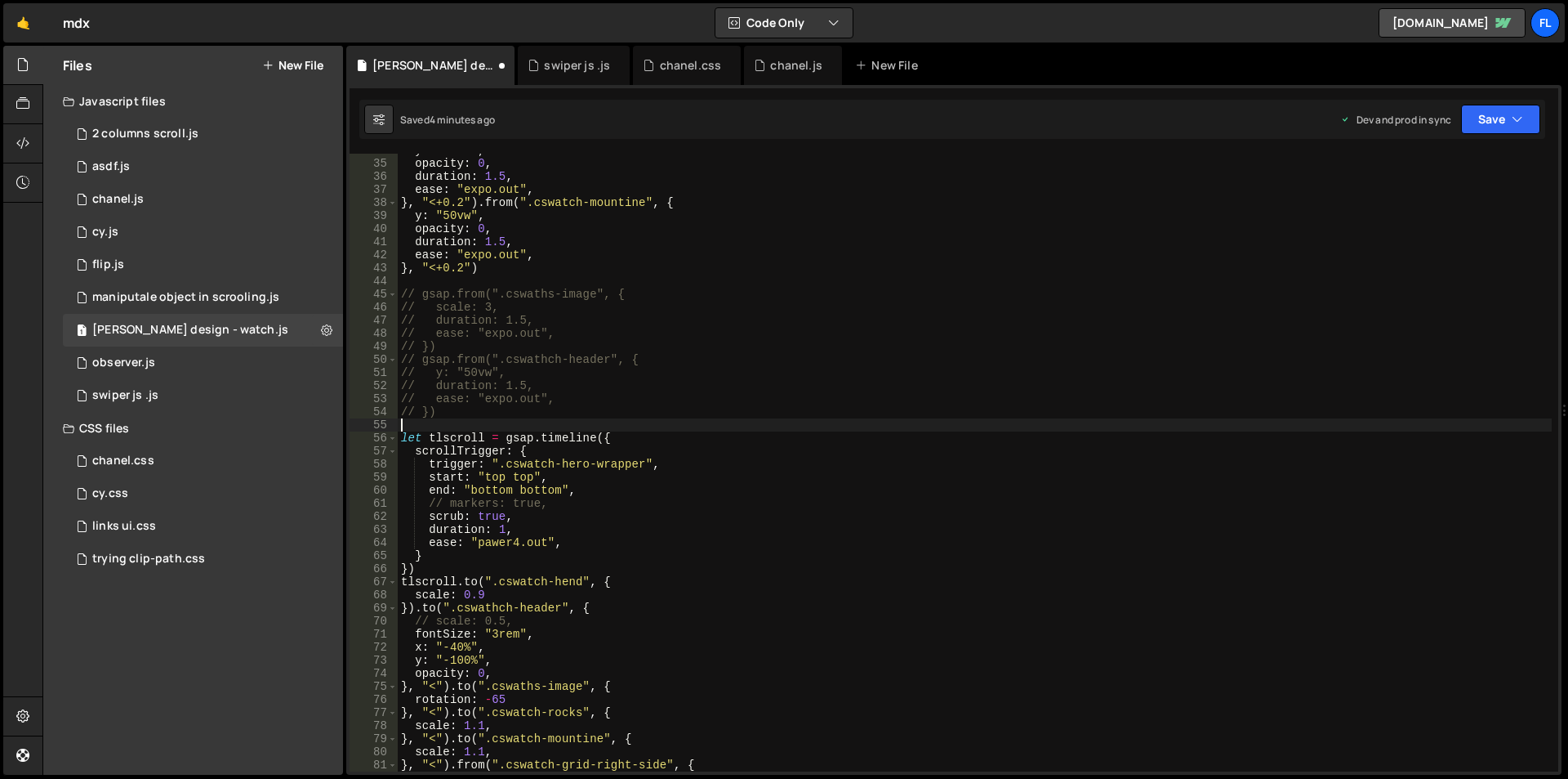
click at [469, 402] on div "y : "50vw" , opacity : 0 , duration : 1.5 , ease : "expo.out" , } , "<+0.2" ) .…" at bounding box center [975, 466] width 1154 height 644
type textarea "// })"
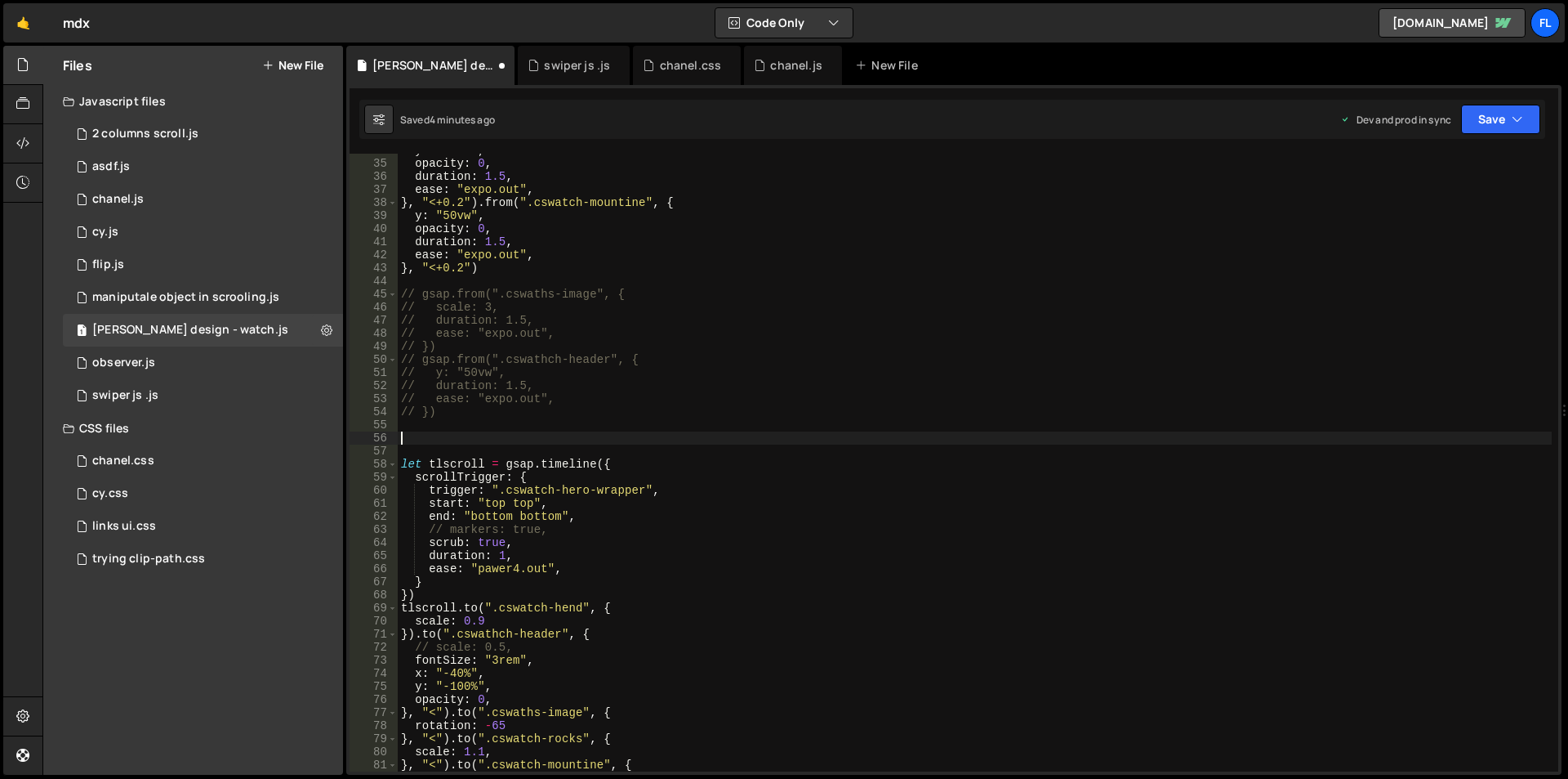
paste textarea "headerNewBox.appendChild(header)"
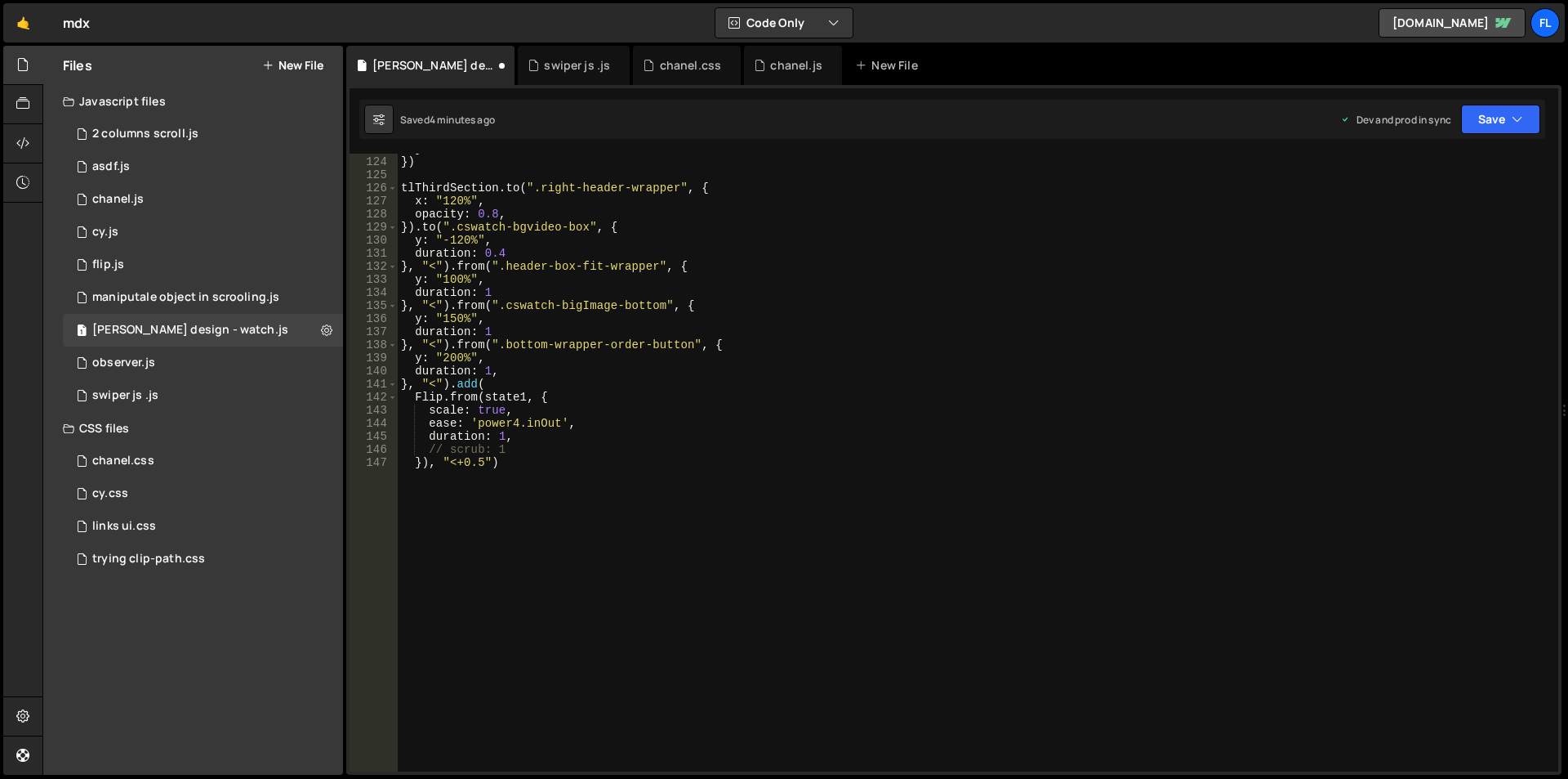
scroll to position [1557, 0]
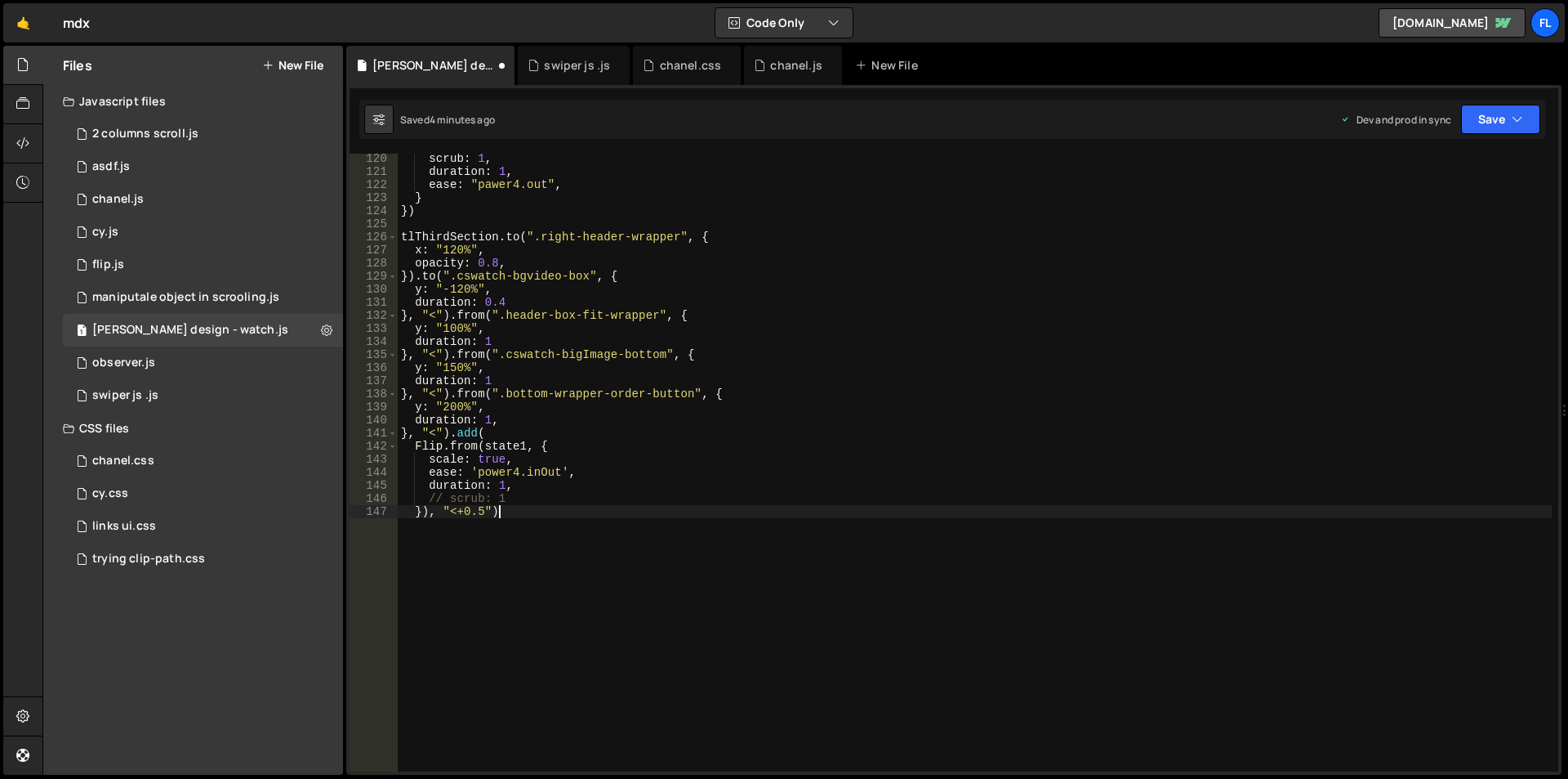
click at [450, 525] on div "scrub : 1 , duration : 1 , ease : "pawer4.out" , } }) tlThirdSection . to ( ".r…" at bounding box center [975, 474] width 1154 height 644
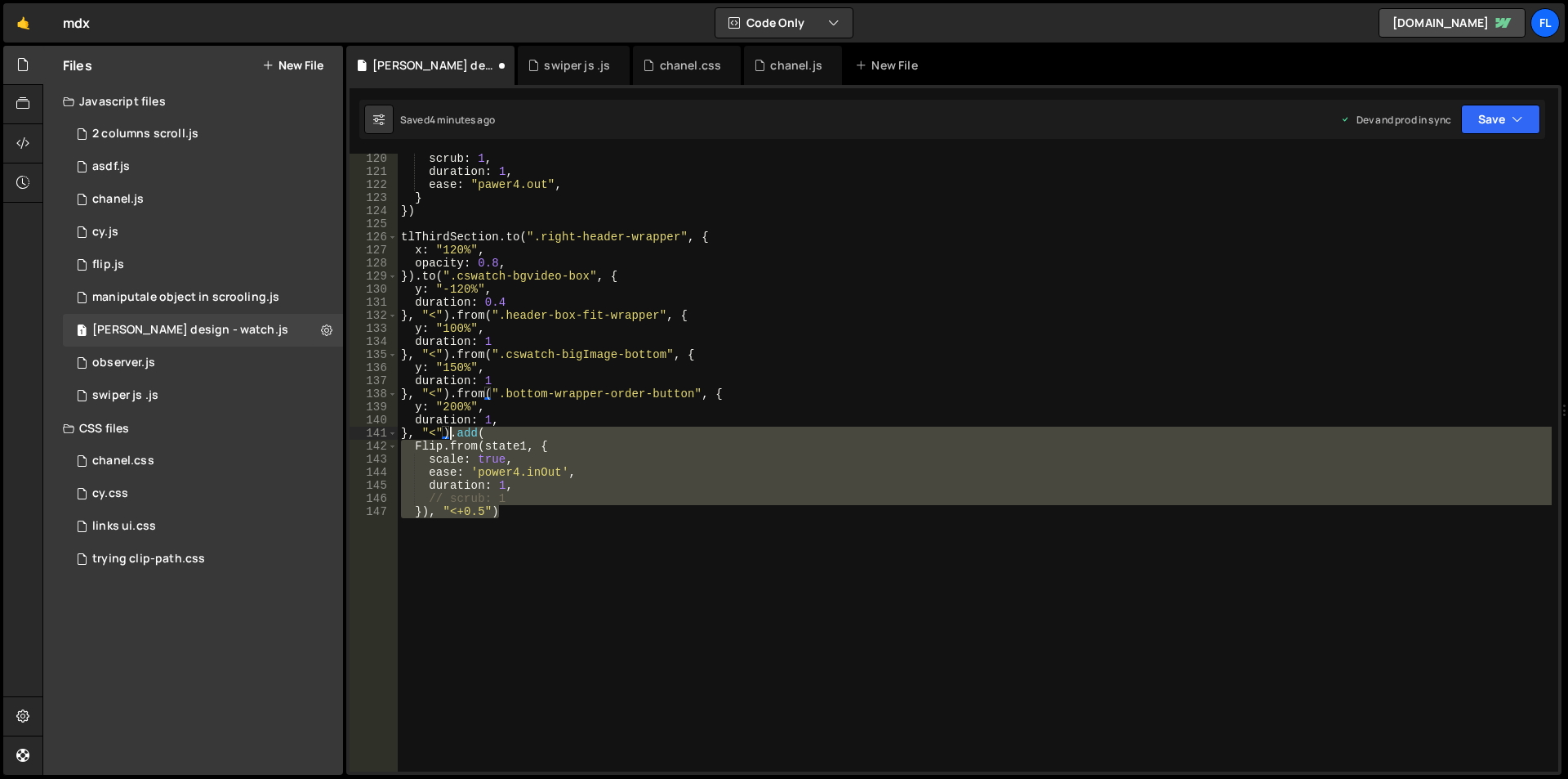
drag, startPoint x: 500, startPoint y: 513, endPoint x: 447, endPoint y: 435, distance: 94.3
click at [447, 435] on div "scrub : 1 , duration : 1 , ease : "pawer4.out" , } }) tlThirdSection . to ( ".r…" at bounding box center [975, 474] width 1154 height 644
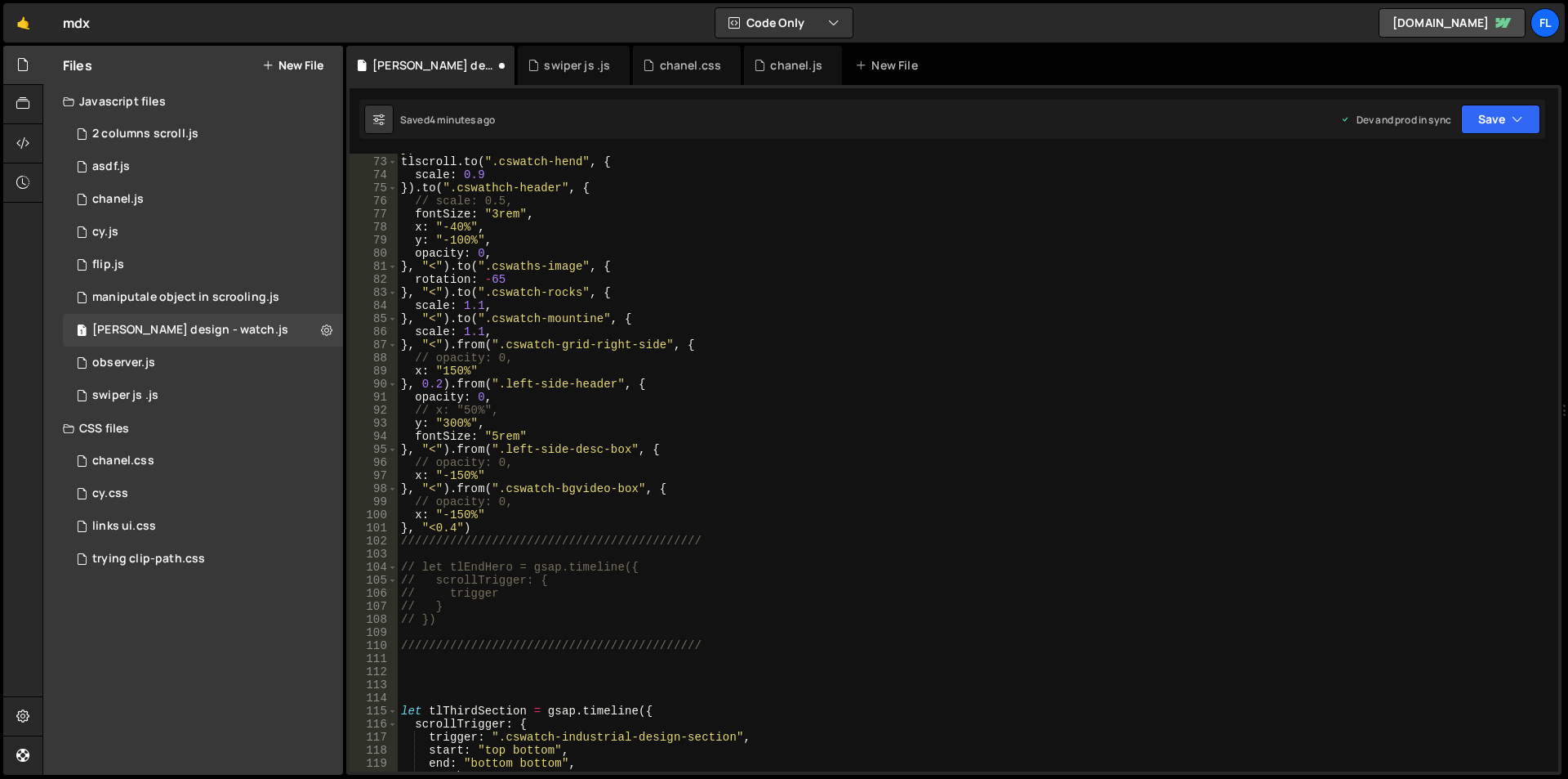
scroll to position [939, 0]
click at [487, 530] on div "}) tlscroll . to ( ".cswatch-hend" , { scale : 0.9 }) . to ( ".cswathch-header"…" at bounding box center [975, 464] width 1154 height 644
paste textarea "}), "<+0.5"
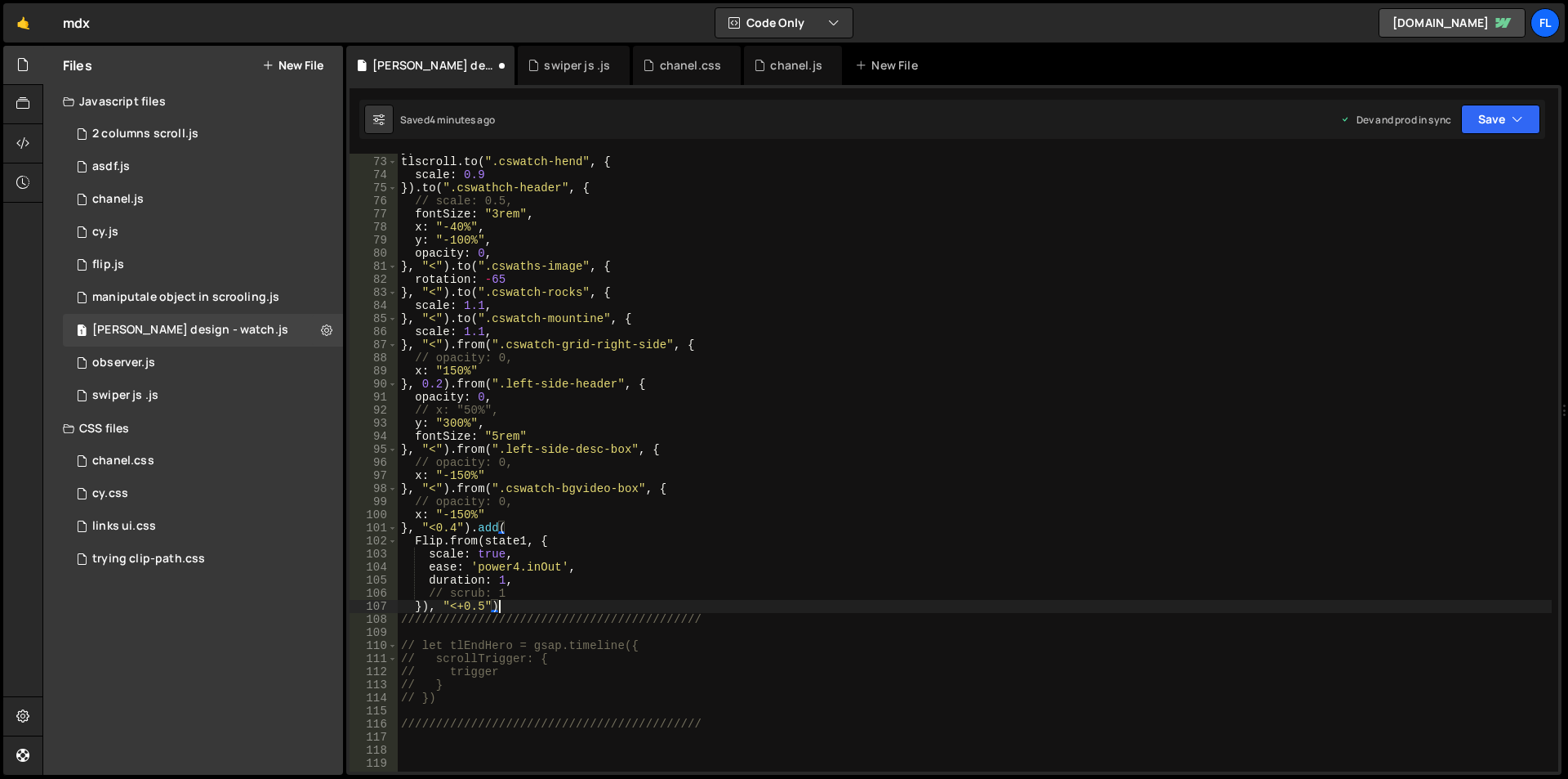
click at [531, 540] on div "}) tlscroll . to ( ".cswatch-hend" , { scale : 0.9 }) . to ( ".cswathch-header"…" at bounding box center [975, 464] width 1154 height 644
click at [528, 543] on div "}) tlscroll . to ( ".cswatch-hend" , { scale : 0.9 }) . to ( ".cswathch-header"…" at bounding box center [975, 464] width 1154 height 644
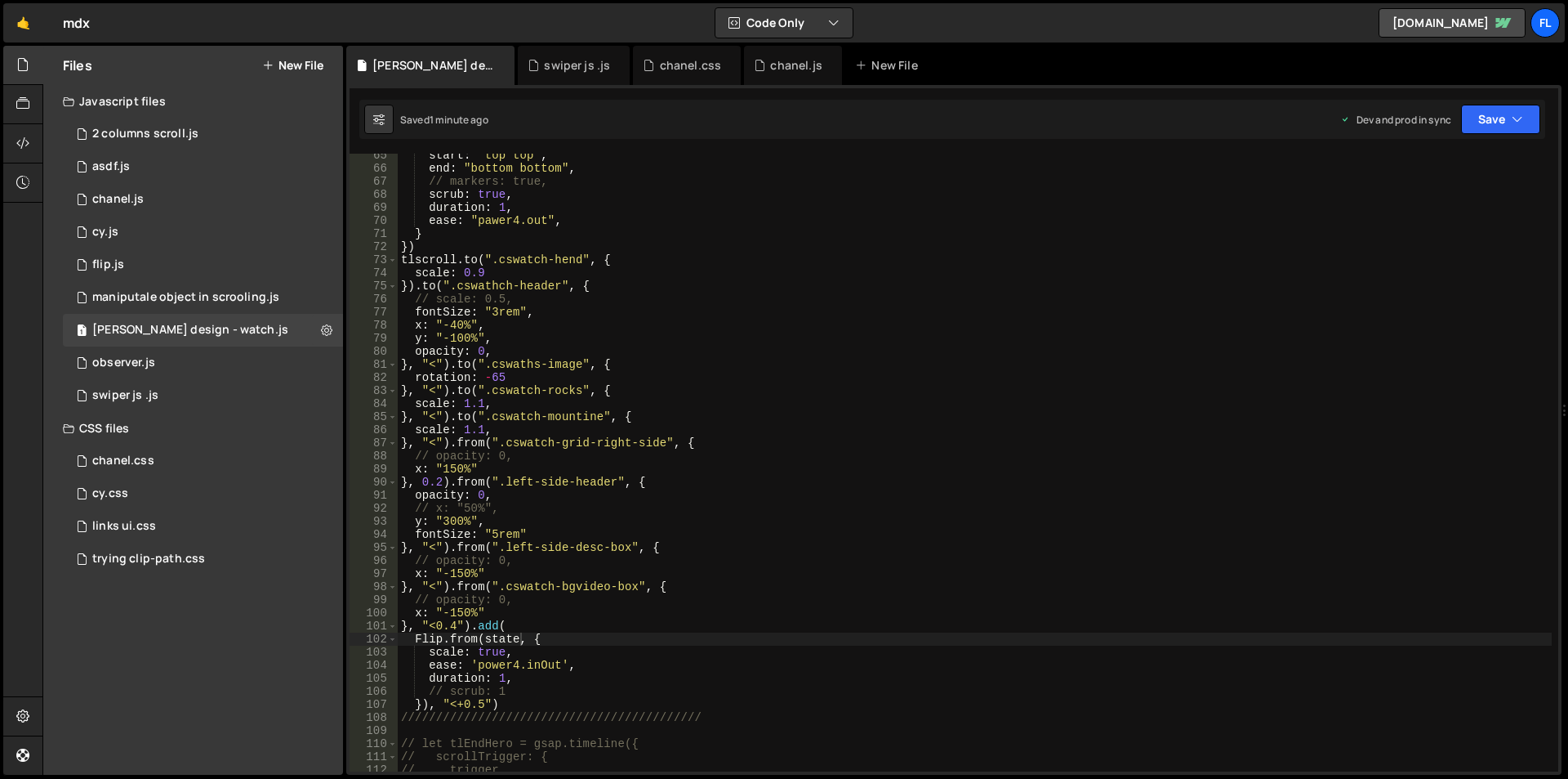
scroll to position [792, 0]
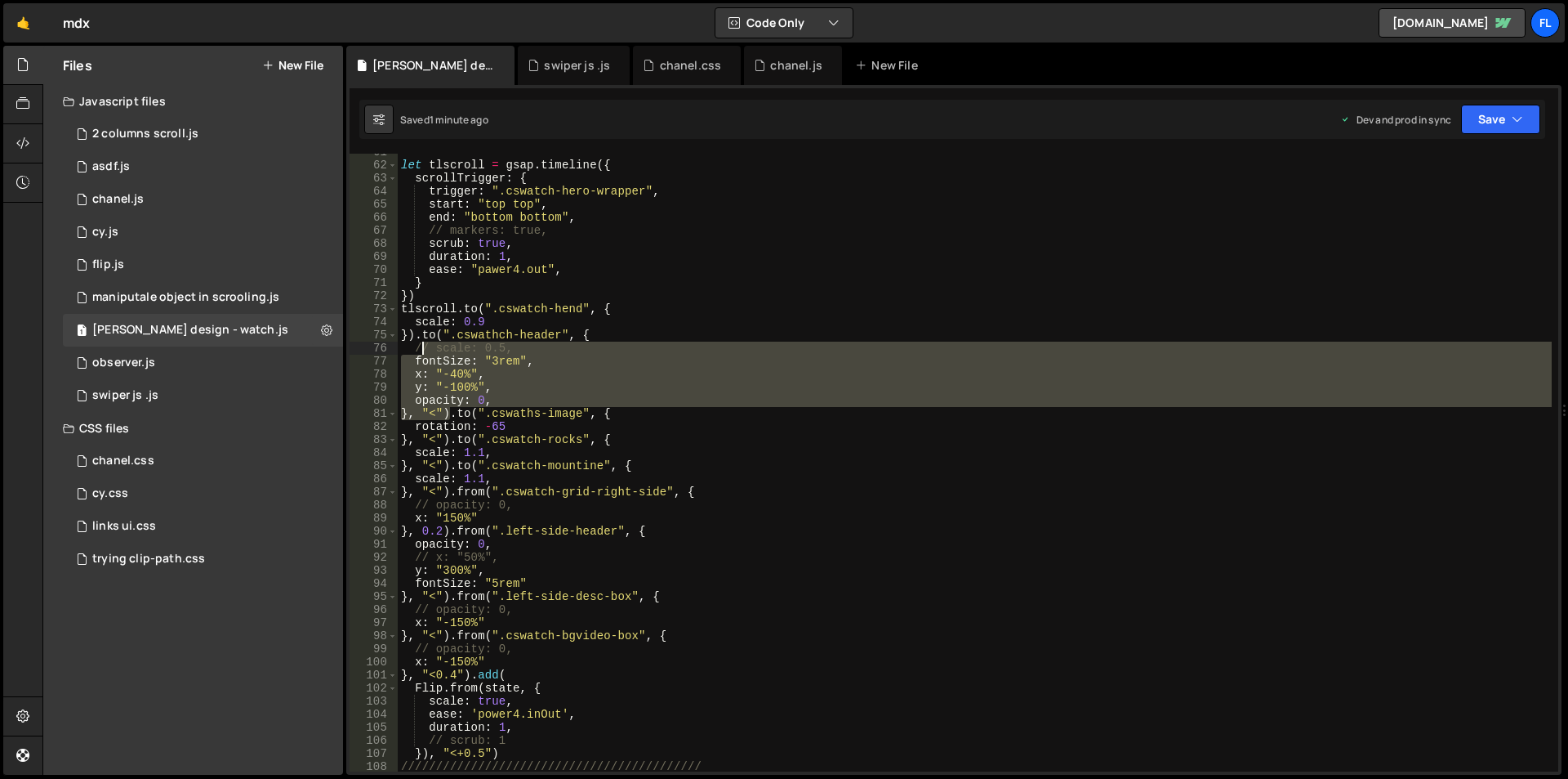
drag, startPoint x: 448, startPoint y: 413, endPoint x: 417, endPoint y: 340, distance: 79.3
click at [417, 341] on div "let tlscroll = gsap . timeline ({ scrollTrigger : { trigger : ".cswatch-hero-wr…" at bounding box center [975, 467] width 1154 height 644
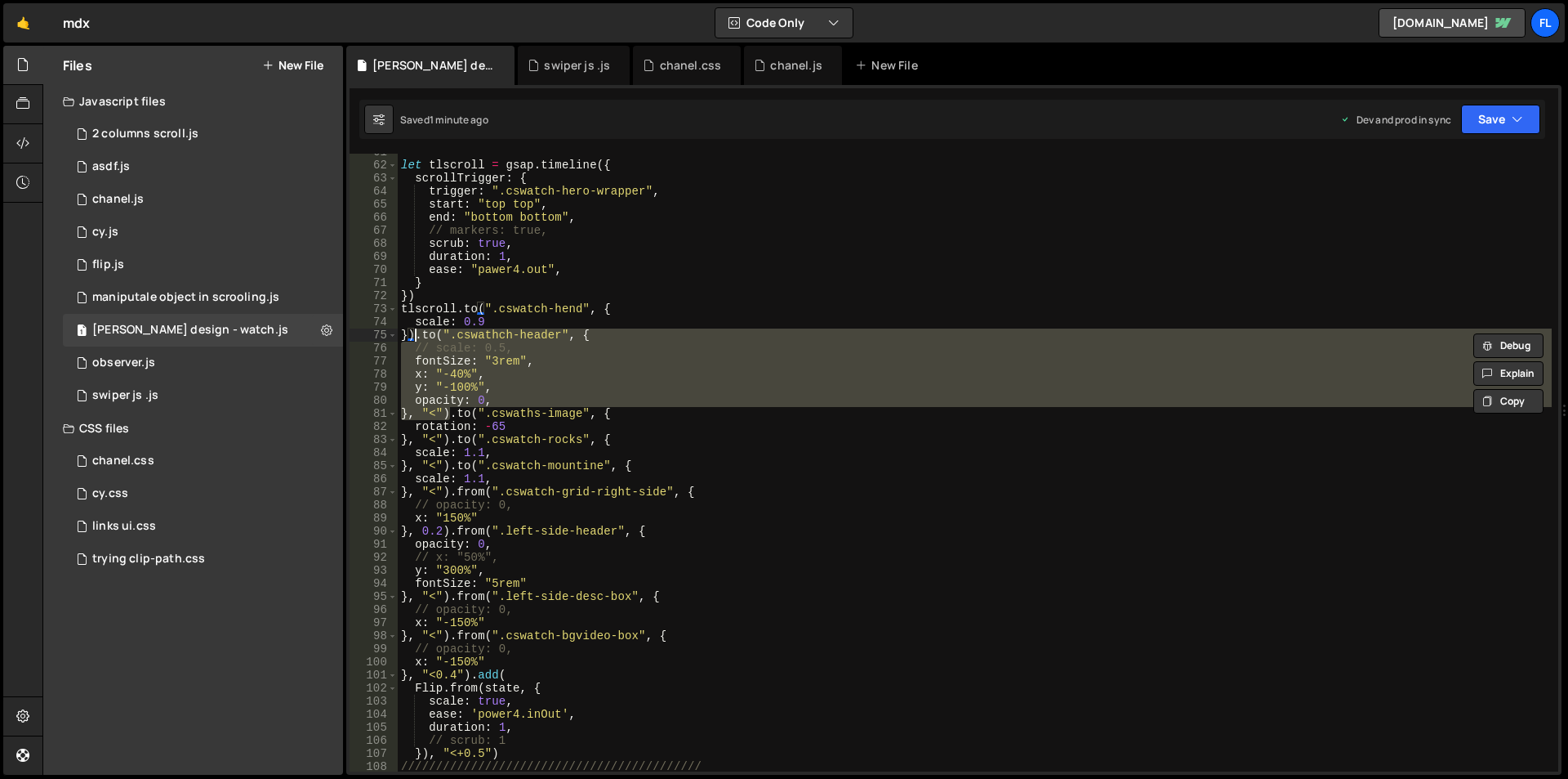
click at [416, 337] on div "let tlscroll = gsap . timeline ({ scrollTrigger : { trigger : ".cswatch-hero-wr…" at bounding box center [975, 462] width 1154 height 618
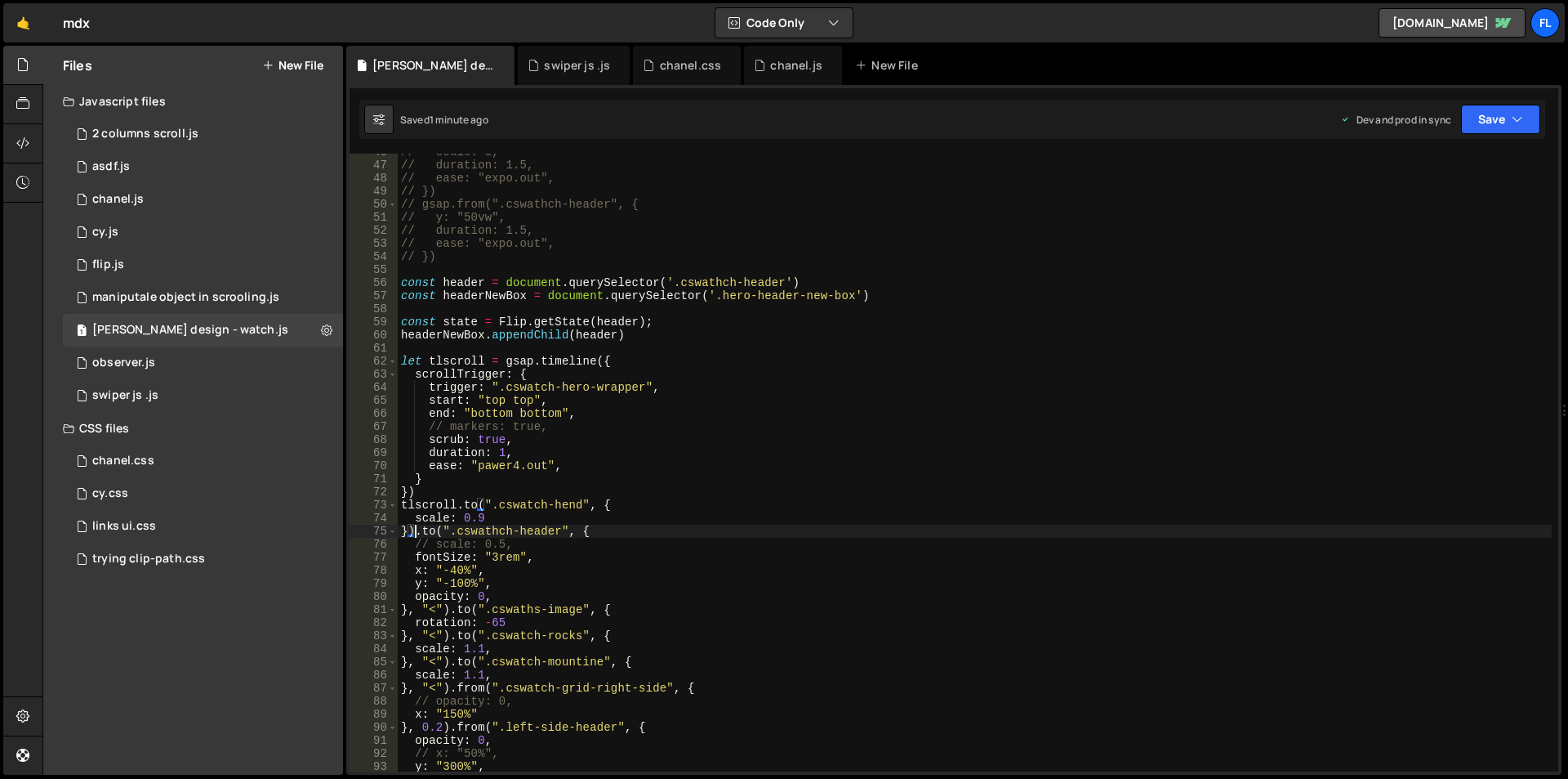
scroll to position [842, 0]
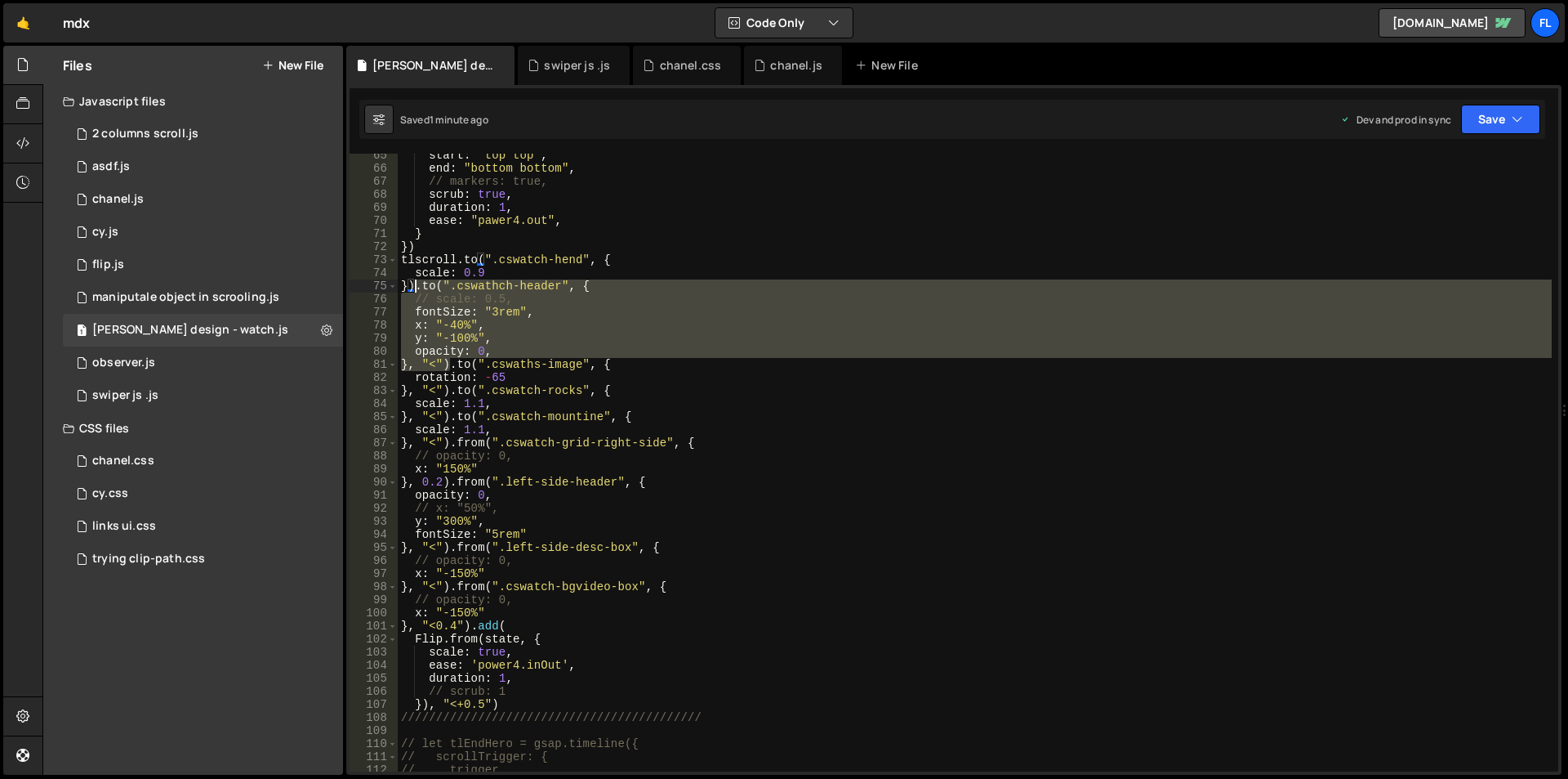
drag, startPoint x: 449, startPoint y: 364, endPoint x: 415, endPoint y: 288, distance: 83.3
click at [415, 288] on div "start : "top top" , end : "bottom bottom" , // markers: true, scrub : true , du…" at bounding box center [975, 471] width 1154 height 644
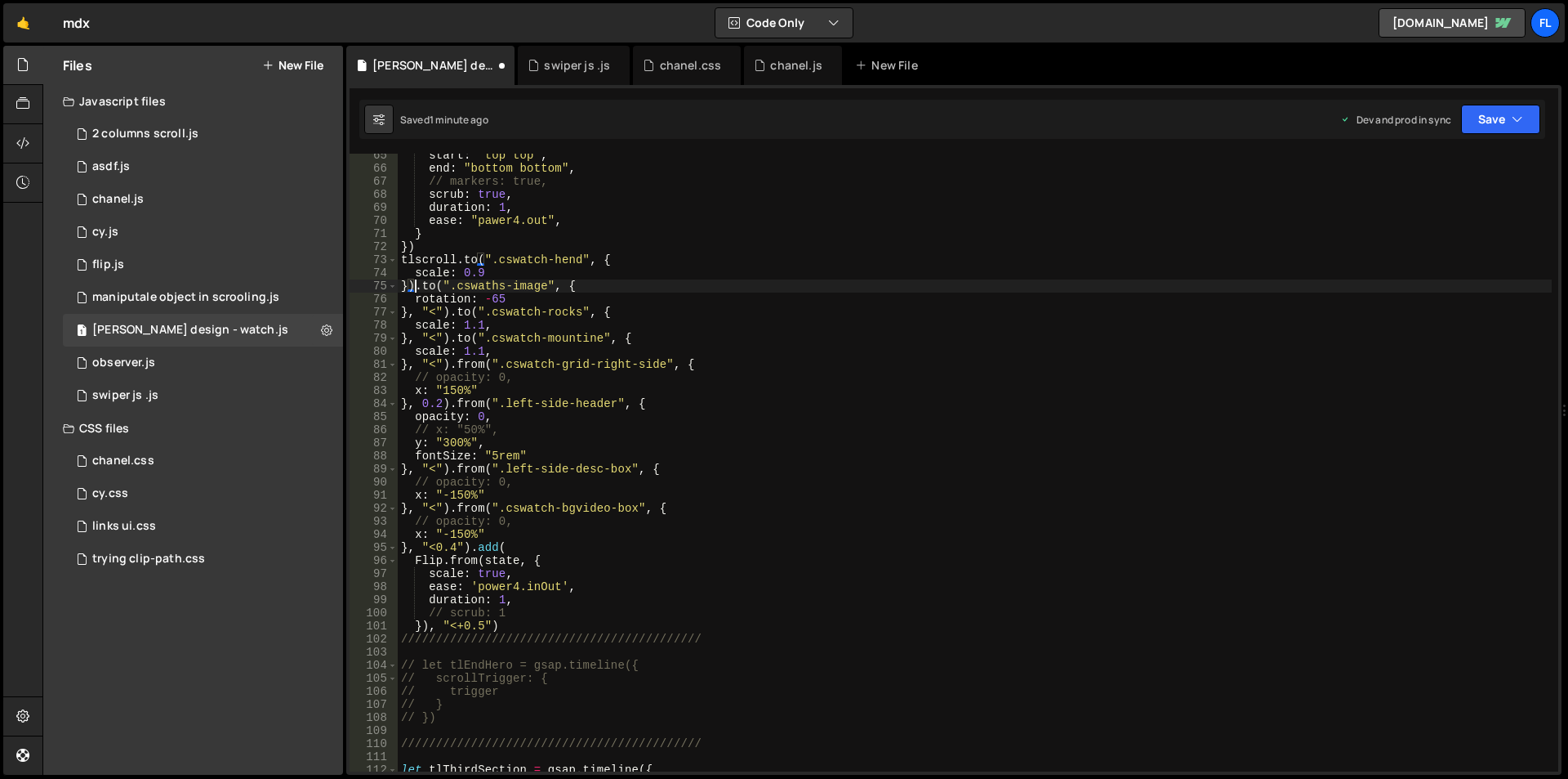
scroll to position [1037, 0]
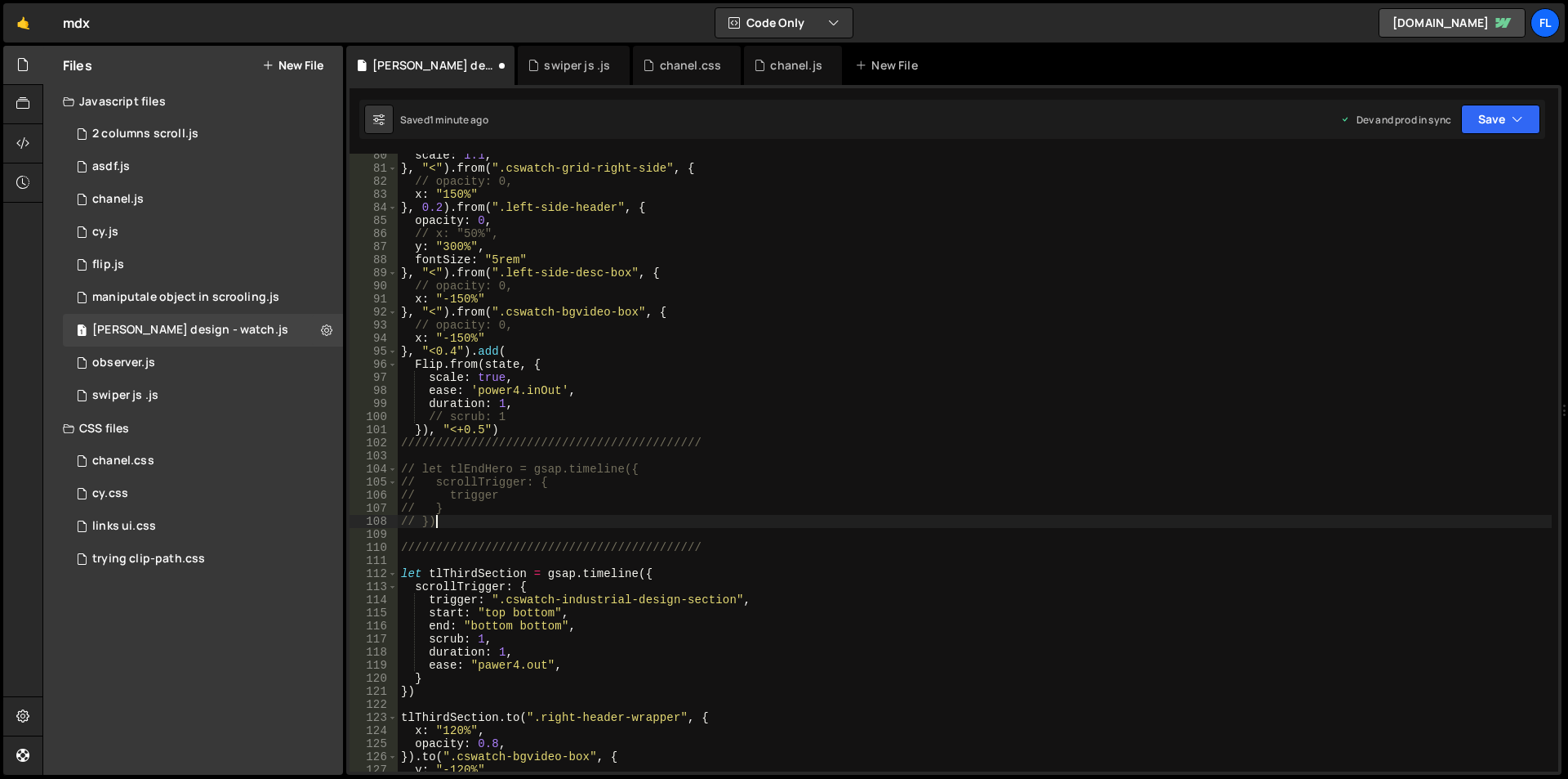
click at [479, 523] on div "scale : 1.1 , } , "<" ) . from ( ".cswatch-grid-right-side" , { // opacity: 0, …" at bounding box center [975, 471] width 1154 height 644
type textarea "// })"
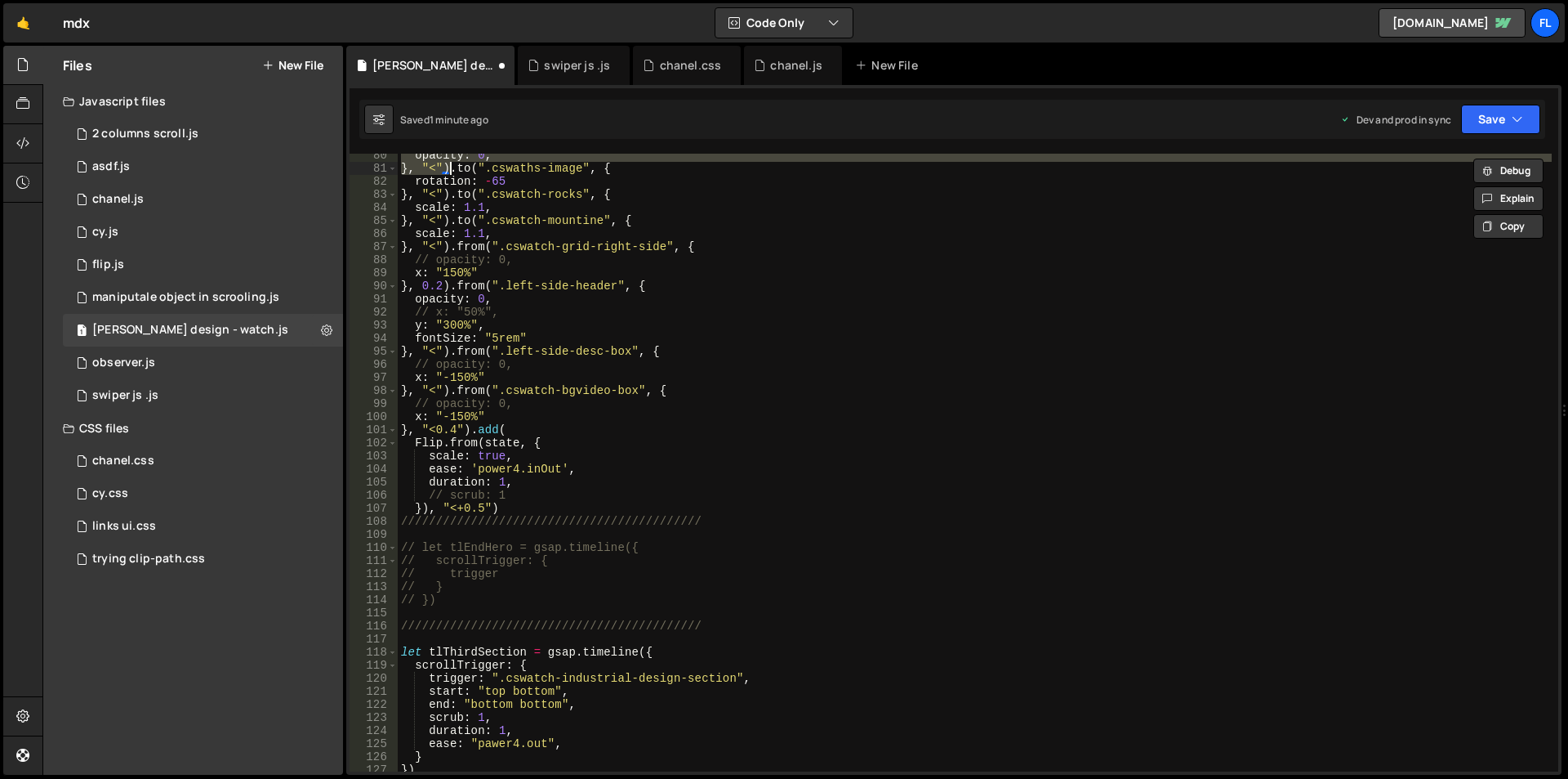
scroll to position [939, 0]
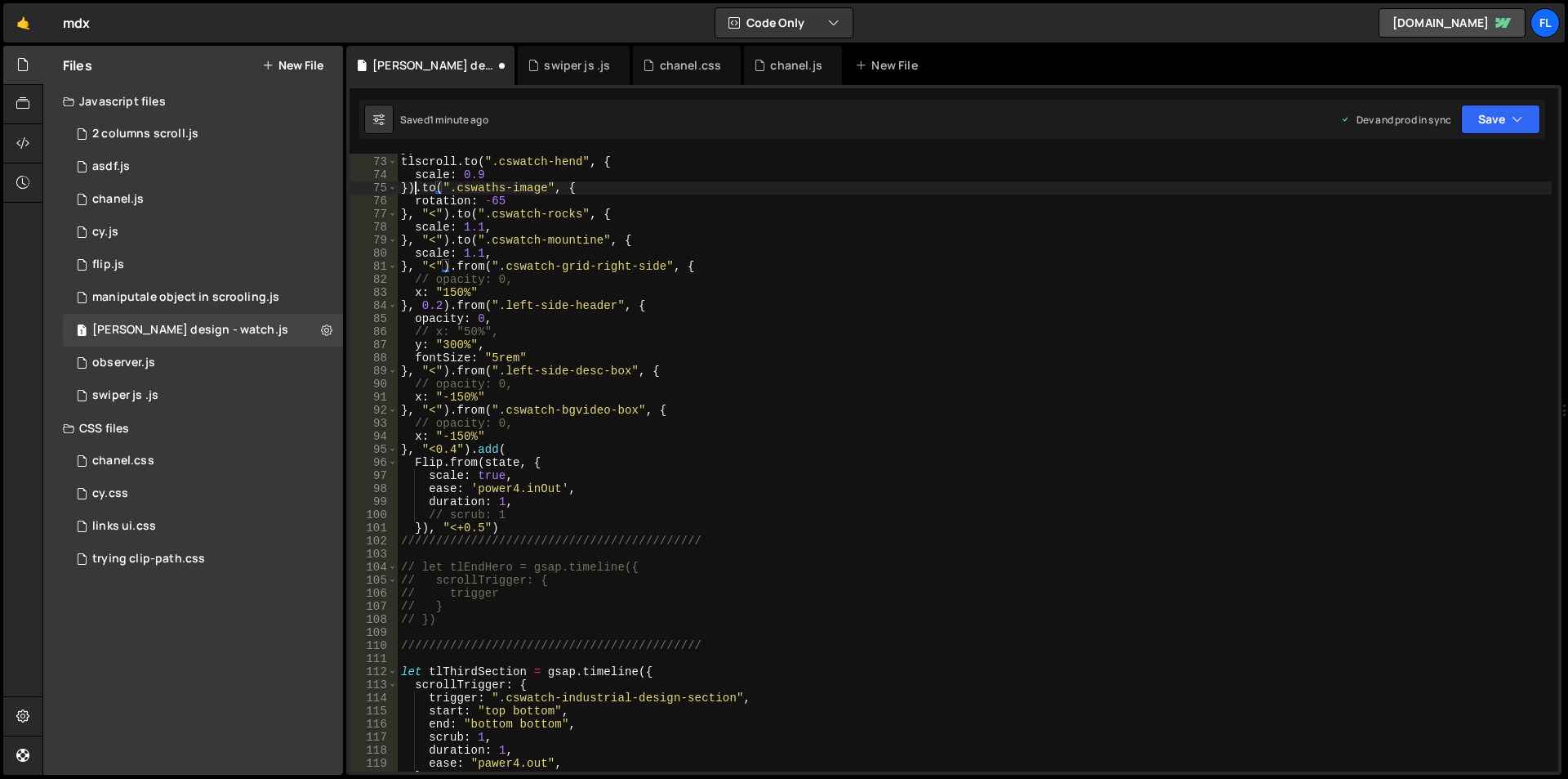
type textarea "}).to(".cswaths-image", {"
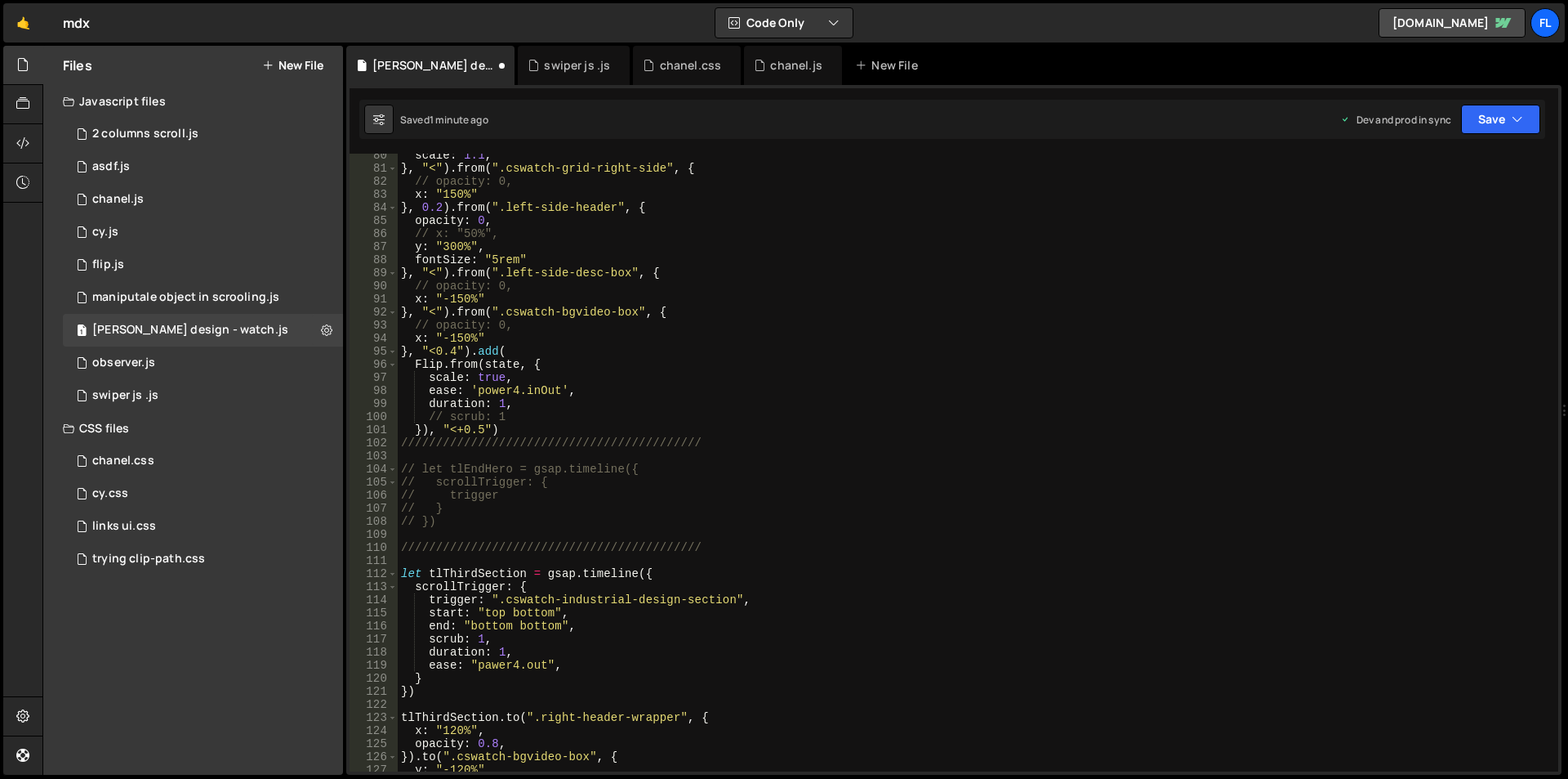
click at [463, 536] on div "scale : 1.1 , } , "<" ) . from ( ".cswatch-grid-right-side" , { // opacity: 0, …" at bounding box center [975, 471] width 1154 height 644
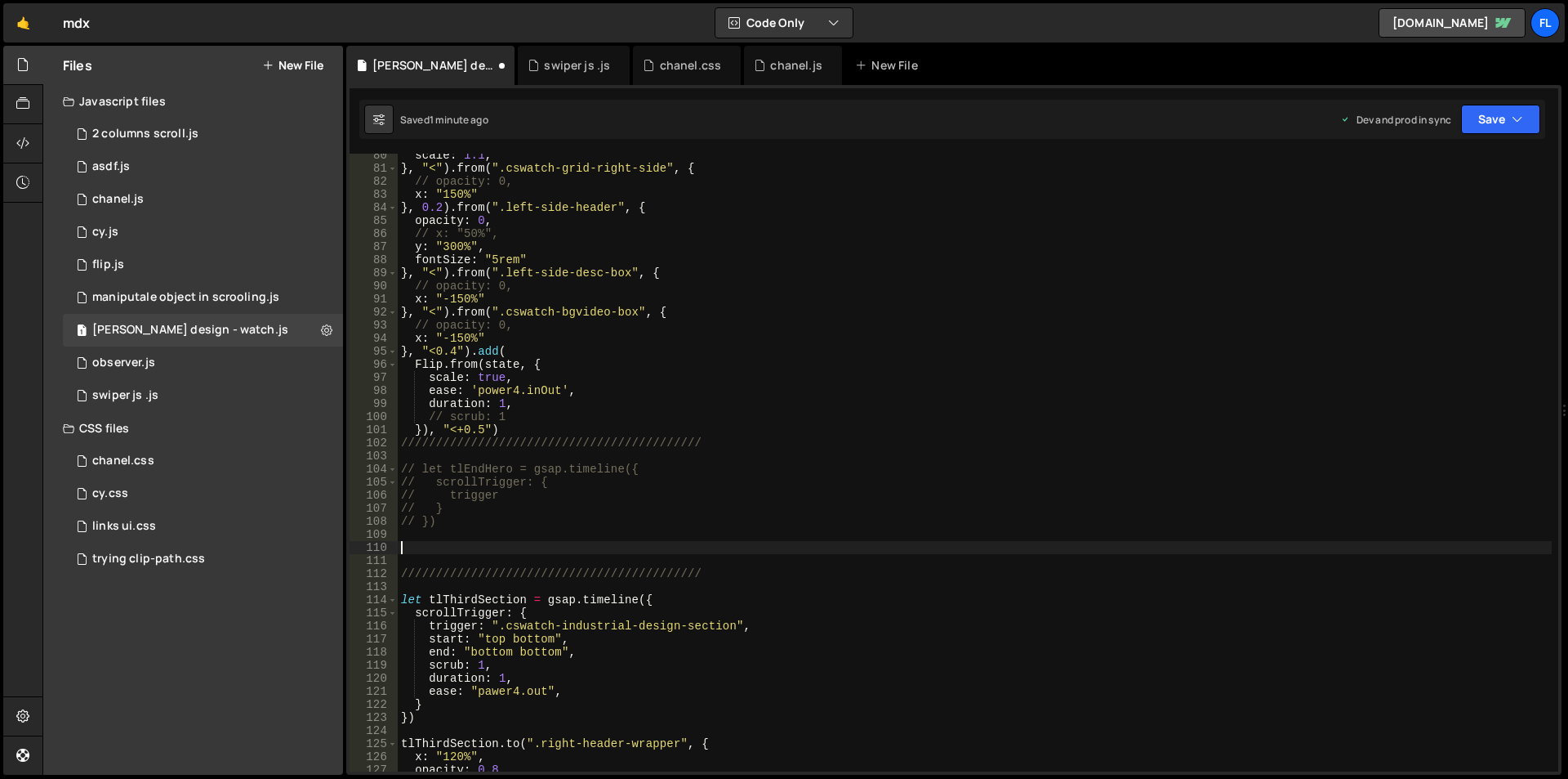
paste textarea "}, "<")"
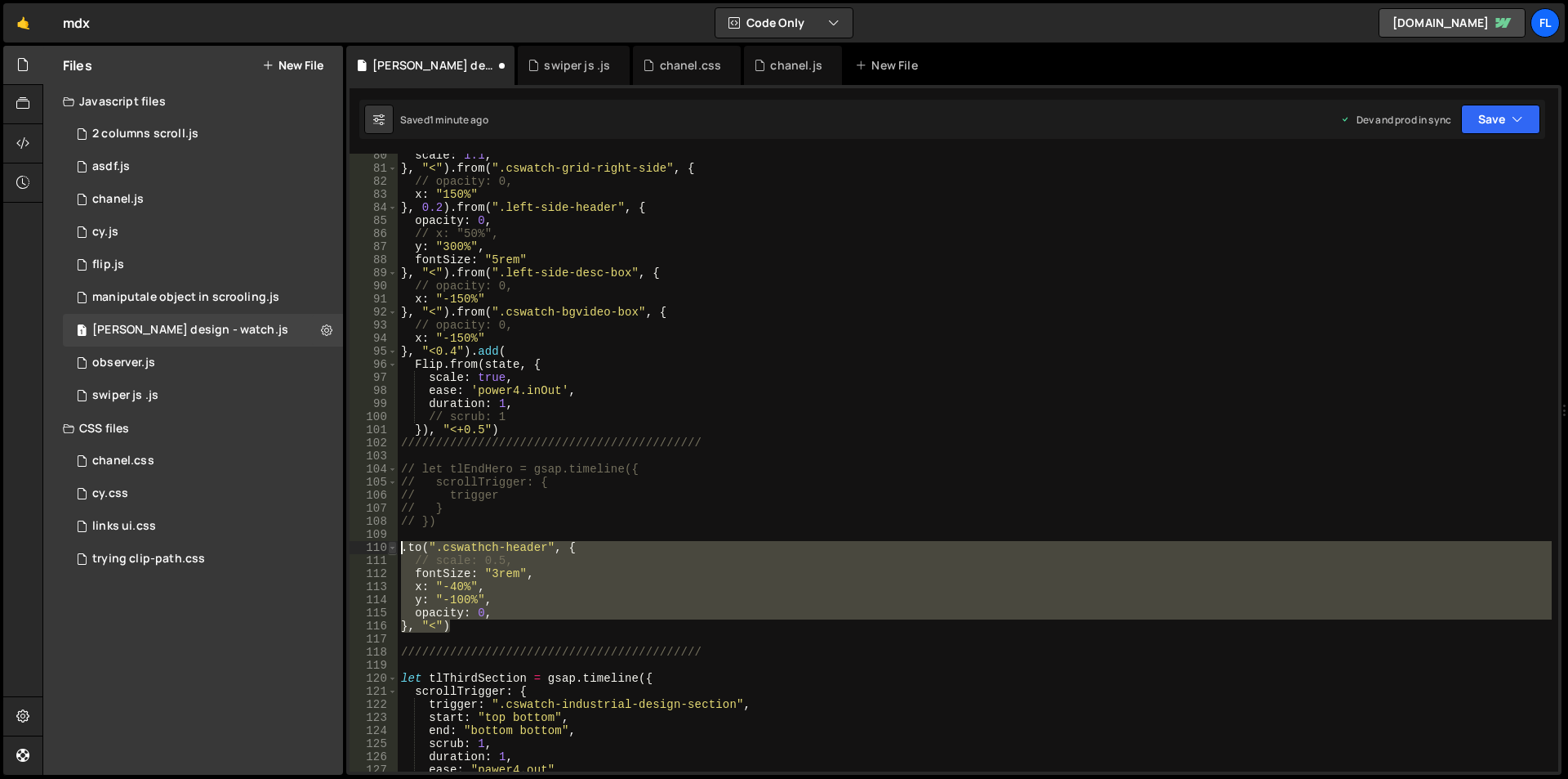
drag, startPoint x: 455, startPoint y: 628, endPoint x: 388, endPoint y: 546, distance: 105.9
click at [388, 548] on div "}, "<") 80 81 82 83 84 85 86 87 88 89 90 91 92 93 94 95 96 97 98 99 100 101 102…" at bounding box center [954, 462] width 1209 height 618
click at [760, 434] on div "scale : 1.1 , } , "<" ) . from ( ".cswatch-grid-right-side" , { // opacity: 0, …" at bounding box center [975, 471] width 1154 height 644
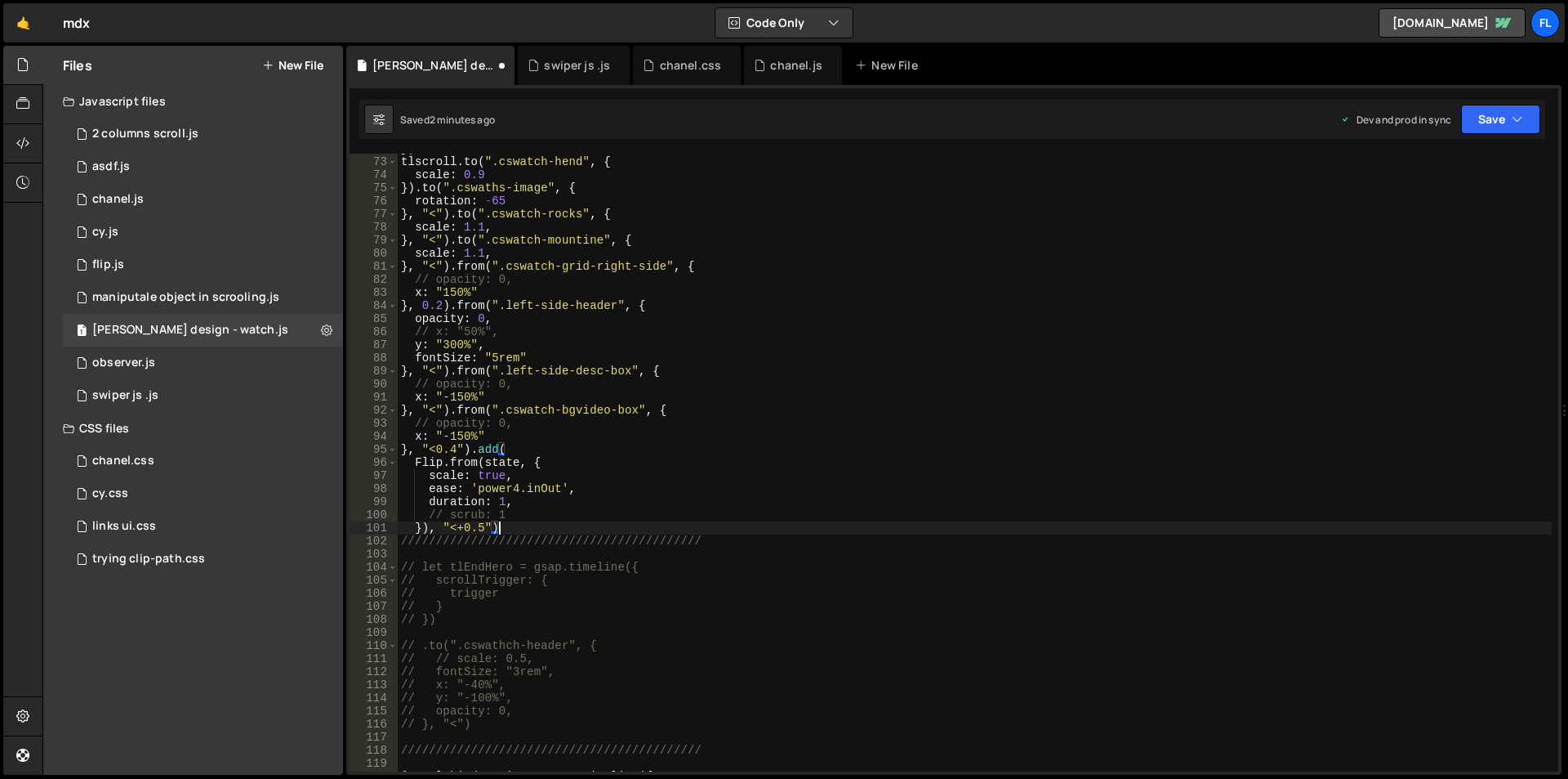
scroll to position [842, 0]
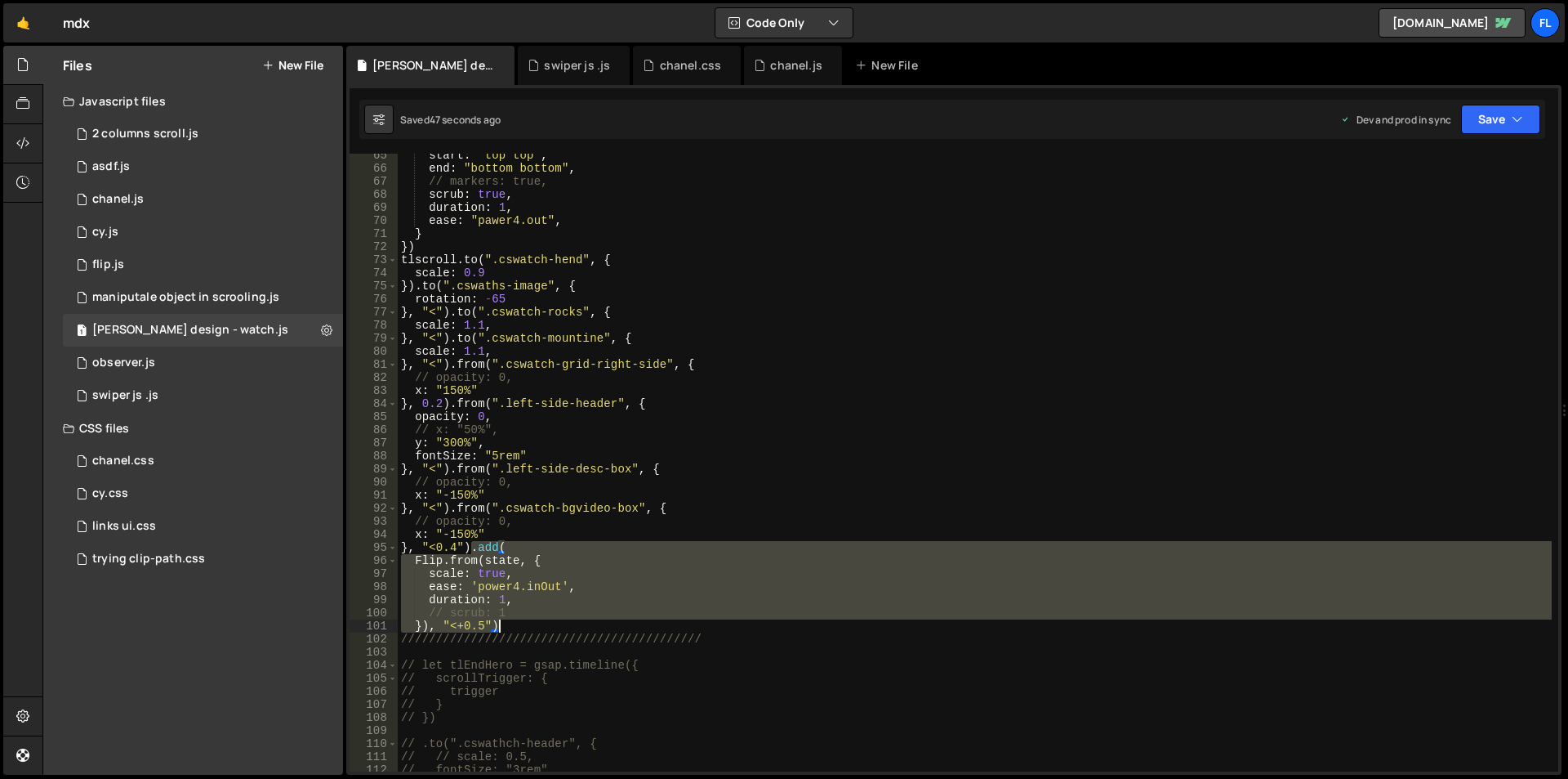
drag, startPoint x: 472, startPoint y: 547, endPoint x: 525, endPoint y: 620, distance: 90.2
click at [525, 620] on div "start : "top top" , end : "bottom bottom" , // markers: true, scrub : true , du…" at bounding box center [975, 471] width 1154 height 644
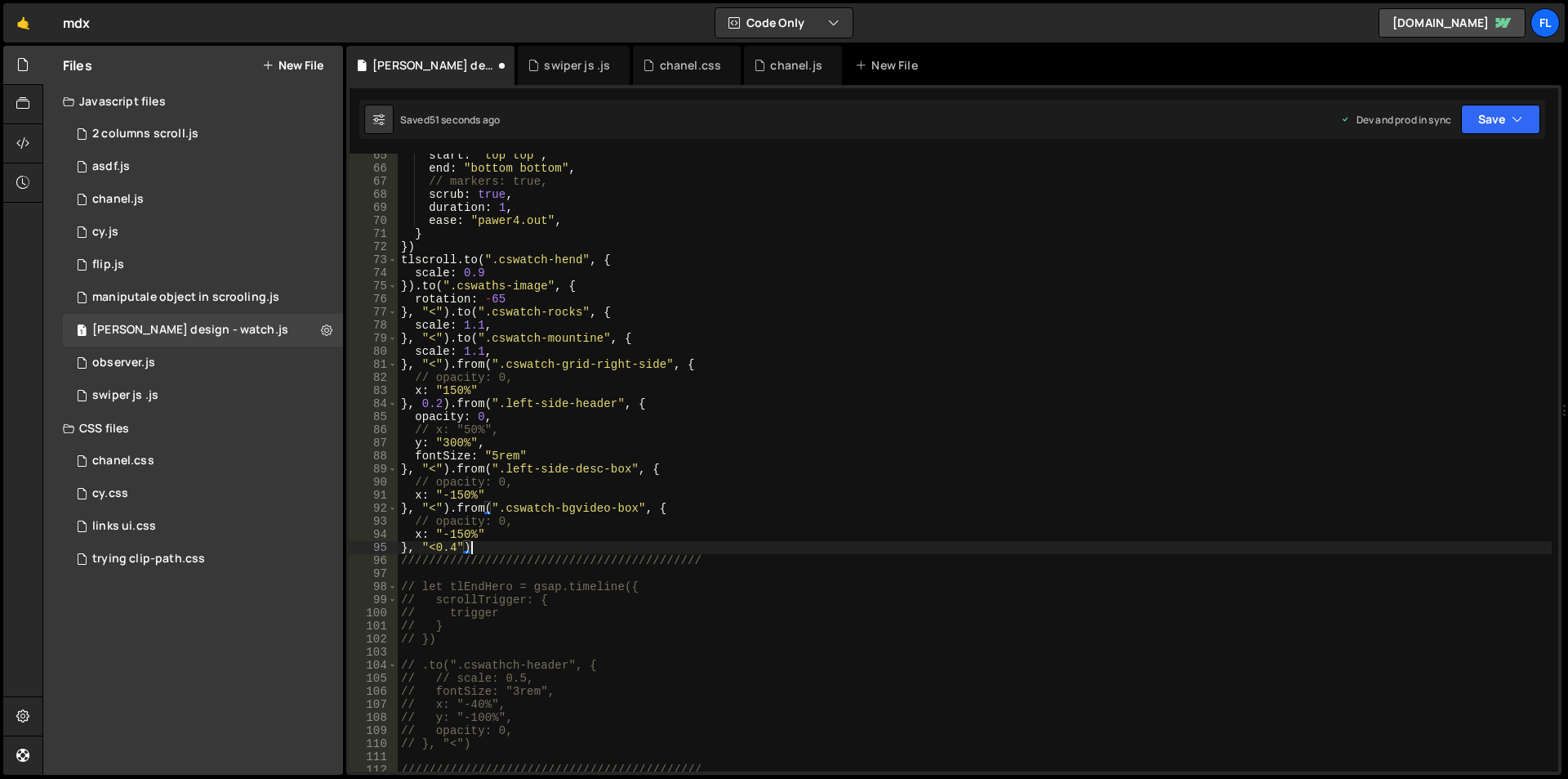
scroll to position [939, 0]
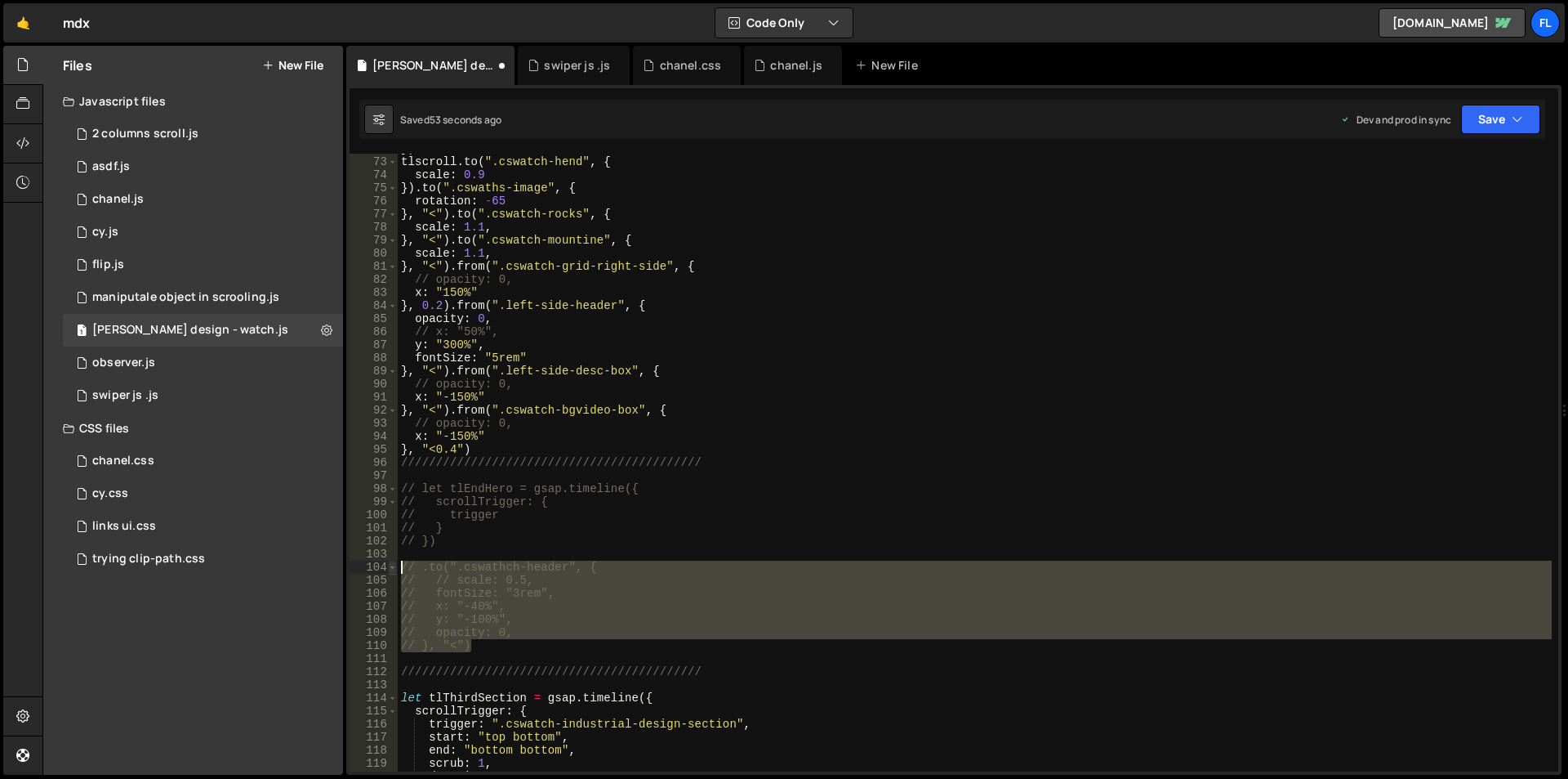
drag, startPoint x: 475, startPoint y: 648, endPoint x: 389, endPoint y: 568, distance: 117.5
click at [389, 568] on div "}, "<0.4") 72 73 74 75 76 77 78 79 80 81 82 83 84 85 86 87 88 89 90 91 92 93 94…" at bounding box center [954, 462] width 1209 height 618
type textarea "// .to(".cswathch-header", { // // scale: 0.5,"
type textarea "opacity: 0, }, "<")"
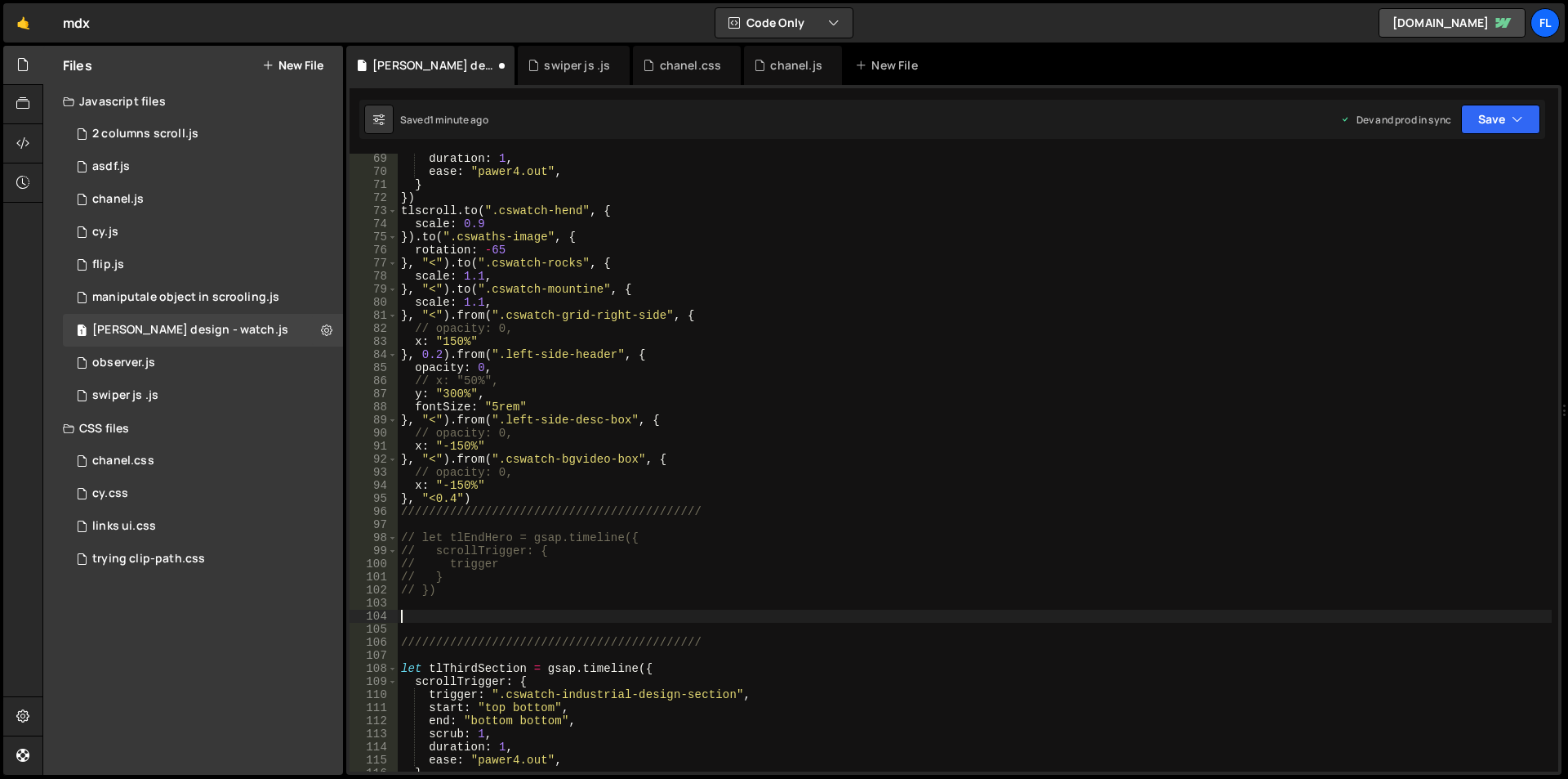
scroll to position [694, 0]
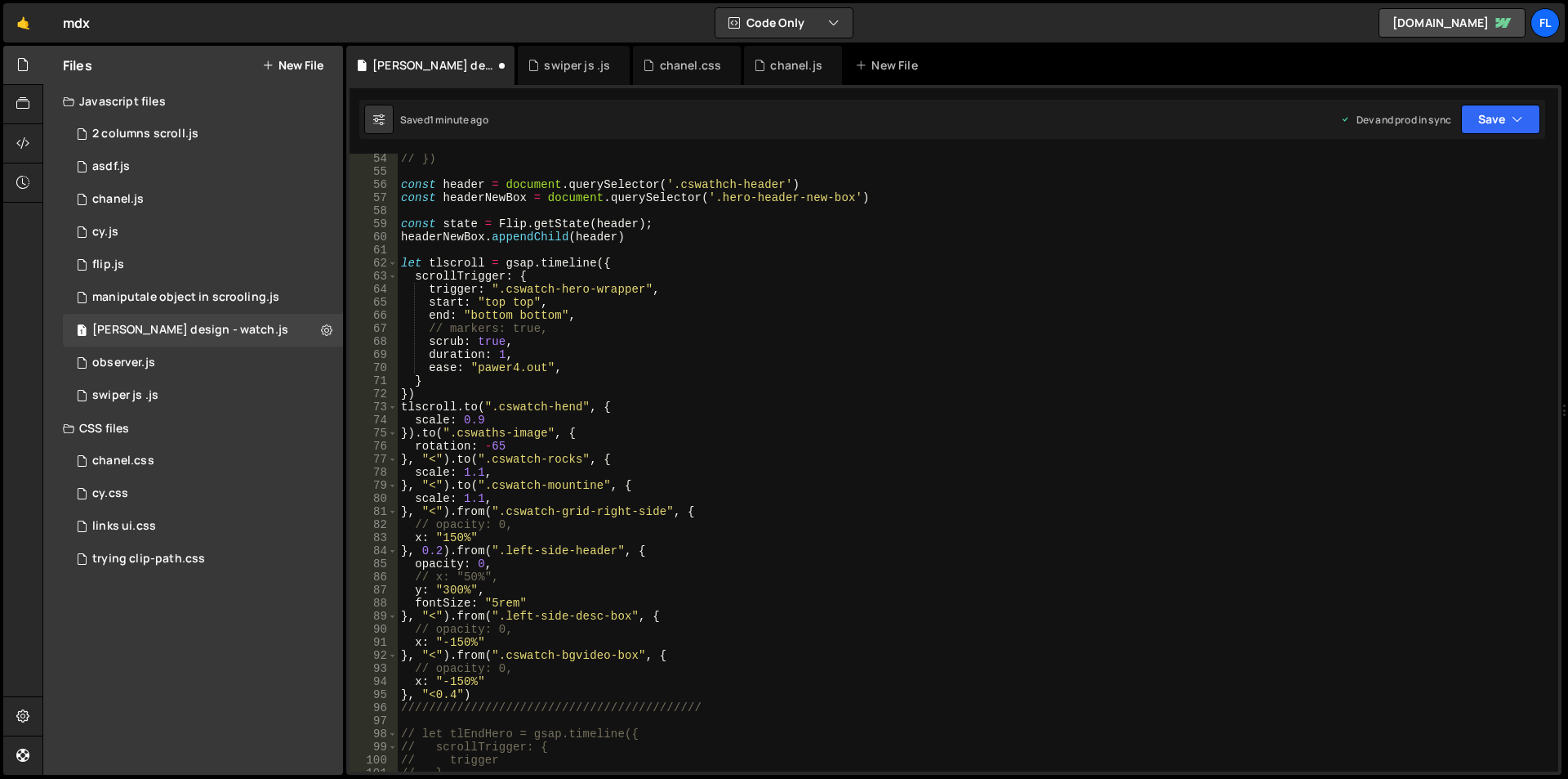
click at [415, 435] on div "// }) const header = document . querySelector ( '.cswathch-header' ) const head…" at bounding box center [975, 474] width 1154 height 644
paste textarea ", "<""
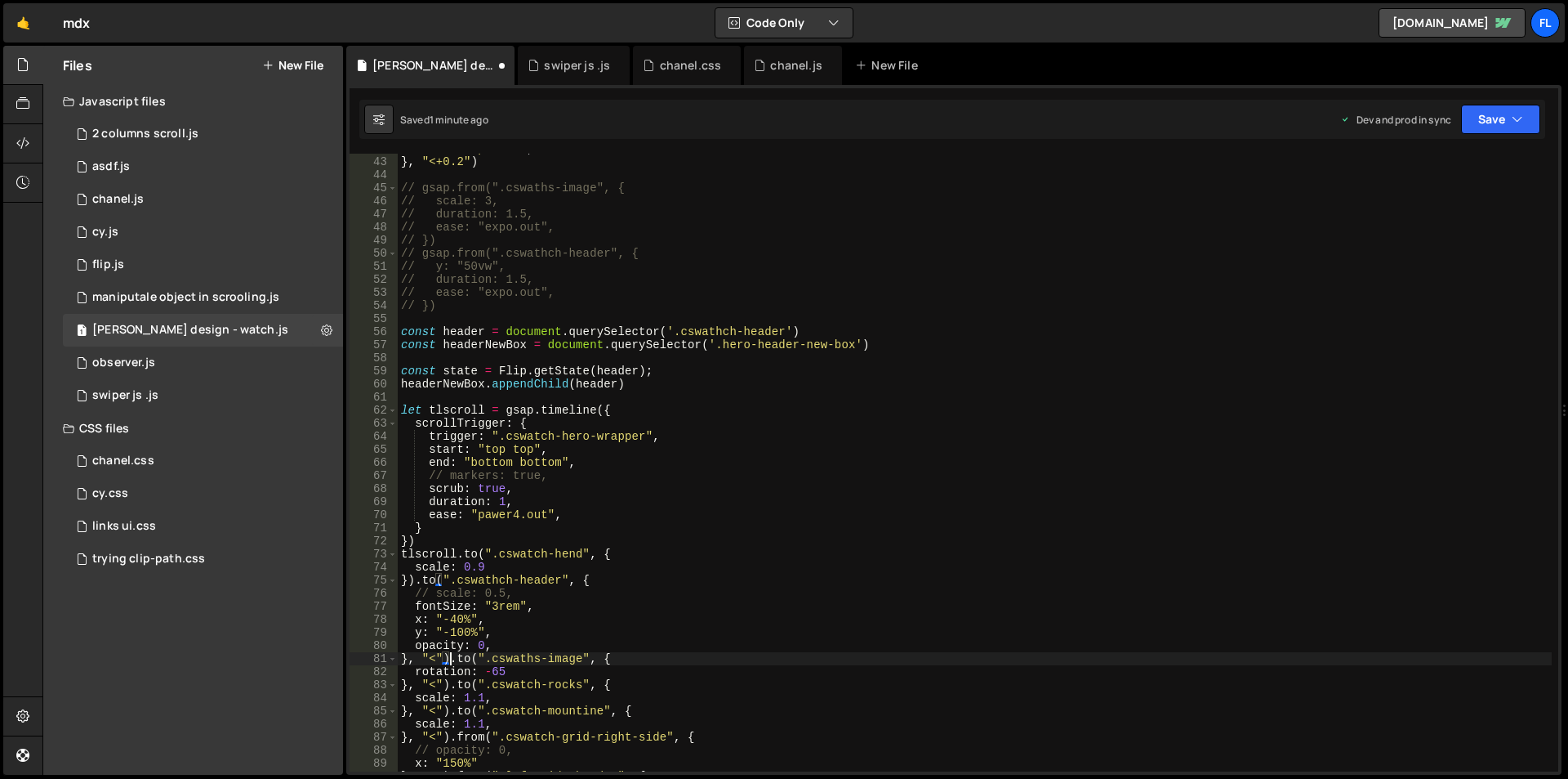
scroll to position [548, 0]
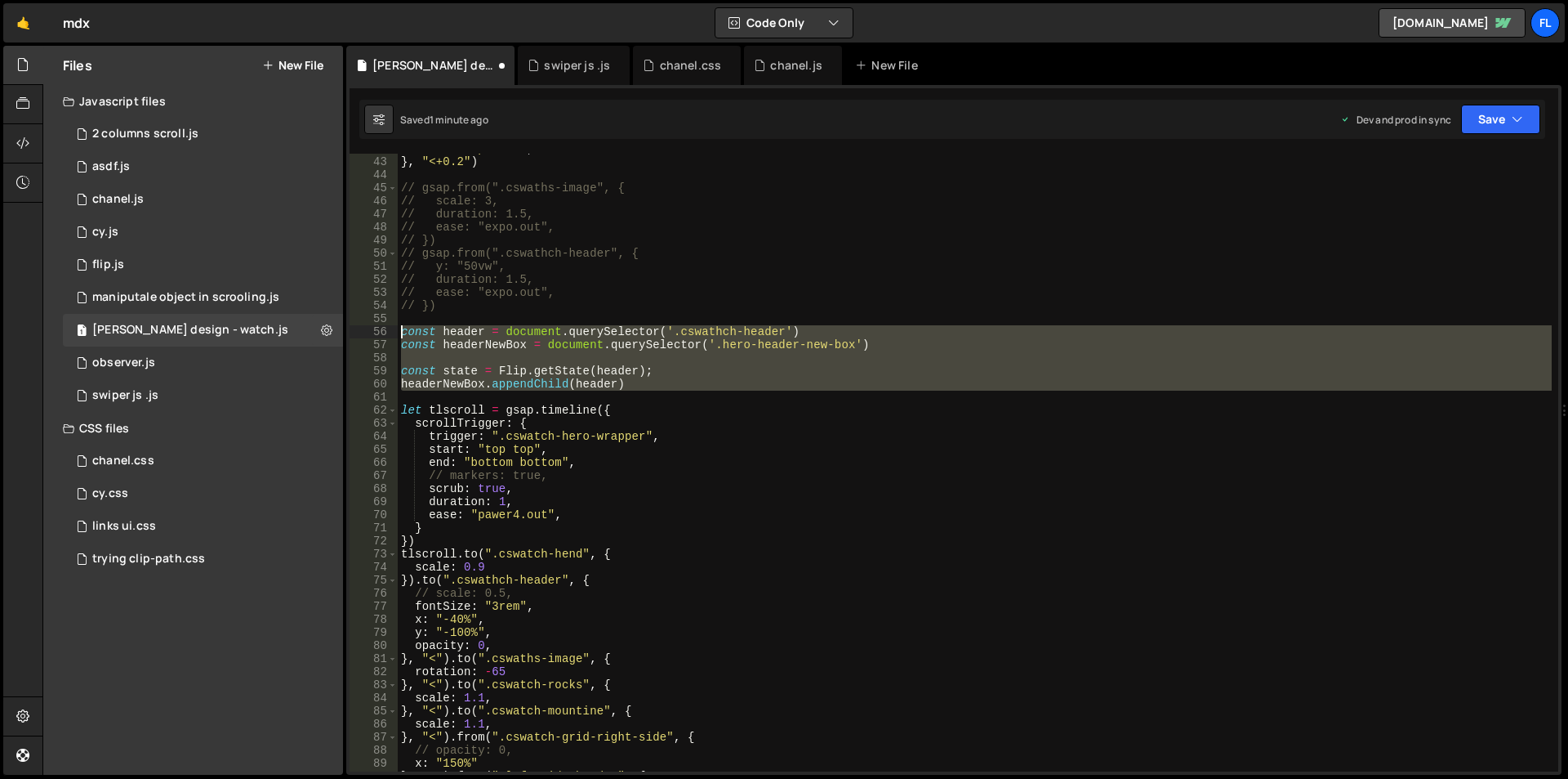
drag, startPoint x: 451, startPoint y: 394, endPoint x: 385, endPoint y: 333, distance: 89.9
click at [385, 333] on div "}, "<").to(".cswaths-image", { 42 43 44 45 46 47 48 49 50 51 52 53 54 55 56 57 …" at bounding box center [954, 462] width 1209 height 618
type textarea "const header = document.querySelector('.cswathch-header') const headerNewBox = …"
